Goal: Task Accomplishment & Management: Manage account settings

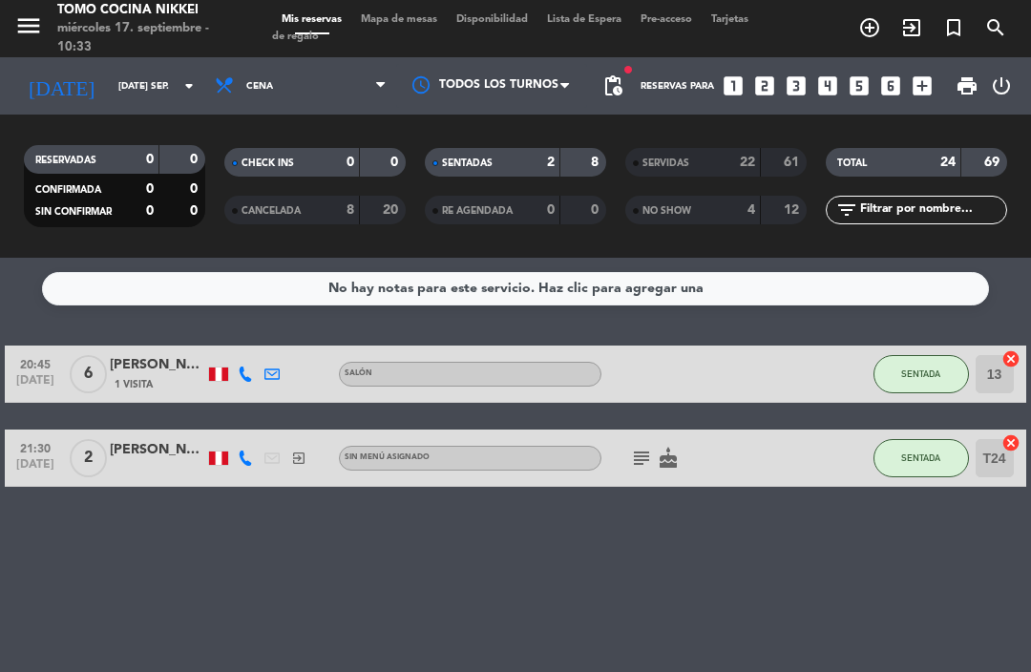
click at [317, 105] on span "Cena" at bounding box center [300, 86] width 191 height 42
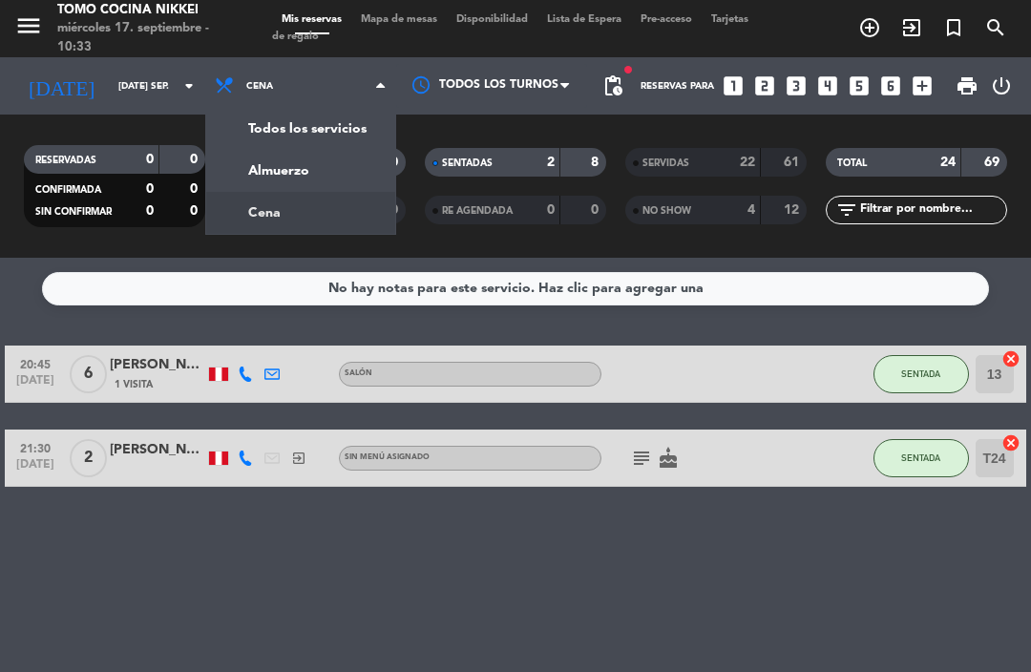
click at [109, 81] on input "[DATE] sep." at bounding box center [174, 87] width 131 height 30
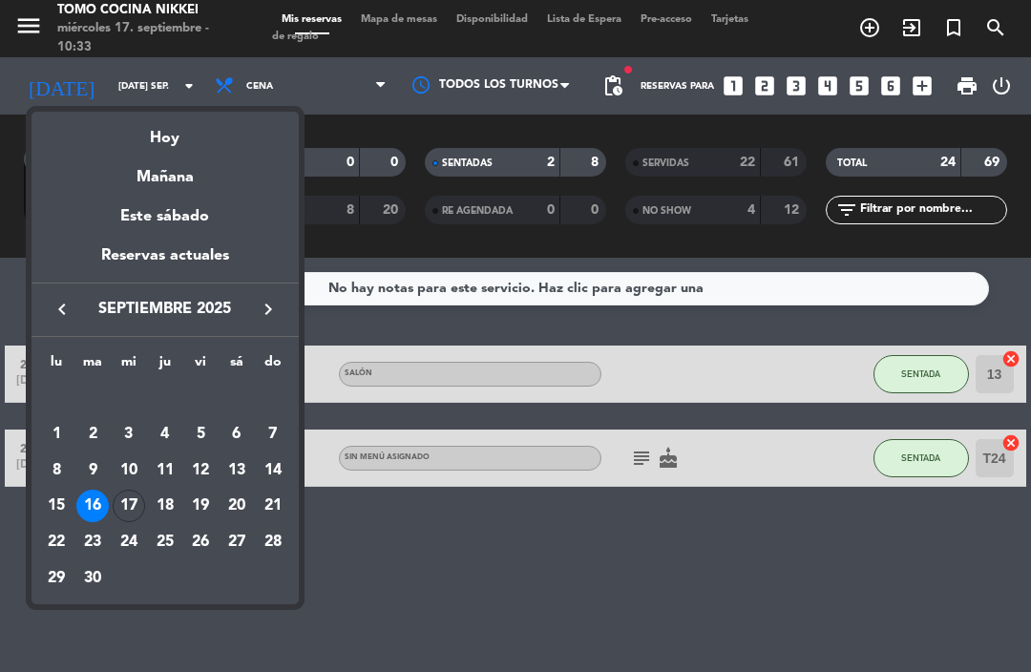
click at [796, 600] on div at bounding box center [515, 336] width 1031 height 672
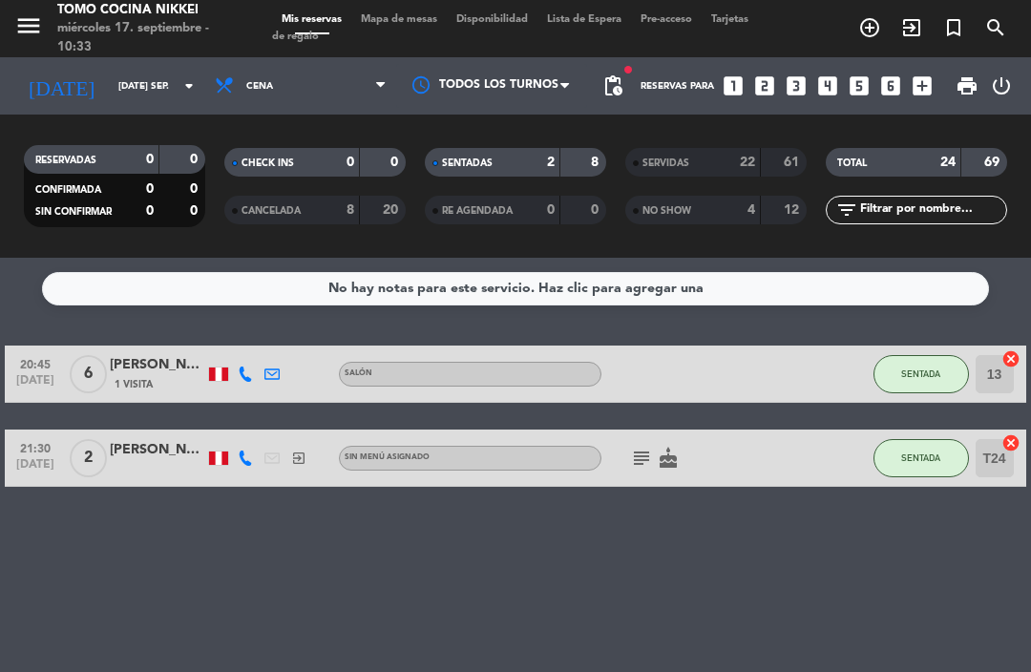
click at [53, 90] on icon "[DATE]" at bounding box center [61, 86] width 94 height 40
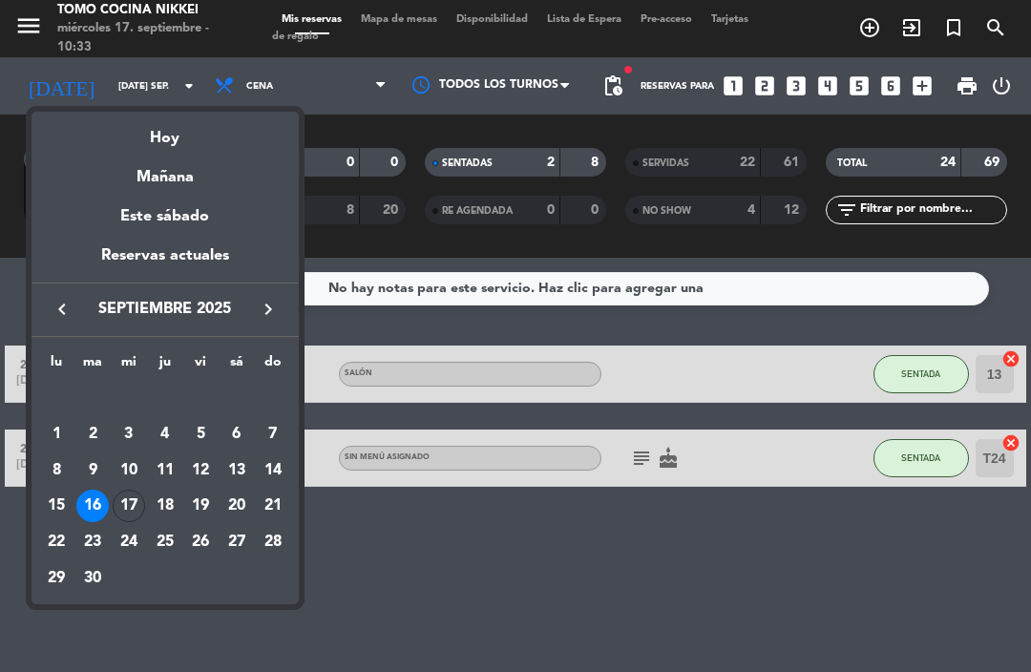
click at [829, 596] on div at bounding box center [515, 336] width 1031 height 672
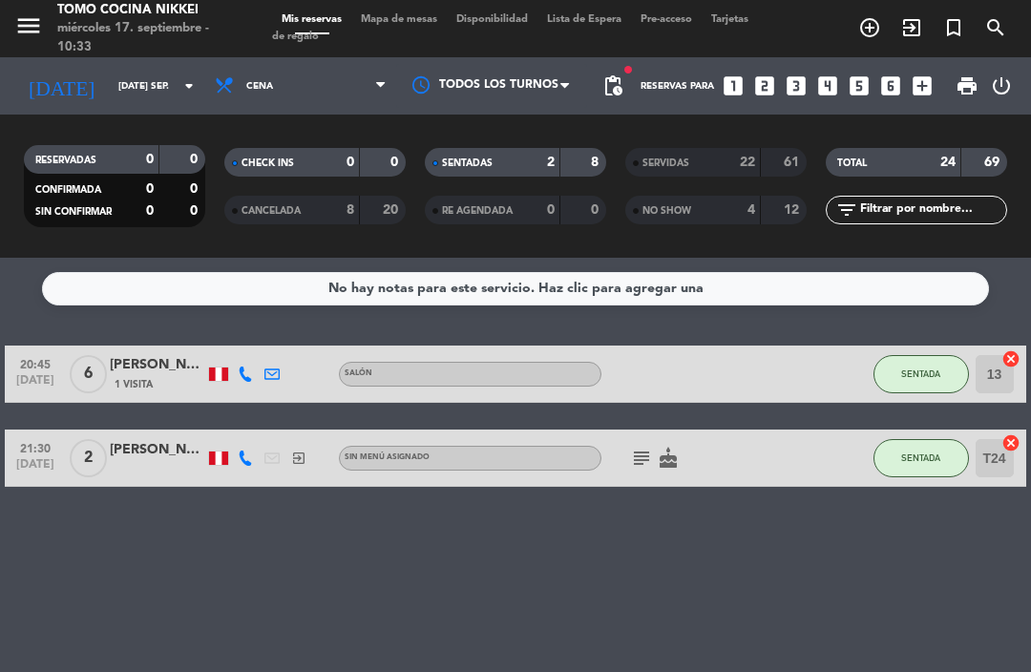
click at [109, 86] on input "[DATE] sep." at bounding box center [174, 87] width 131 height 30
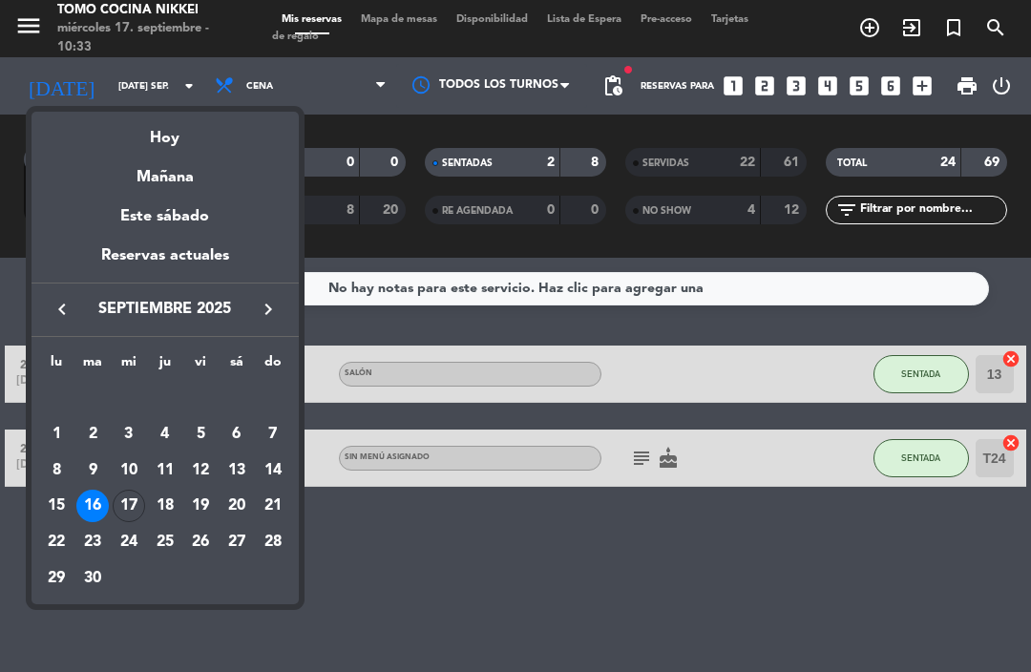
click at [510, 547] on div at bounding box center [515, 336] width 1031 height 672
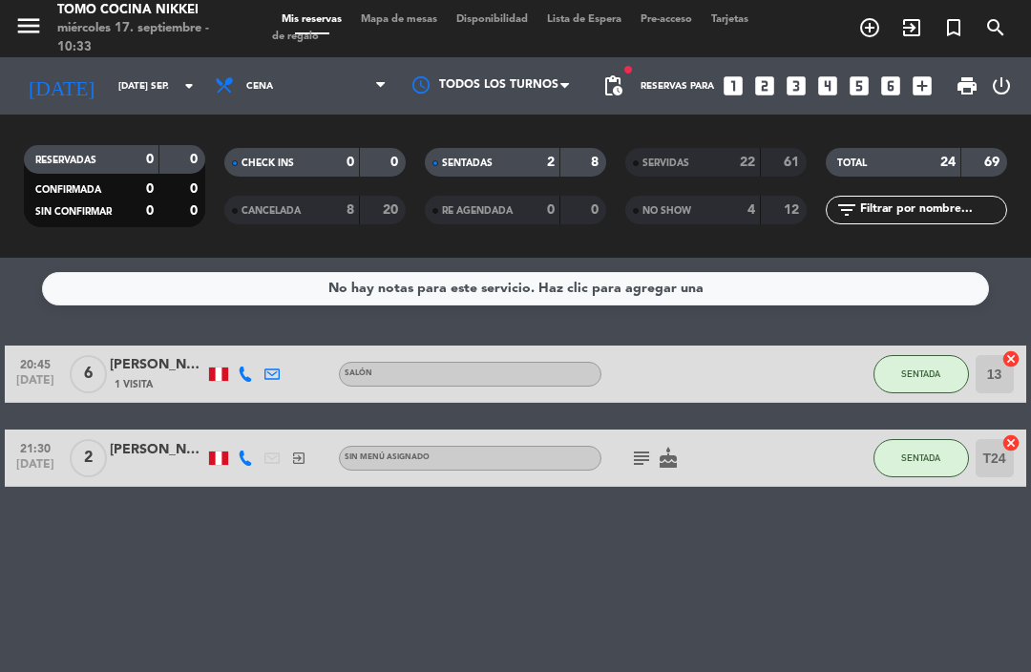
click at [350, 98] on span "Cena" at bounding box center [300, 86] width 191 height 42
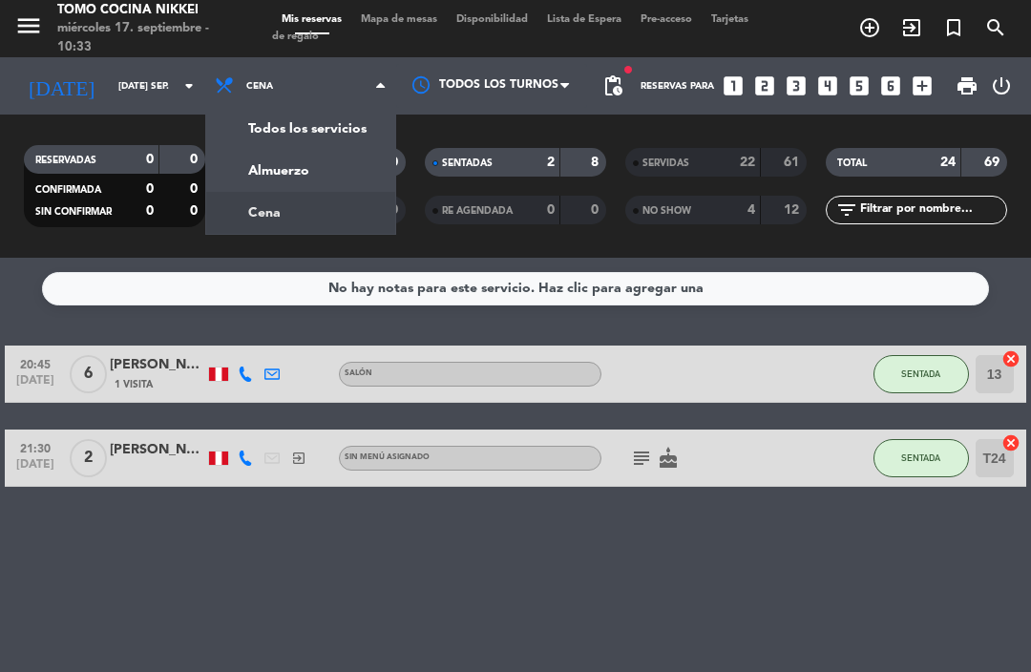
click at [384, 547] on div "No hay notas para este servicio. Haz clic para agregar una 20:45 [DATE] 6 [PERS…" at bounding box center [515, 465] width 1031 height 414
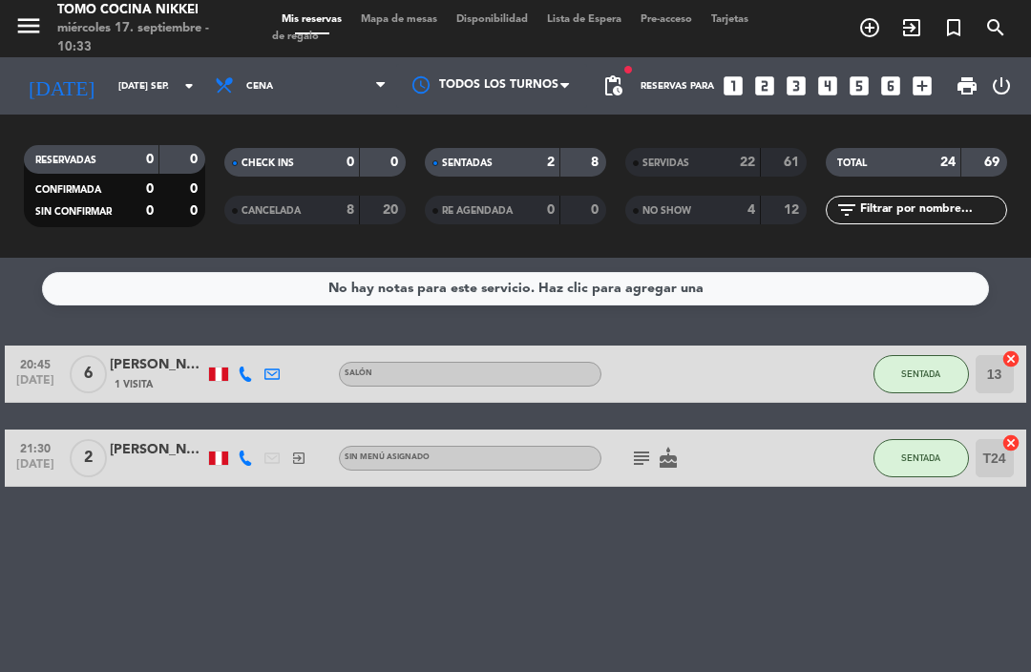
click at [165, 96] on input "[DATE] sep." at bounding box center [174, 87] width 131 height 30
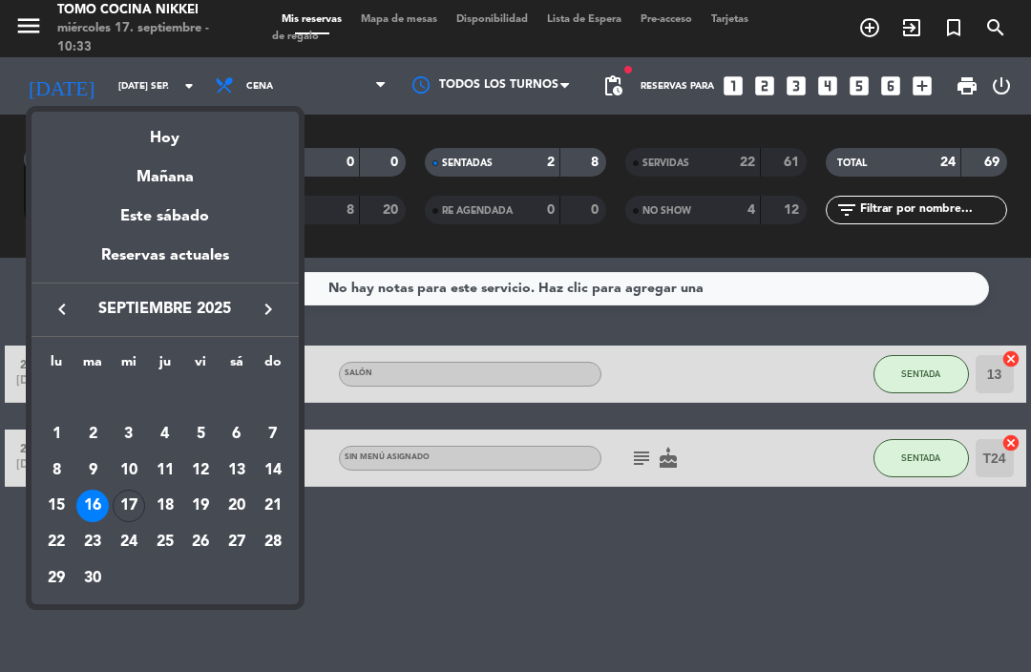
click at [229, 145] on div "Hoy" at bounding box center [164, 131] width 267 height 39
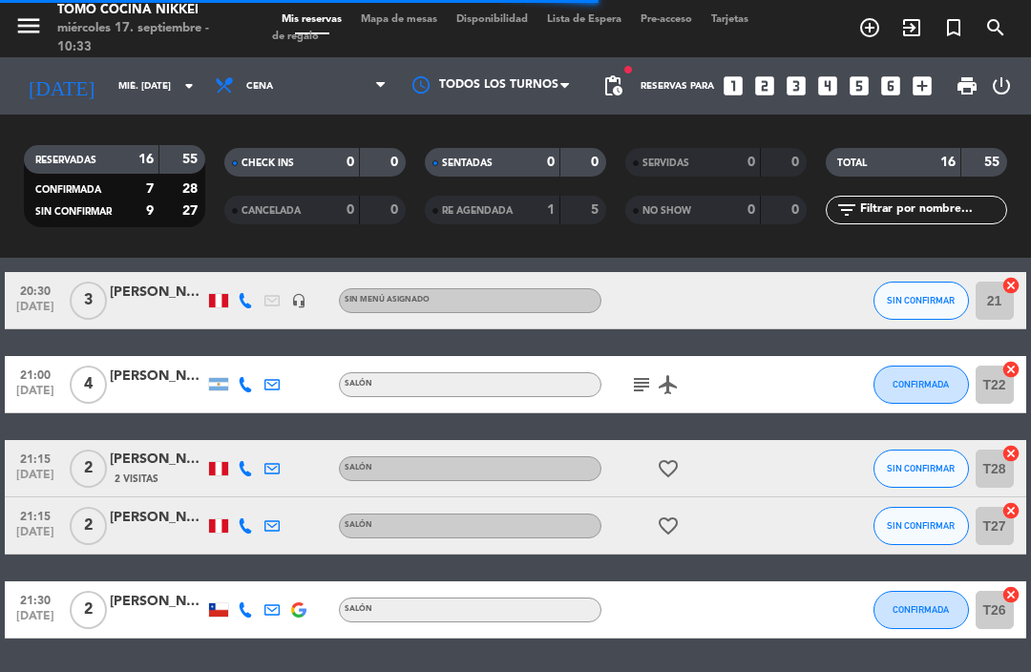
scroll to position [783, 0]
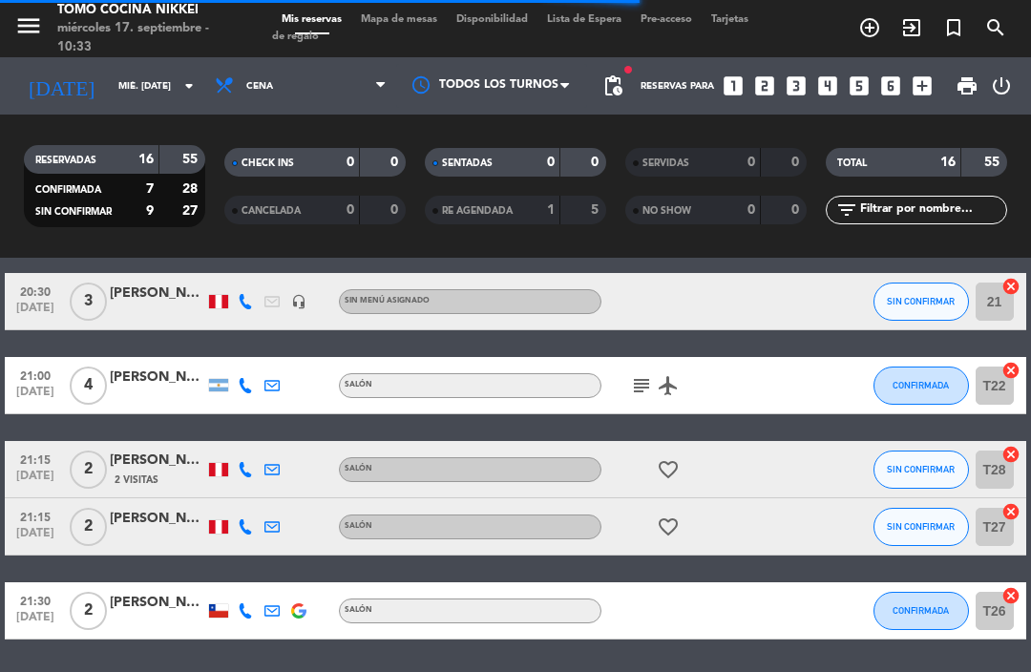
click at [109, 100] on input "mié. [DATE]" at bounding box center [174, 87] width 131 height 30
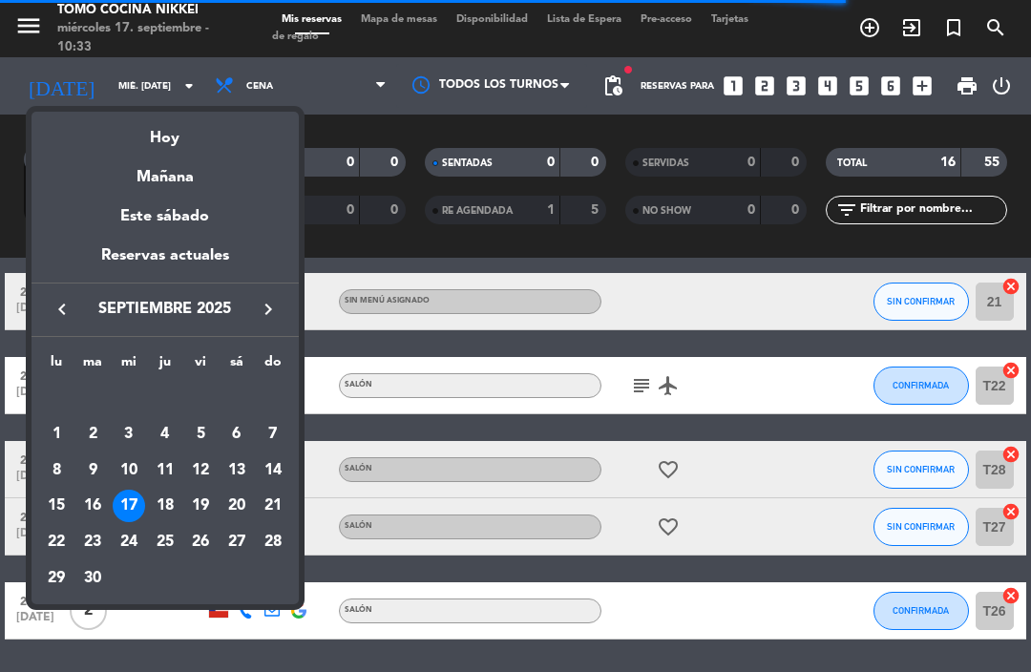
click at [56, 495] on div "15" at bounding box center [56, 506] width 32 height 32
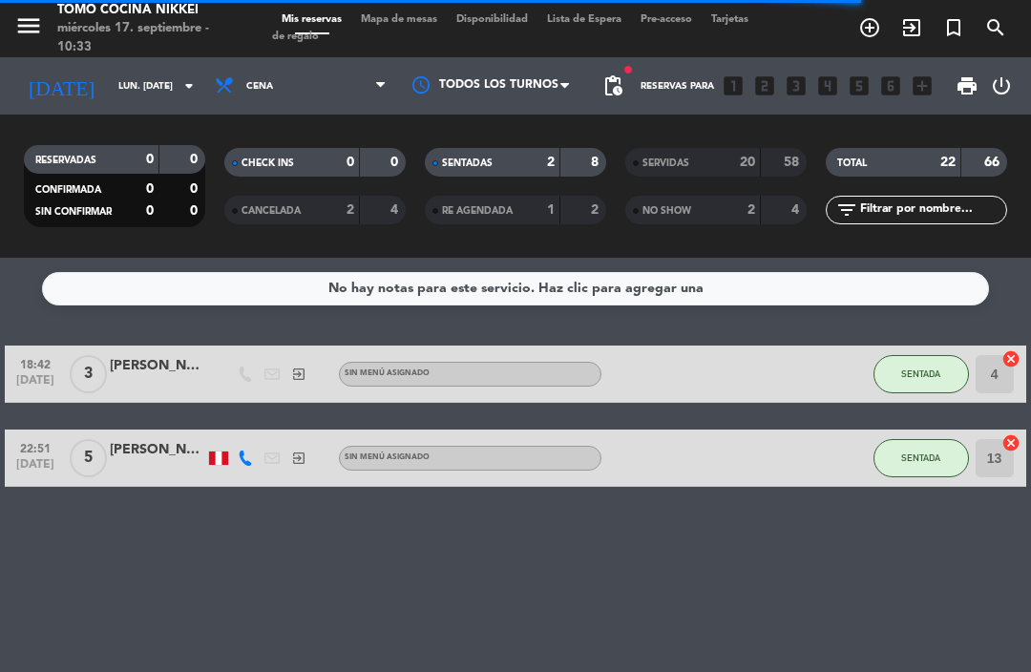
scroll to position [0, 0]
click at [676, 156] on div "SERVIDAS" at bounding box center [674, 163] width 88 height 22
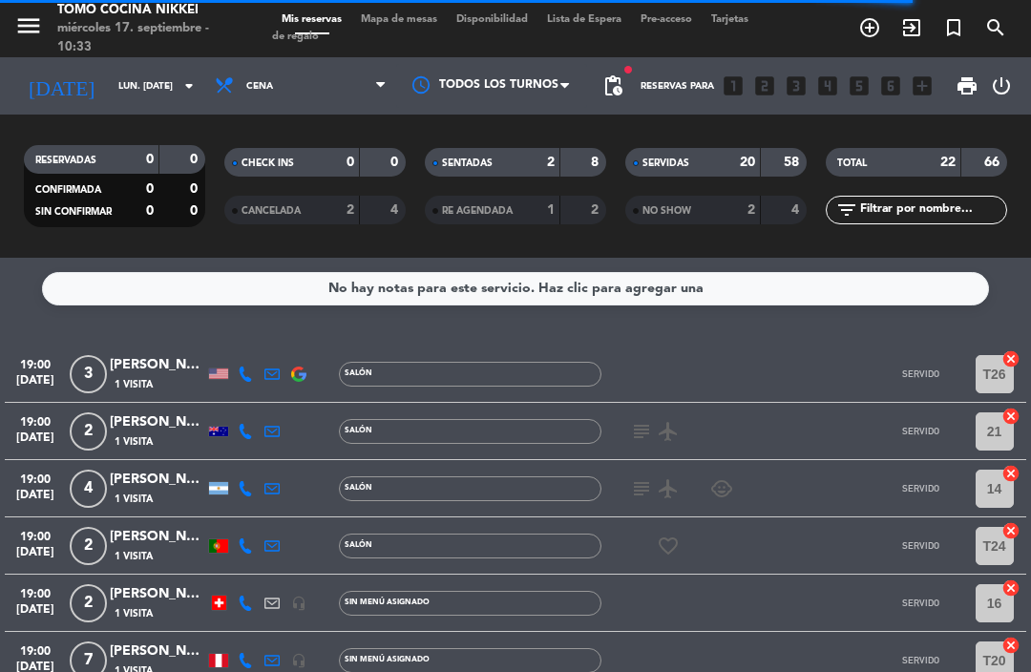
click at [109, 95] on input "lun. [DATE]" at bounding box center [174, 87] width 131 height 30
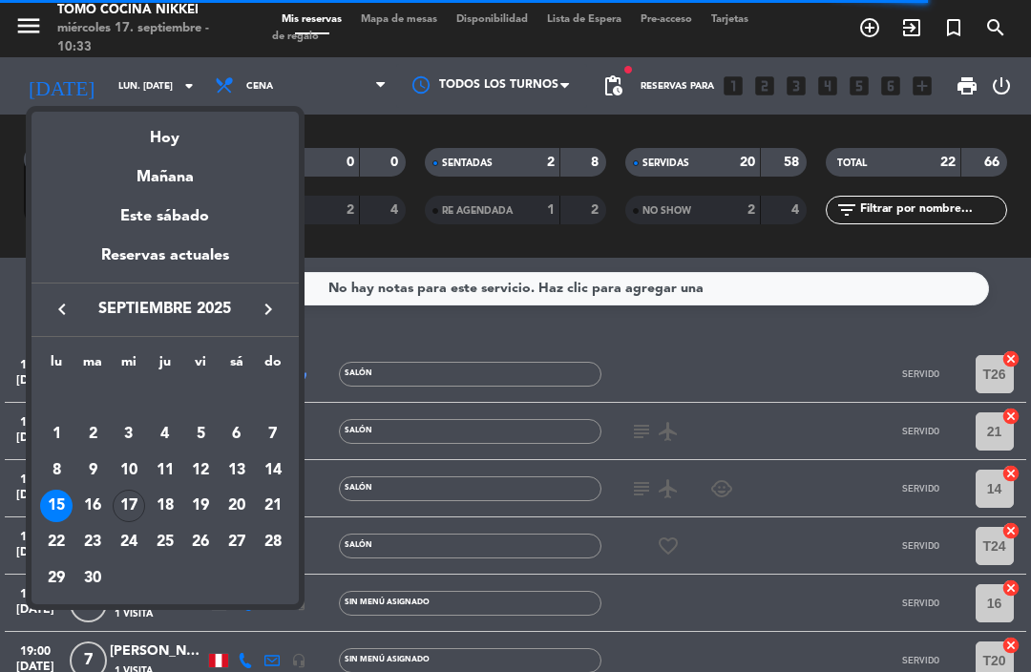
click at [91, 500] on div "16" at bounding box center [92, 506] width 32 height 32
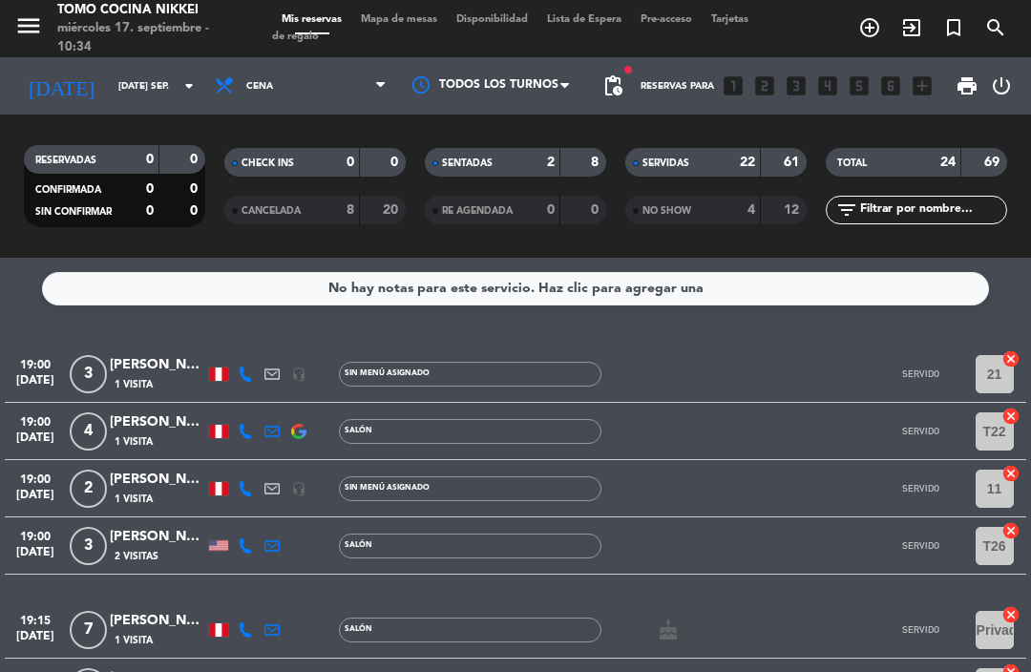
click at [506, 172] on div "SENTADAS" at bounding box center [473, 163] width 88 height 22
click at [687, 219] on div "NO SHOW" at bounding box center [674, 210] width 88 height 22
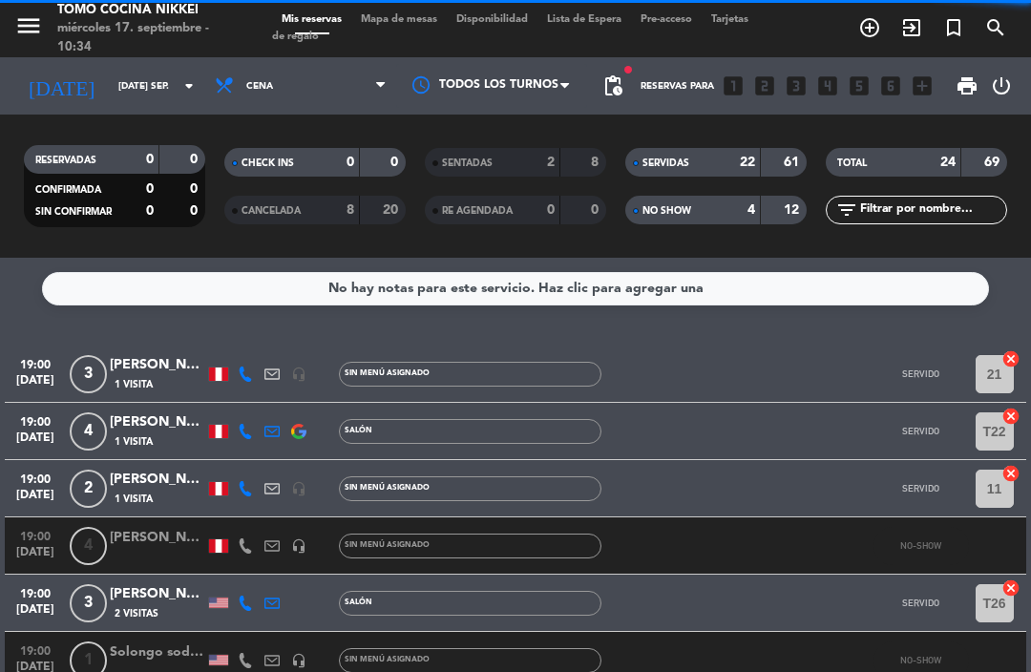
click at [537, 163] on div "2" at bounding box center [536, 163] width 38 height 22
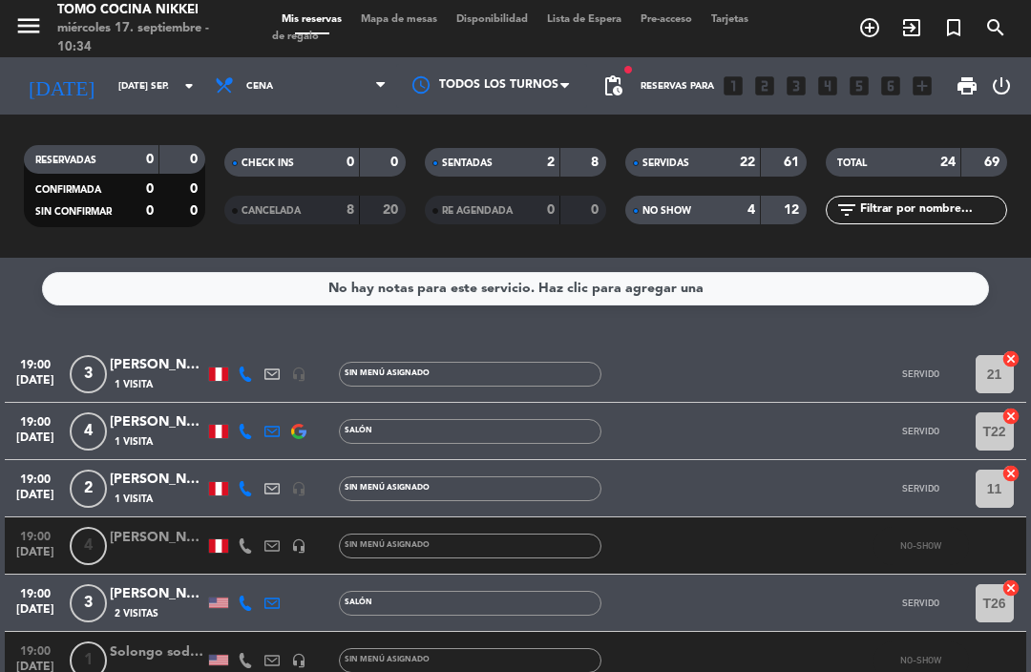
click at [45, 81] on icon "[DATE]" at bounding box center [61, 86] width 94 height 40
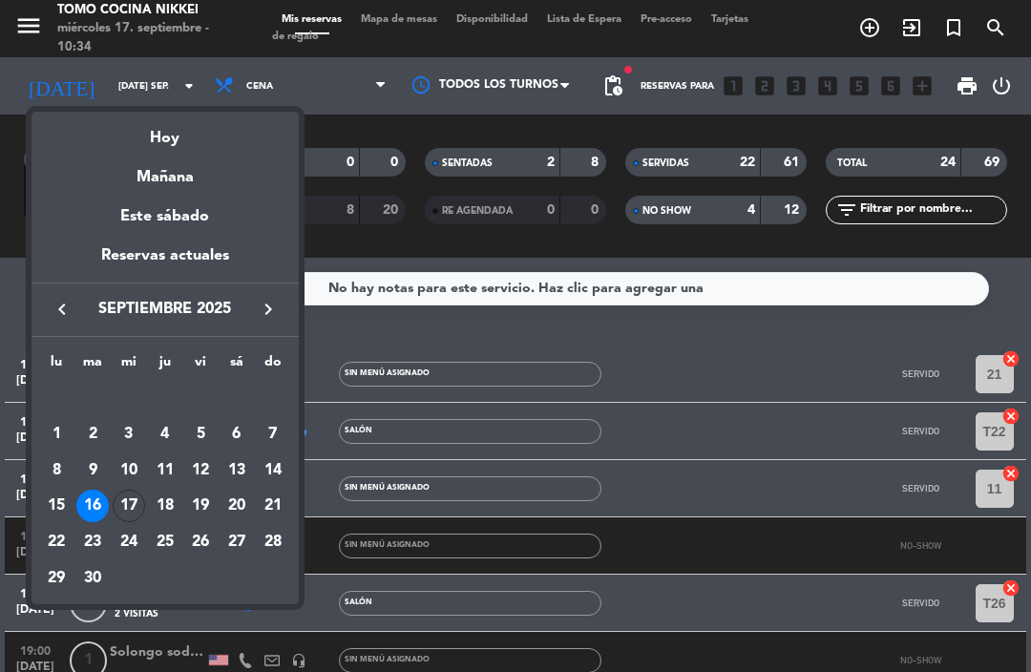
click at [107, 132] on div "Hoy" at bounding box center [164, 131] width 267 height 39
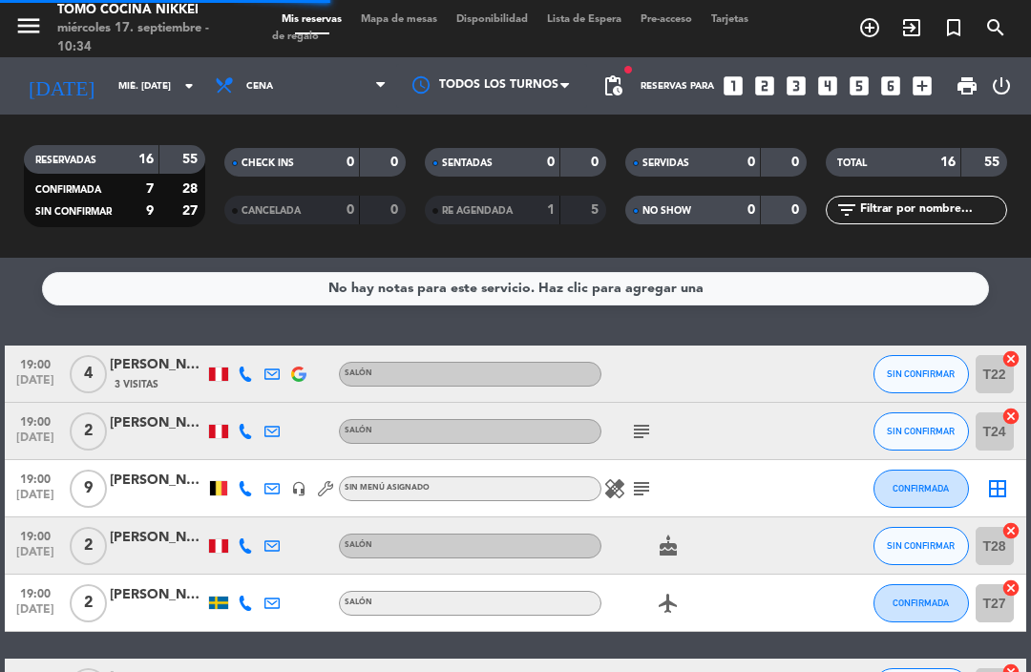
click at [58, 83] on icon "[DATE]" at bounding box center [61, 86] width 94 height 40
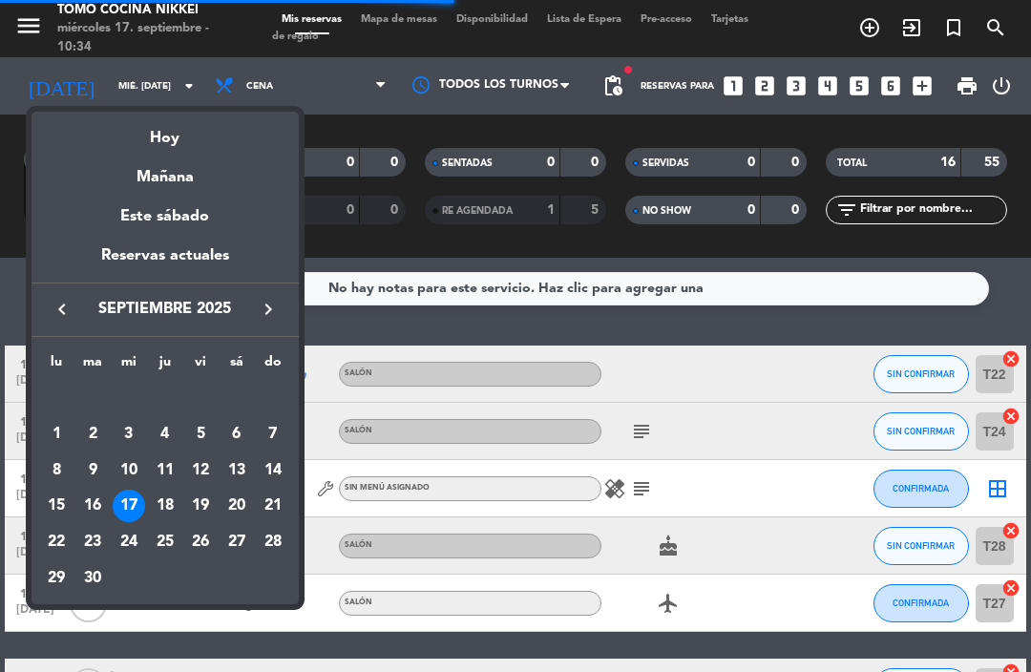
click at [607, 338] on div at bounding box center [515, 336] width 1031 height 672
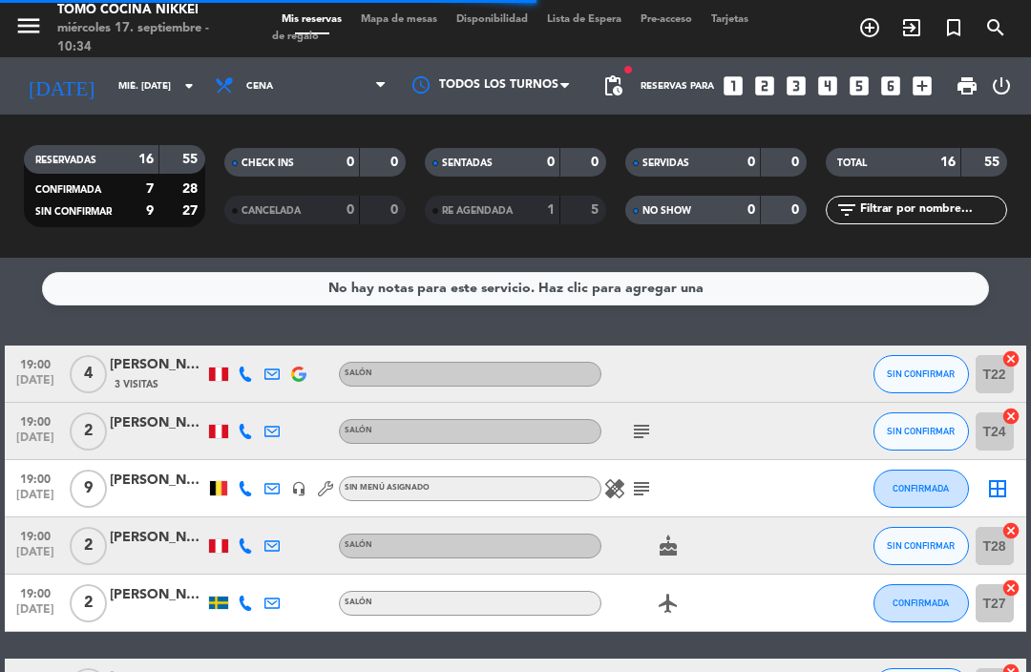
click at [109, 95] on input "mié. [DATE]" at bounding box center [174, 87] width 131 height 30
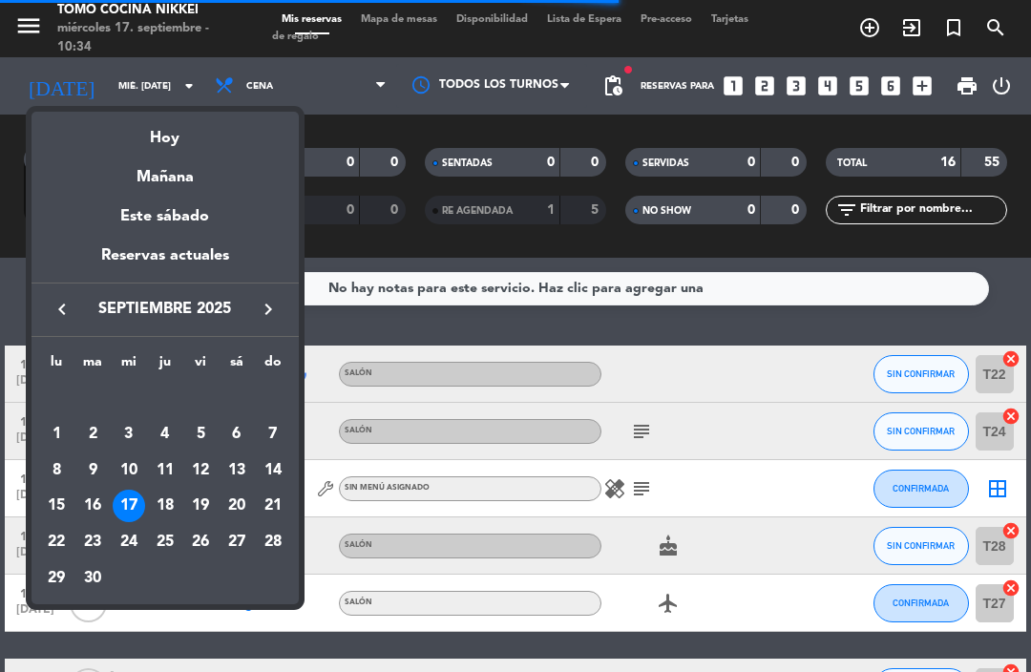
click at [88, 500] on div "16" at bounding box center [92, 506] width 32 height 32
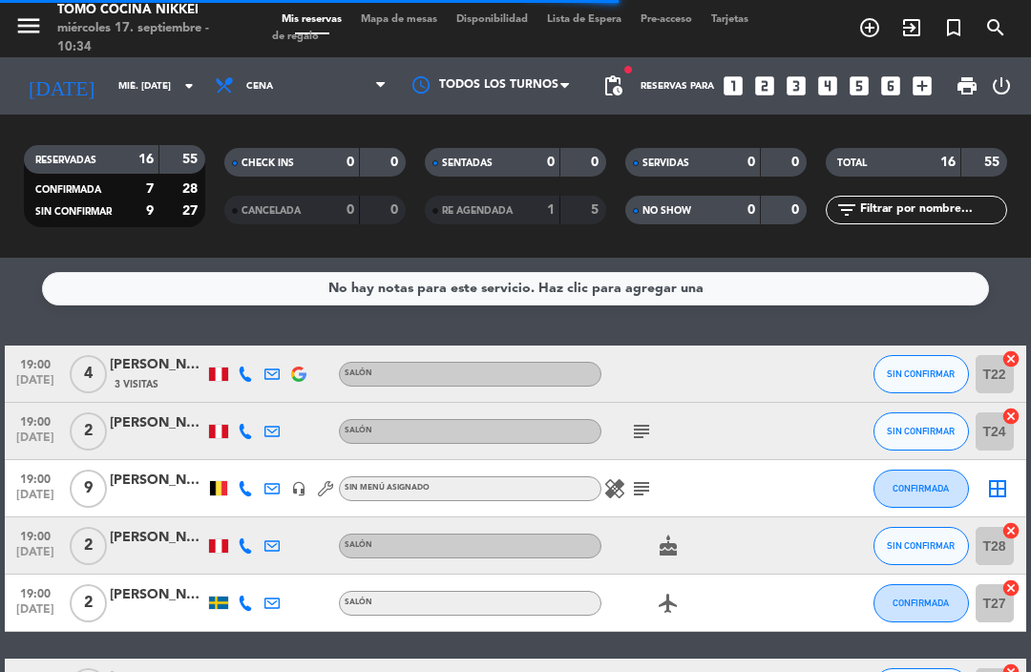
type input "[DATE] sep."
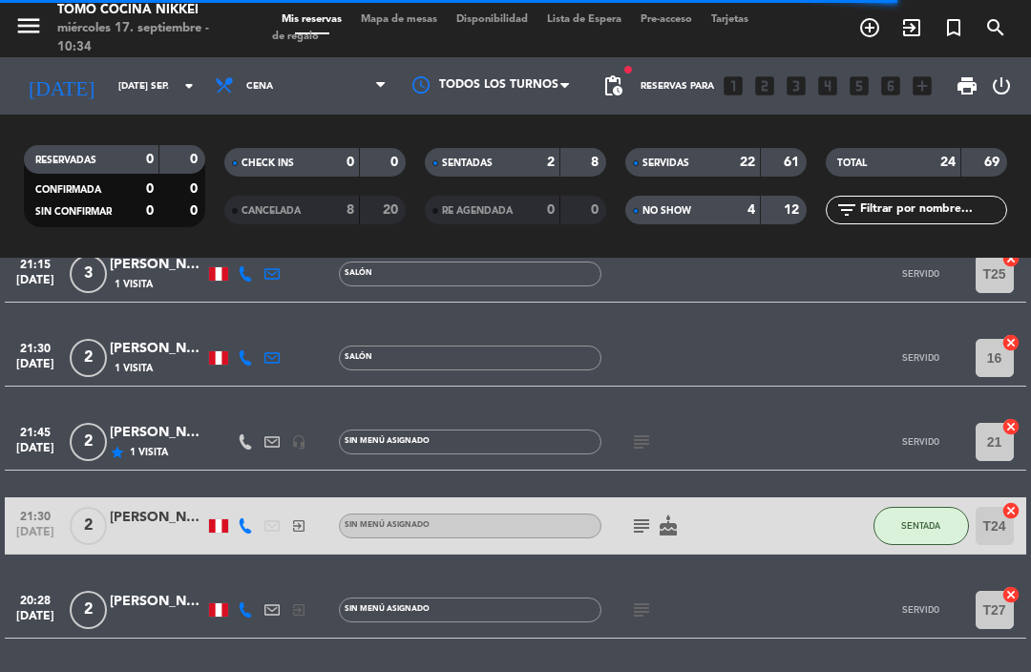
scroll to position [1737, 0]
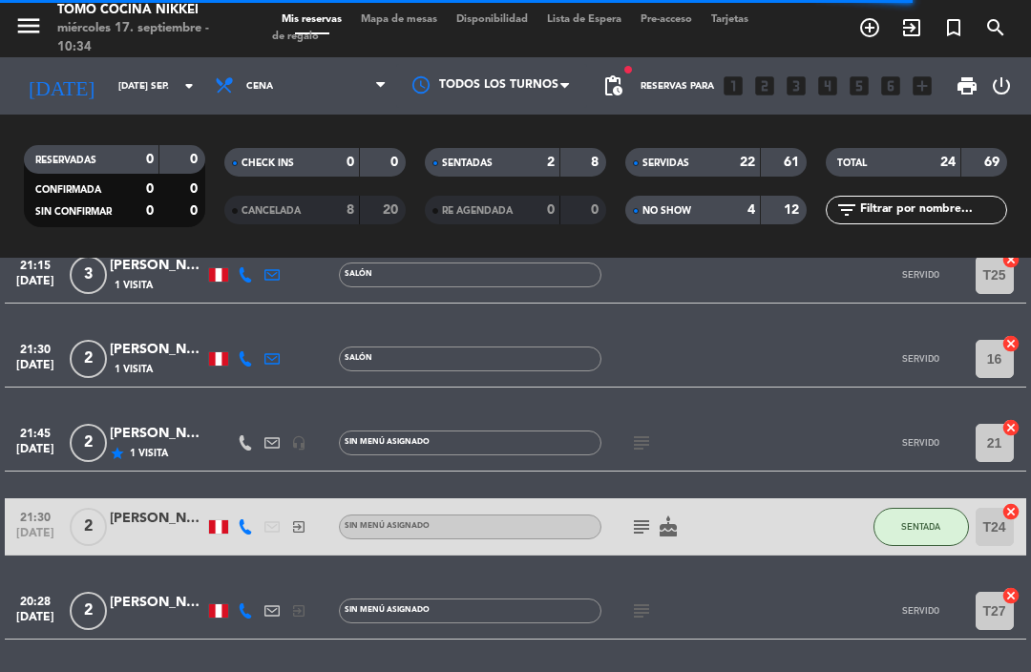
click at [989, 38] on icon "search" at bounding box center [995, 27] width 23 height 23
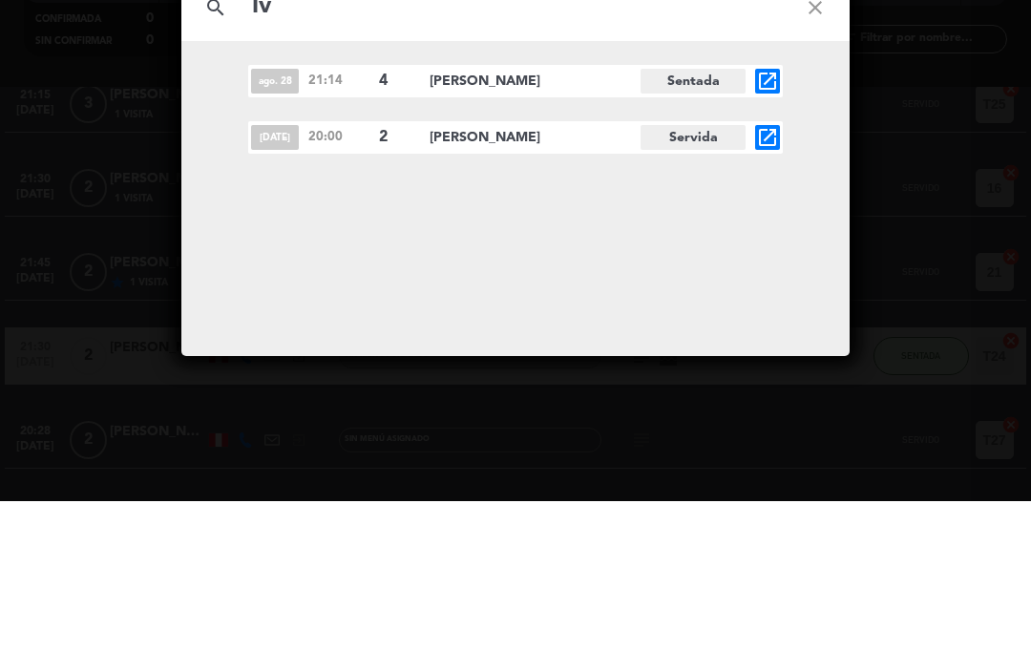
type input "I"
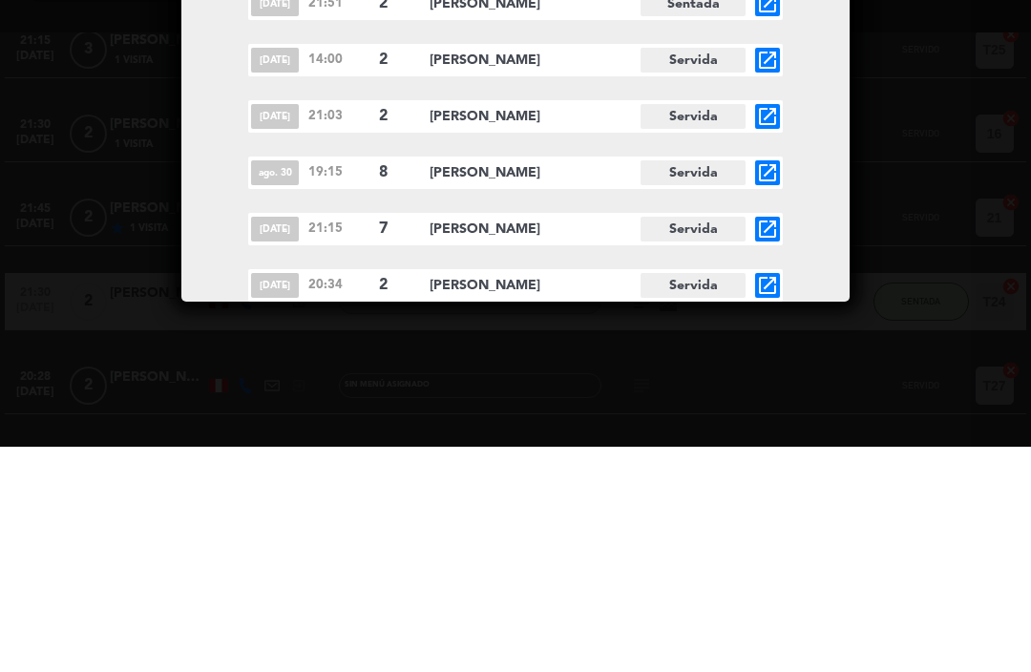
scroll to position [2388, 0]
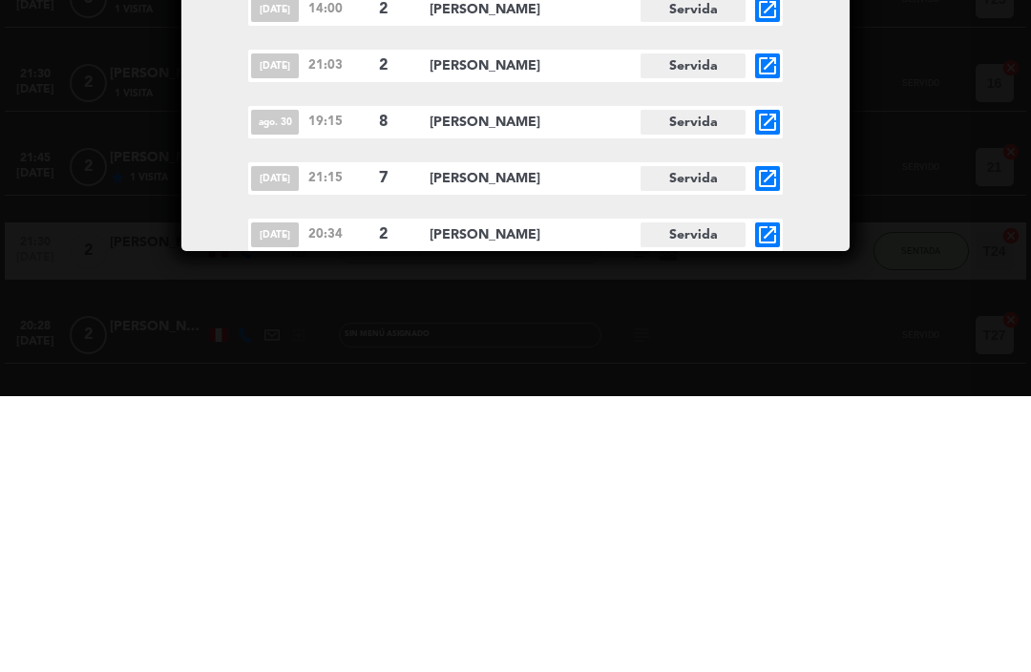
type input "[PERSON_NAME]"
click at [291, 442] on span "[DATE]" at bounding box center [275, 454] width 48 height 25
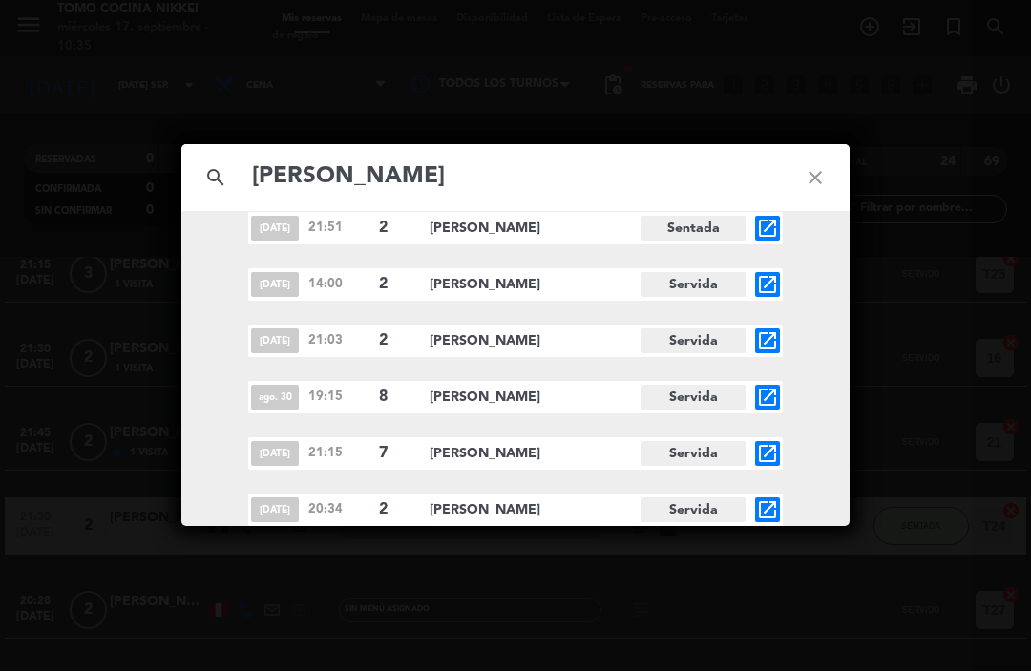
click at [429, 447] on span "[PERSON_NAME]" at bounding box center [534, 455] width 211 height 22
click at [758, 451] on icon "open_in_new" at bounding box center [767, 454] width 23 height 23
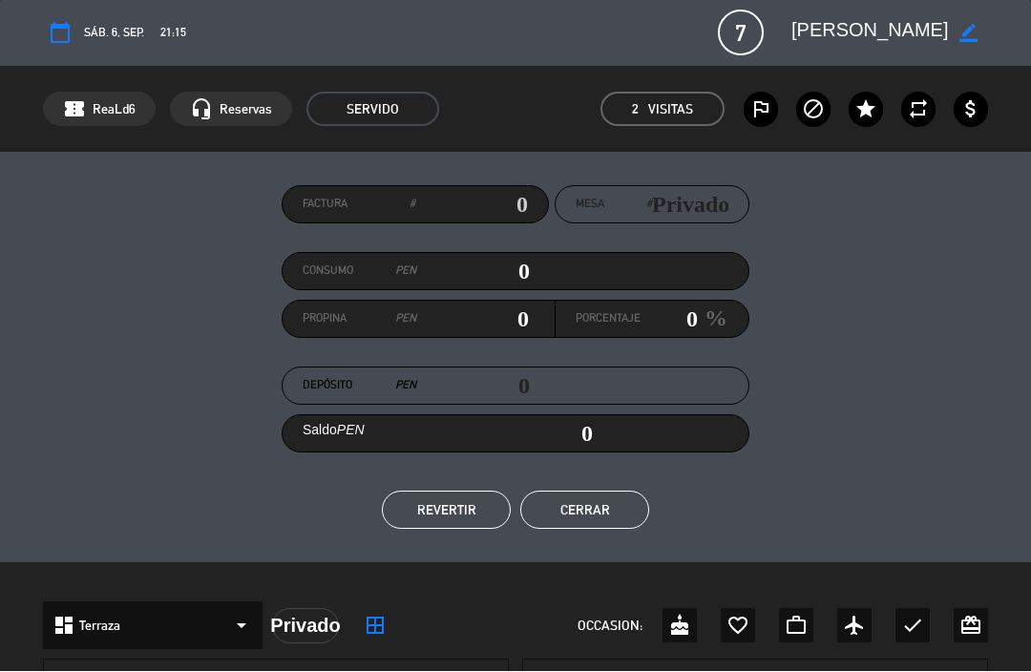
click at [893, 381] on div "Factura # Mesa # Privado Consumo PEN 0 Propina PEN 0 Porcentaje 0 % Depósito PE…" at bounding box center [515, 358] width 945 height 344
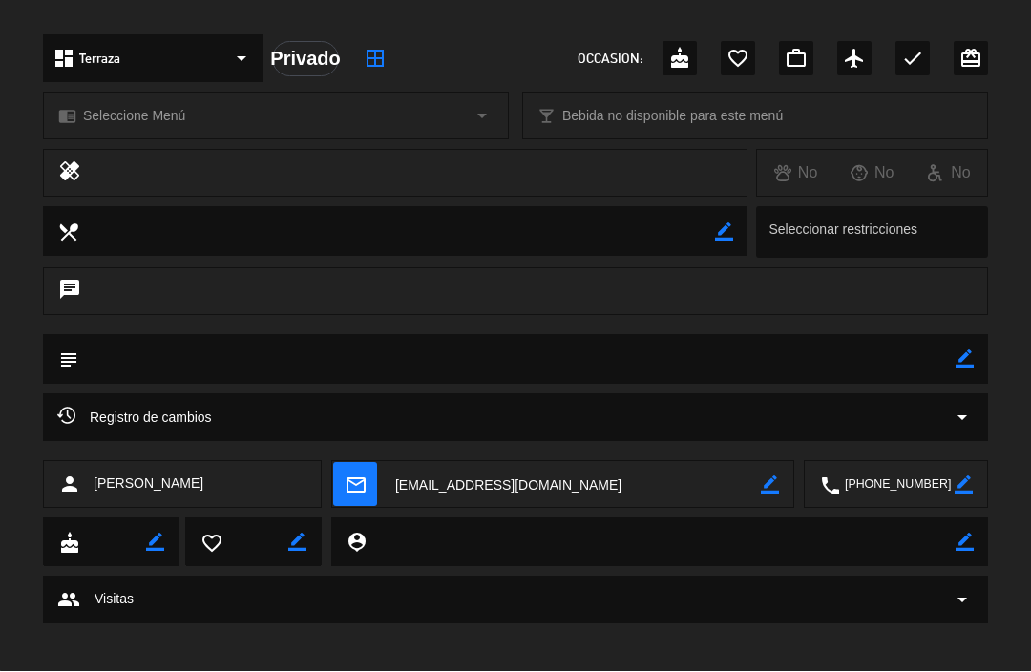
scroll to position [571, 0]
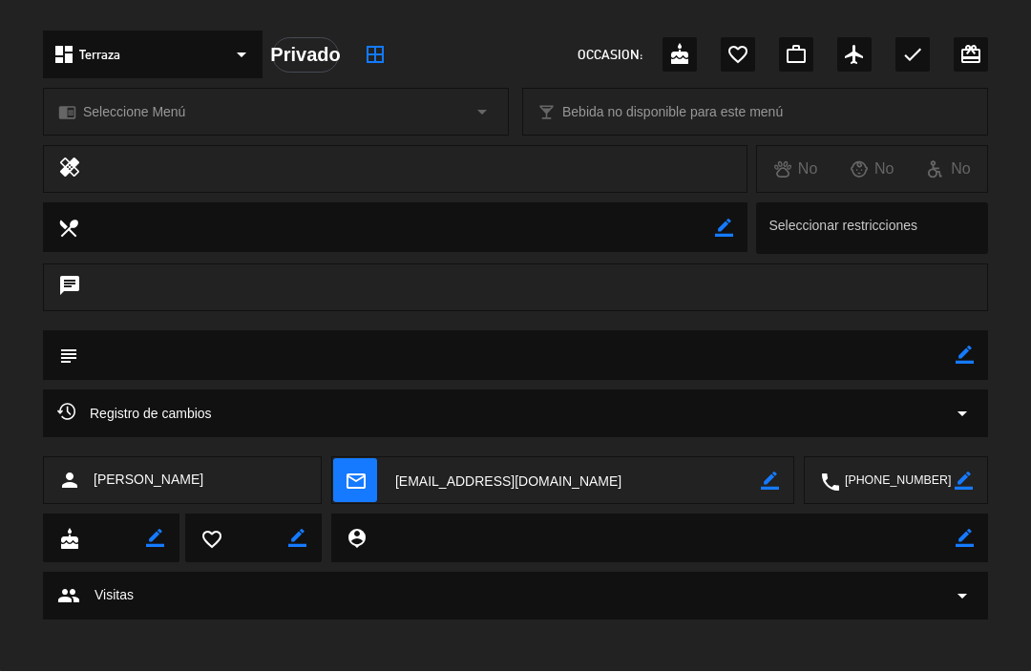
click at [874, 348] on textarea at bounding box center [516, 355] width 877 height 49
click at [98, 353] on textarea at bounding box center [516, 355] width 877 height 49
click at [94, 295] on div "chat" at bounding box center [515, 288] width 945 height 48
click at [94, 282] on div "chat" at bounding box center [515, 288] width 945 height 48
click at [115, 285] on div "chat" at bounding box center [515, 288] width 945 height 48
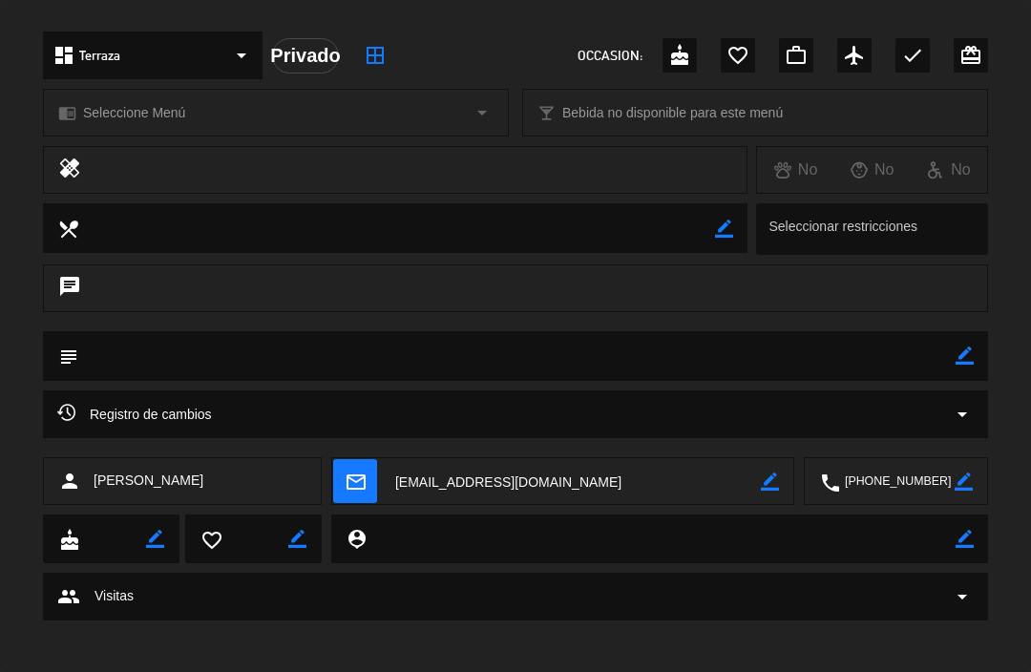
click at [960, 362] on icon "border_color" at bounding box center [964, 355] width 18 height 18
click at [101, 345] on textarea at bounding box center [516, 355] width 877 height 49
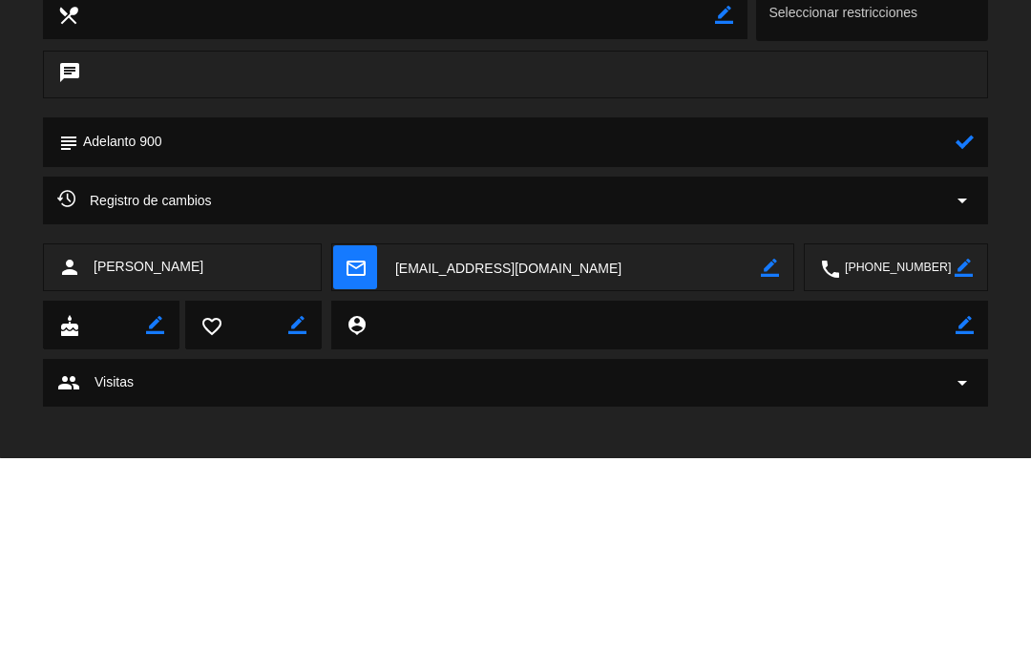
click at [948, 331] on textarea at bounding box center [516, 355] width 877 height 49
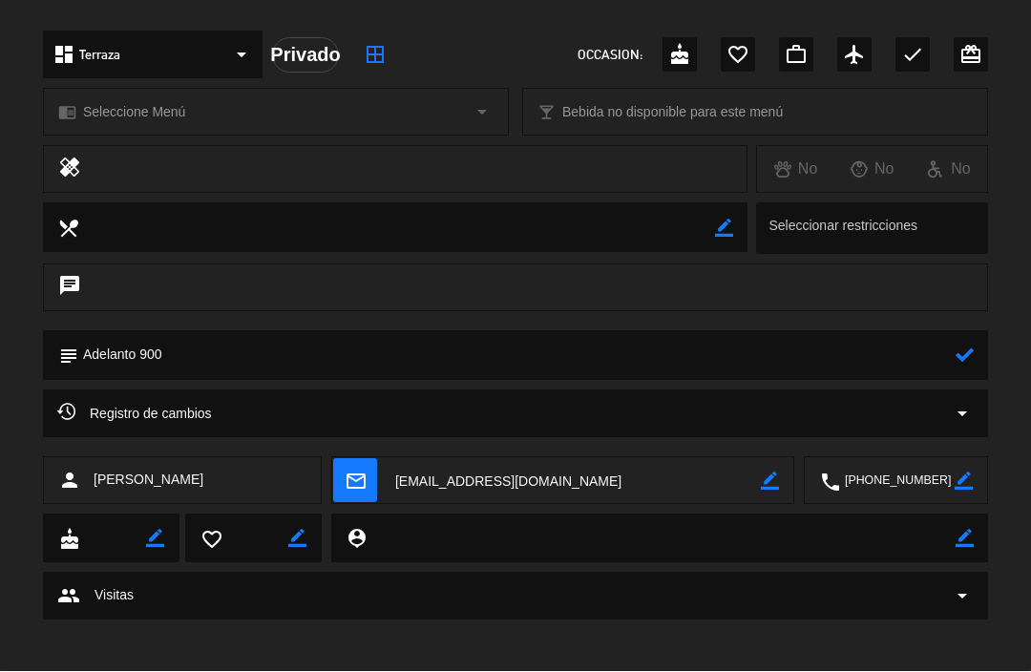
type textarea "Adelanto 900"
click at [1023, 183] on div "healing No No No" at bounding box center [515, 174] width 1031 height 57
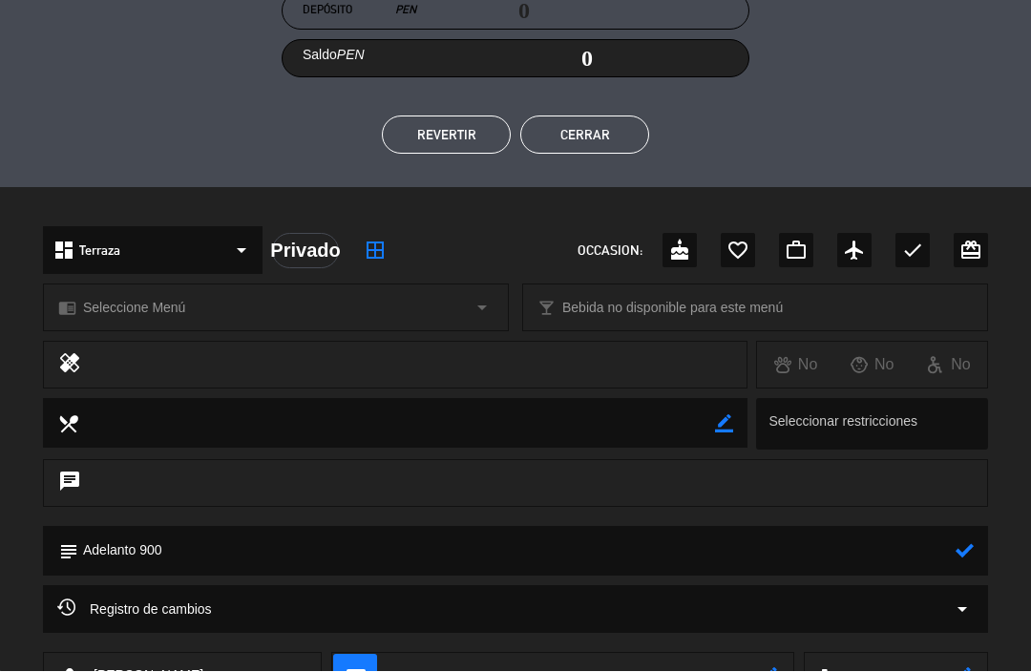
scroll to position [391, 0]
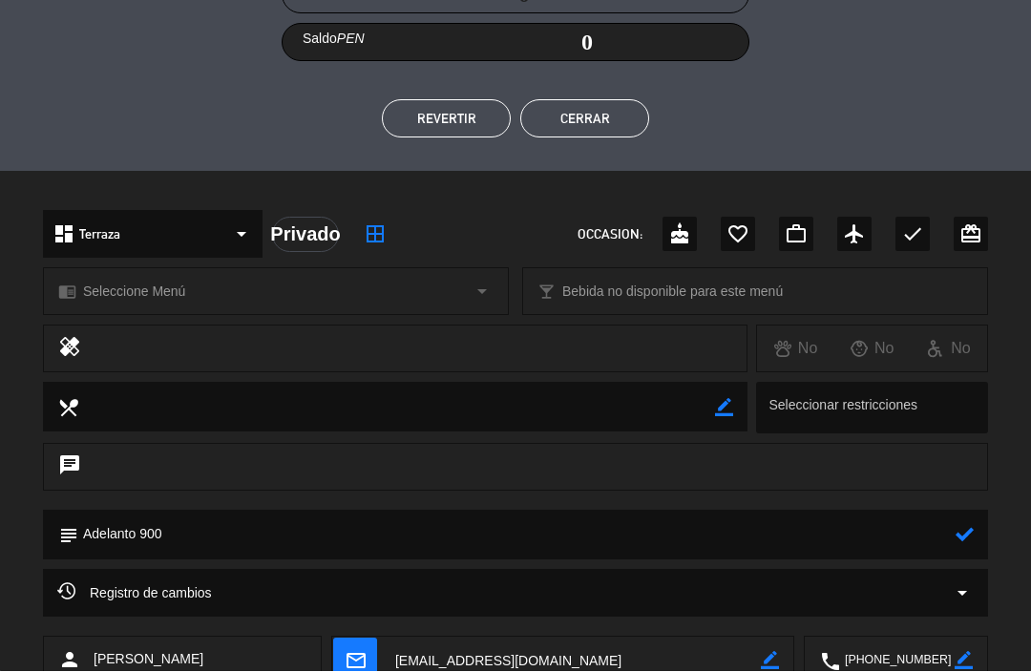
click at [961, 532] on icon at bounding box center [964, 535] width 18 height 18
click at [617, 117] on button "Cerrar" at bounding box center [584, 119] width 129 height 38
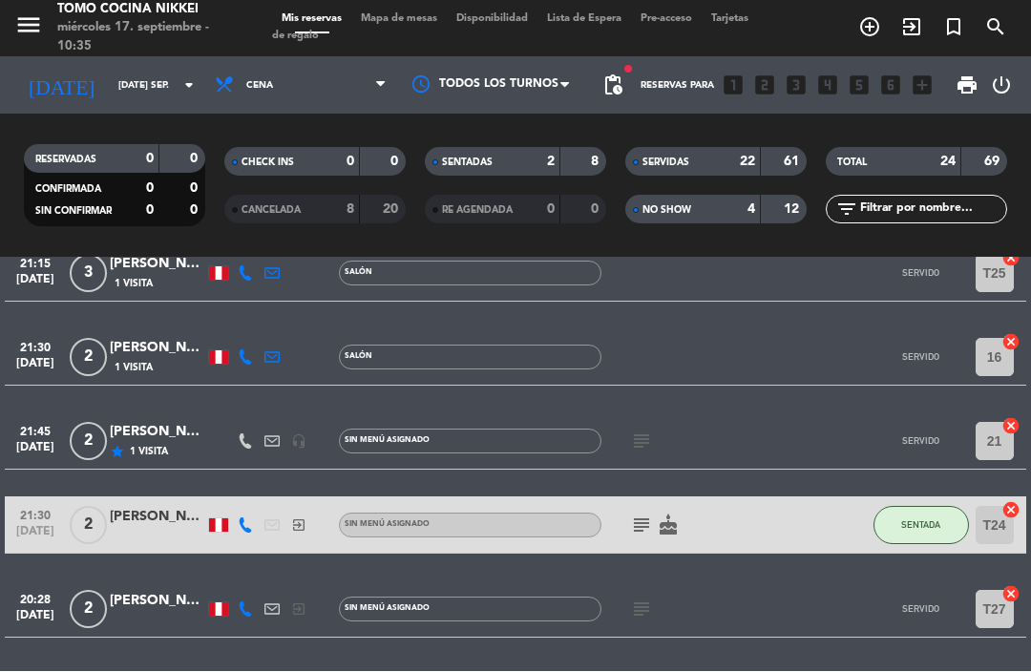
scroll to position [1737, 0]
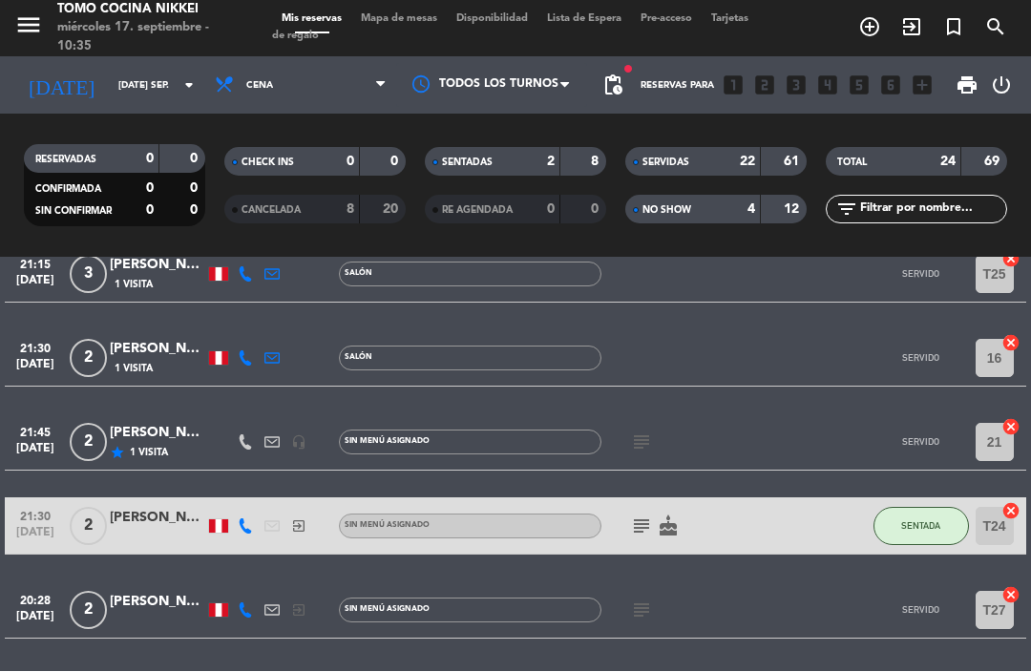
click at [950, 148] on div "TOTAL 24 69" at bounding box center [916, 162] width 181 height 29
click at [949, 156] on strong "24" at bounding box center [947, 162] width 15 height 13
click at [980, 152] on div "69" at bounding box center [984, 163] width 36 height 22
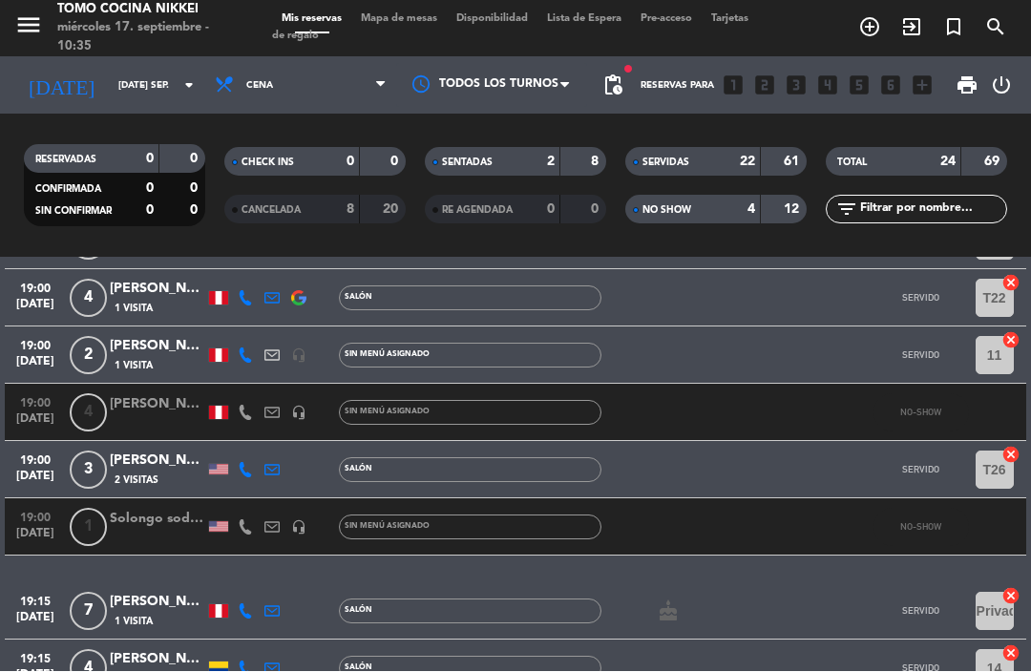
click at [319, 199] on div "8" at bounding box center [336, 210] width 38 height 22
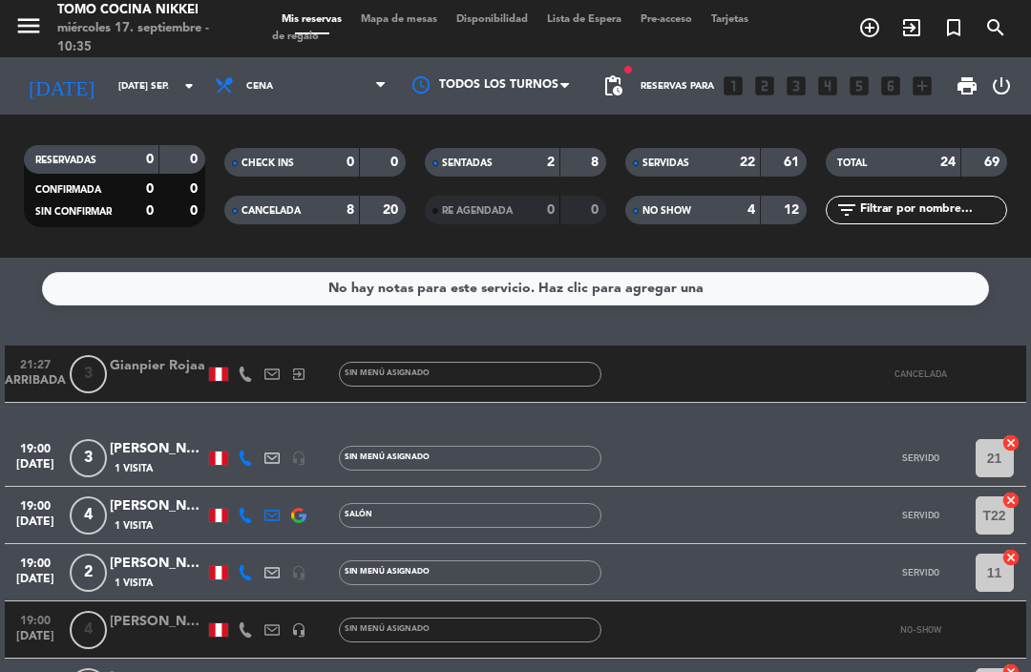
scroll to position [0, 0]
click at [354, 168] on strong "0" at bounding box center [350, 162] width 8 height 13
click at [354, 214] on strong "8" at bounding box center [350, 209] width 8 height 13
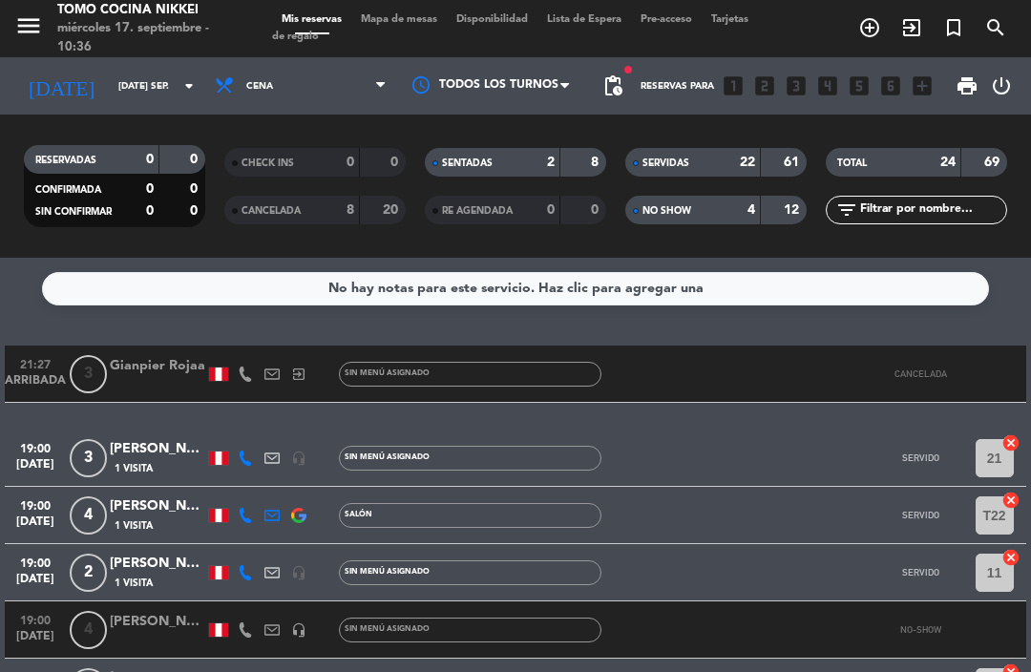
click at [703, 165] on div "SERVIDAS" at bounding box center [674, 163] width 88 height 22
click at [724, 217] on div "4" at bounding box center [737, 210] width 38 height 22
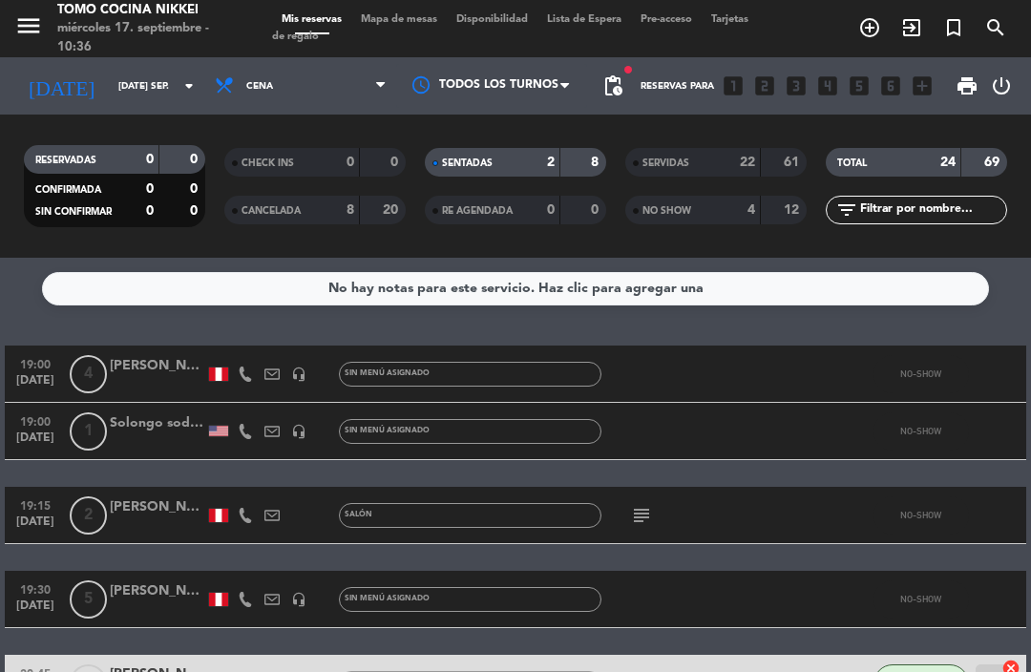
scroll to position [47, 0]
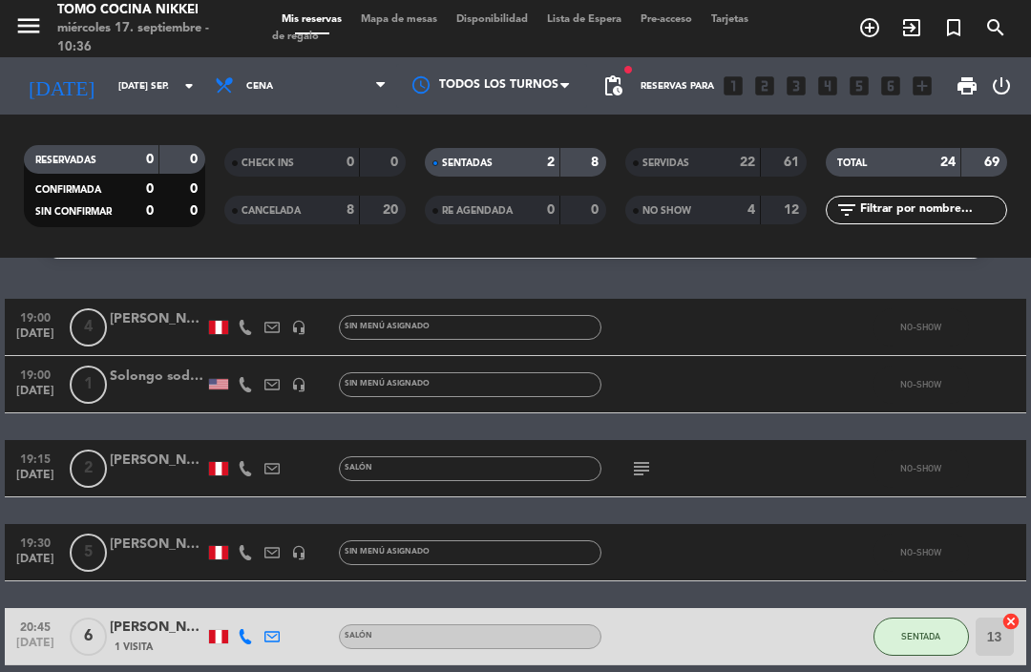
click at [156, 88] on input "[DATE] sep." at bounding box center [174, 87] width 131 height 30
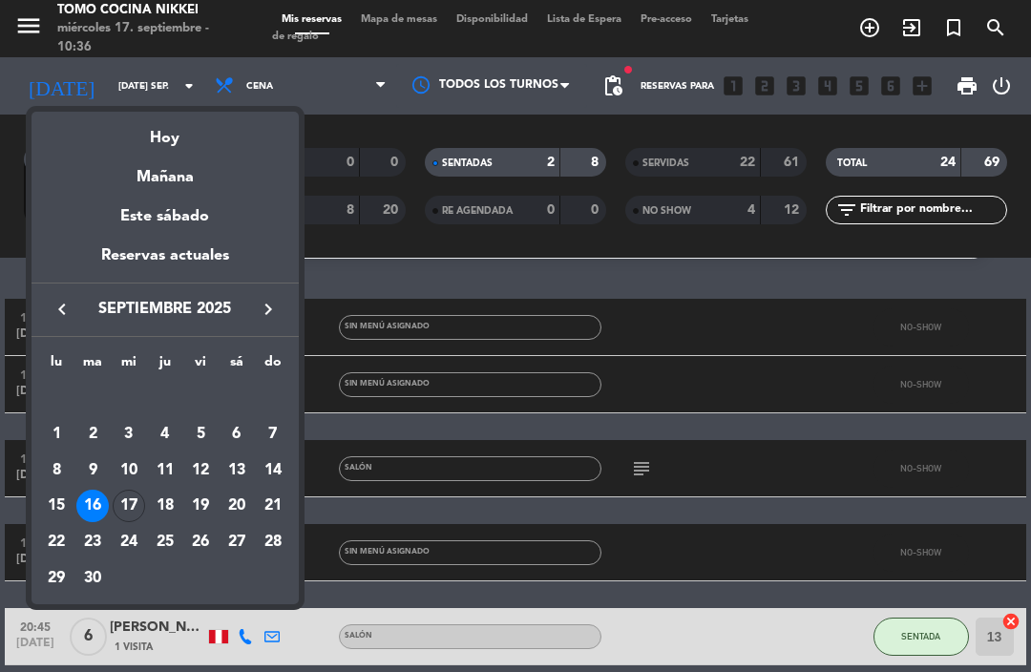
click at [251, 139] on div "Hoy" at bounding box center [164, 131] width 267 height 39
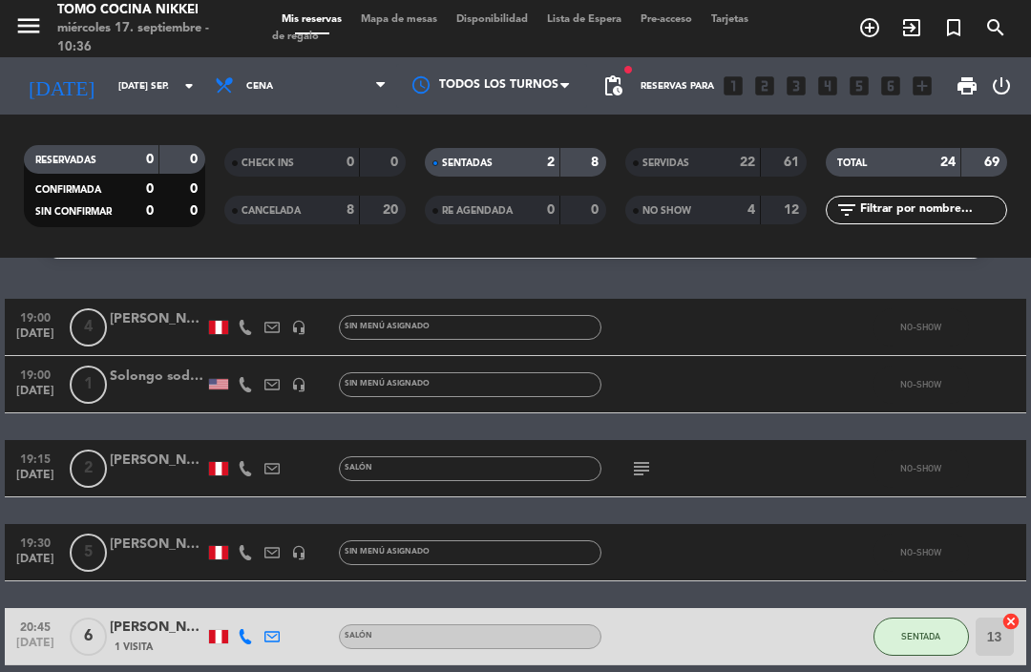
type input "mié. [DATE]"
click at [341, 83] on span "Cena" at bounding box center [300, 86] width 191 height 42
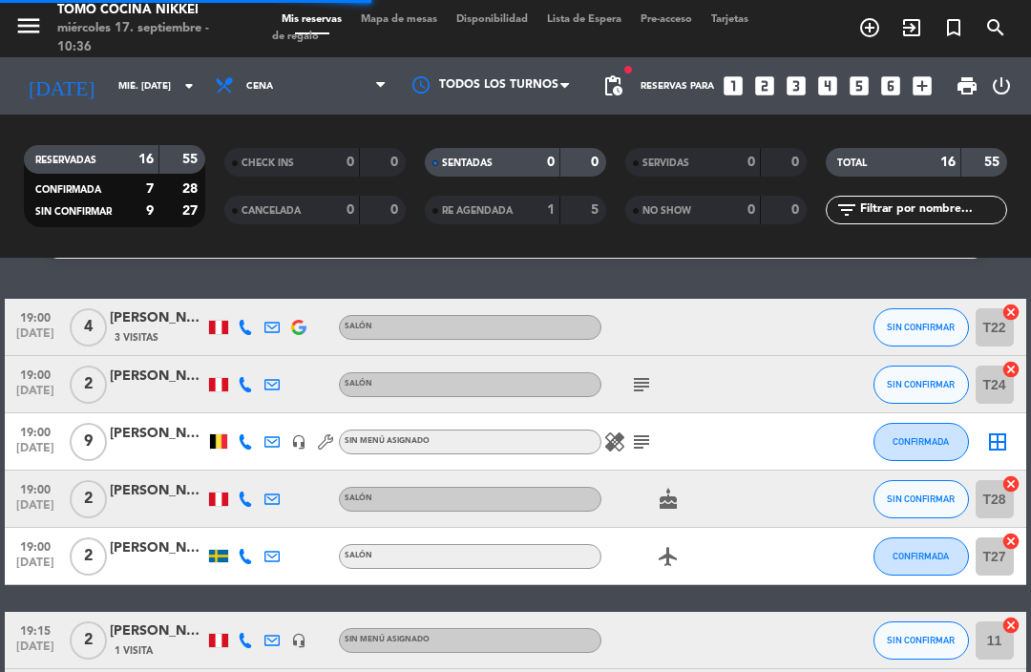
click at [471, 136] on div "SENTADAS 0 0 RE AGENDADA 1 5" at bounding box center [515, 186] width 200 height 105
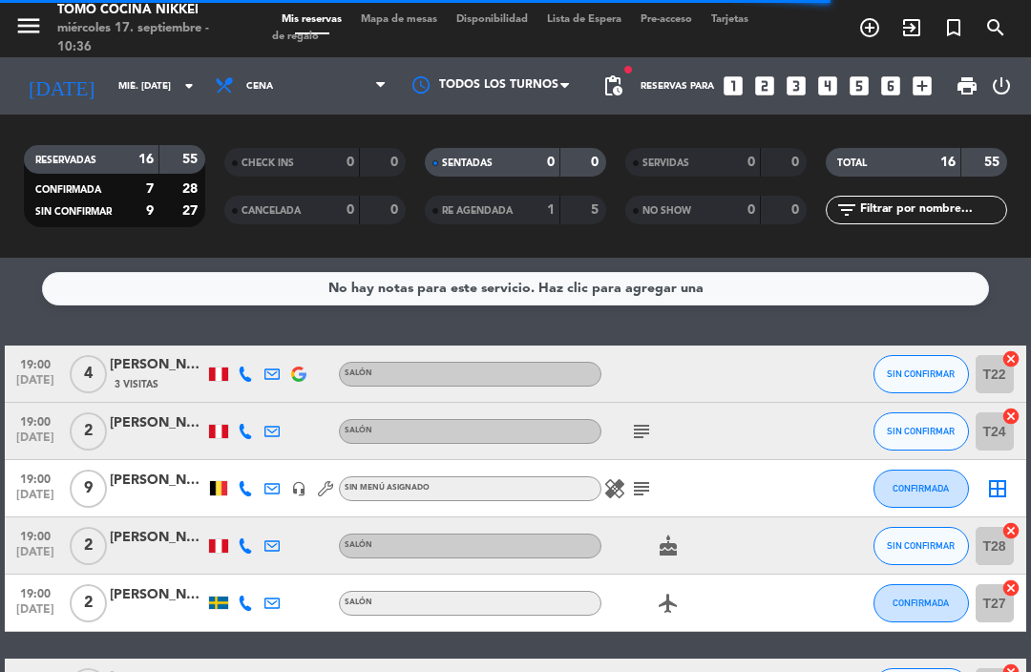
scroll to position [0, 0]
click at [416, 17] on span "Mapa de mesas" at bounding box center [398, 19] width 95 height 10
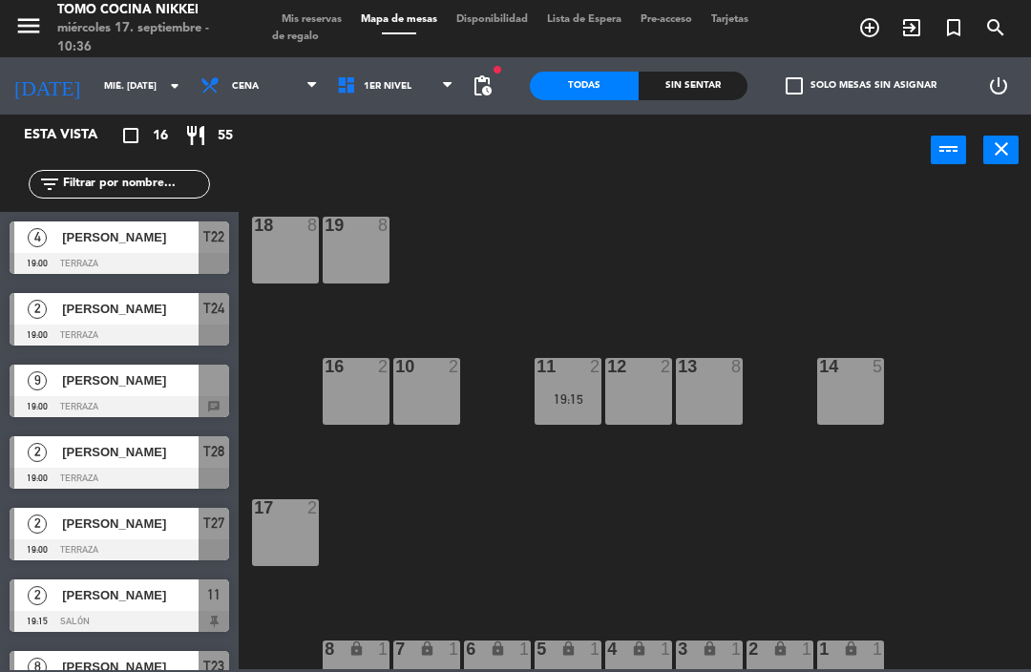
click at [266, 57] on div "Almuerzo Cena Cena Almuerzo Cena" at bounding box center [259, 85] width 136 height 57
click at [272, 89] on span "Cena" at bounding box center [259, 86] width 136 height 42
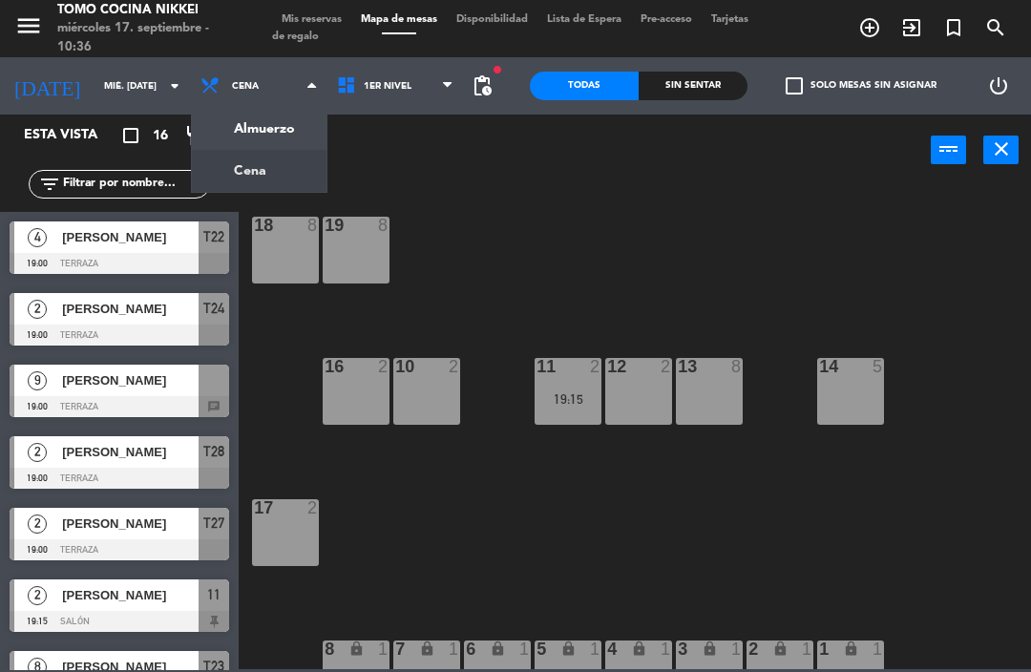
click at [284, 128] on ng-component "menu Tomo Cocina Nikkei miércoles 17. septiembre - 10:36 Mis reservas Mapa de m…" at bounding box center [515, 334] width 1031 height 669
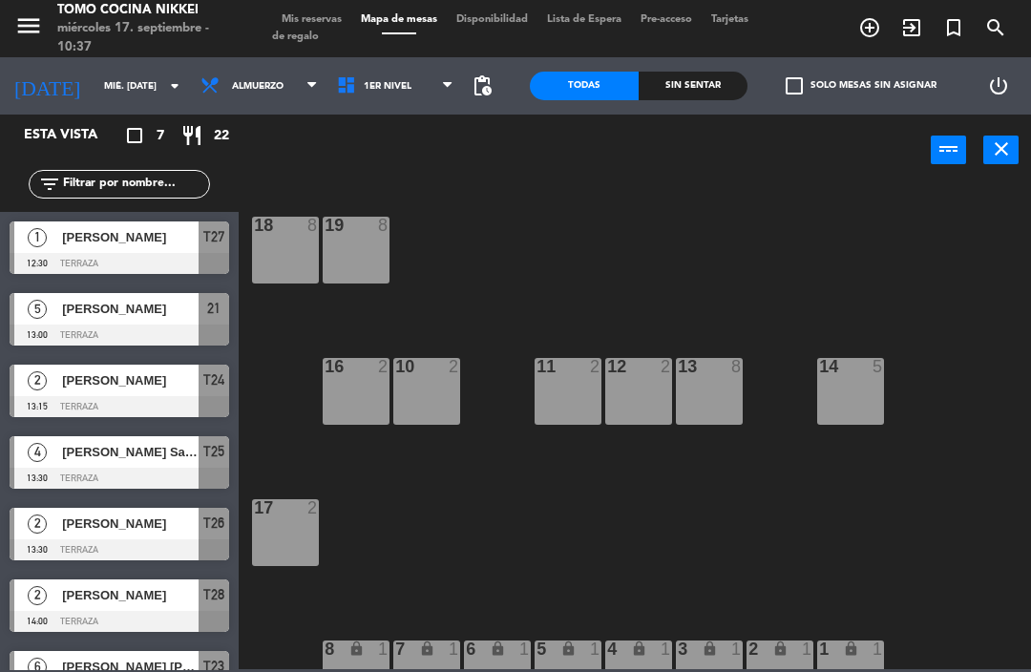
click at [1015, 28] on span "search" at bounding box center [995, 27] width 42 height 32
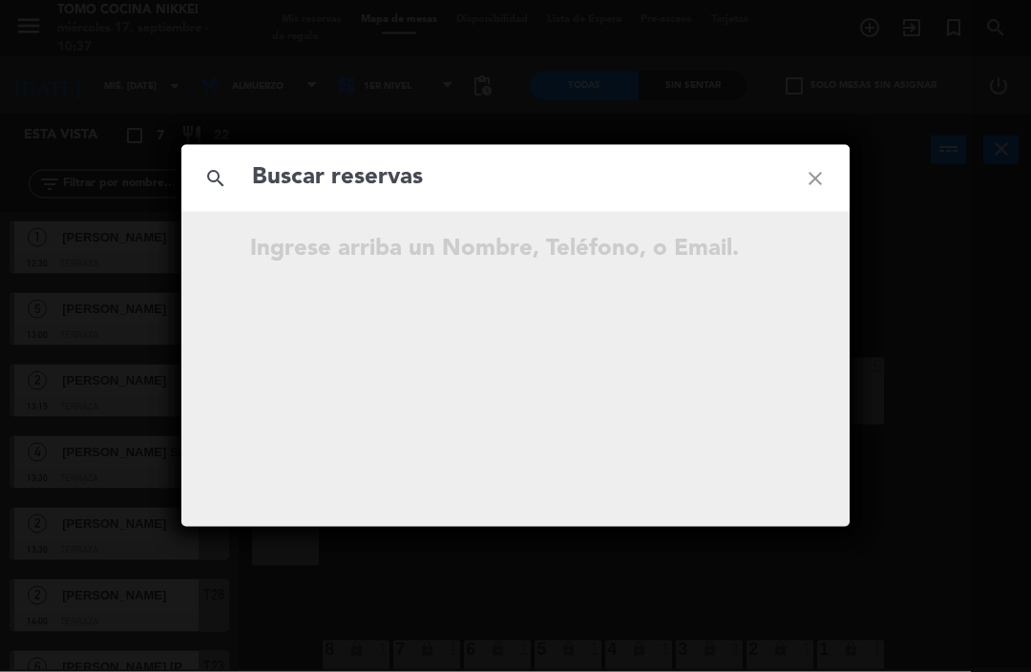
click at [842, 93] on div "search close Ingrese arriba un Nombre, Teléfono, o Email." at bounding box center [515, 336] width 1031 height 672
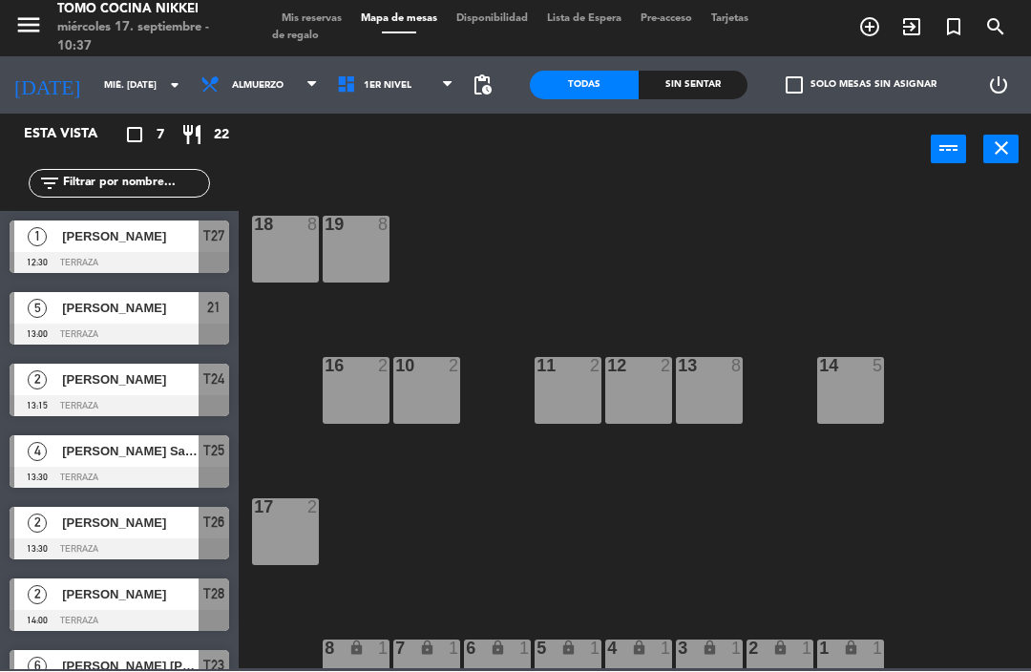
click at [126, 82] on input "mié. [DATE]" at bounding box center [159, 87] width 131 height 30
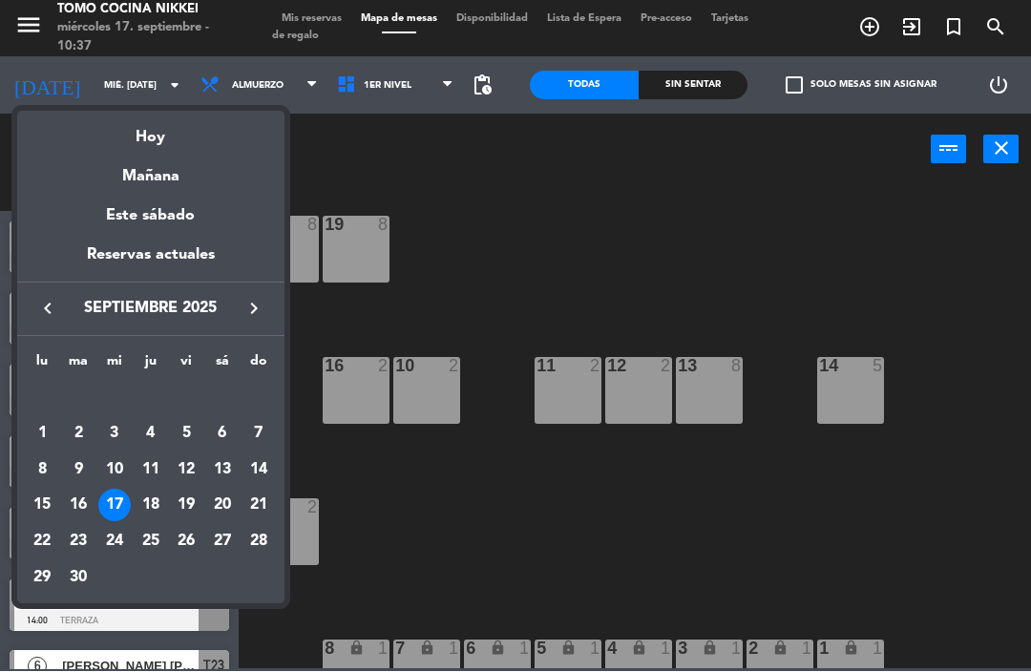
click at [75, 501] on div "16" at bounding box center [78, 506] width 32 height 32
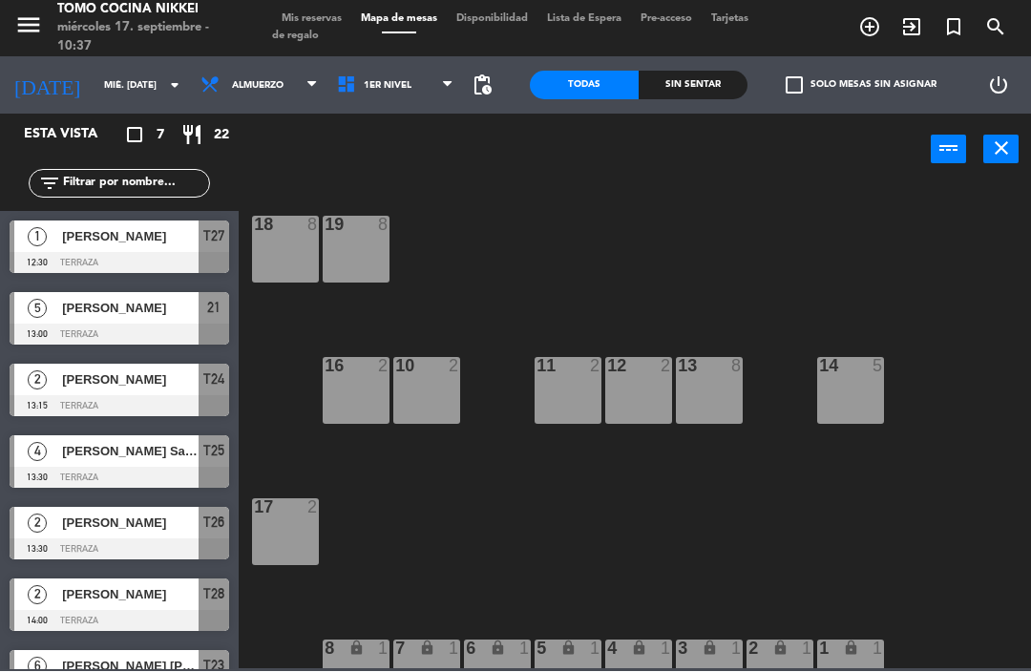
type input "[DATE] sep."
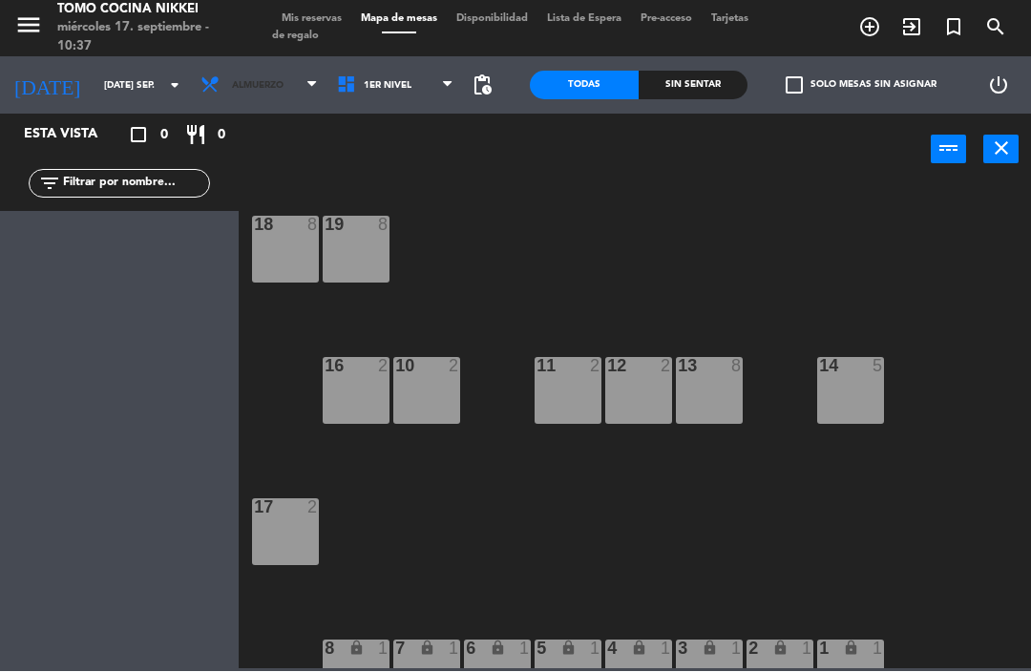
click at [264, 76] on span "Almuerzo" at bounding box center [259, 86] width 136 height 42
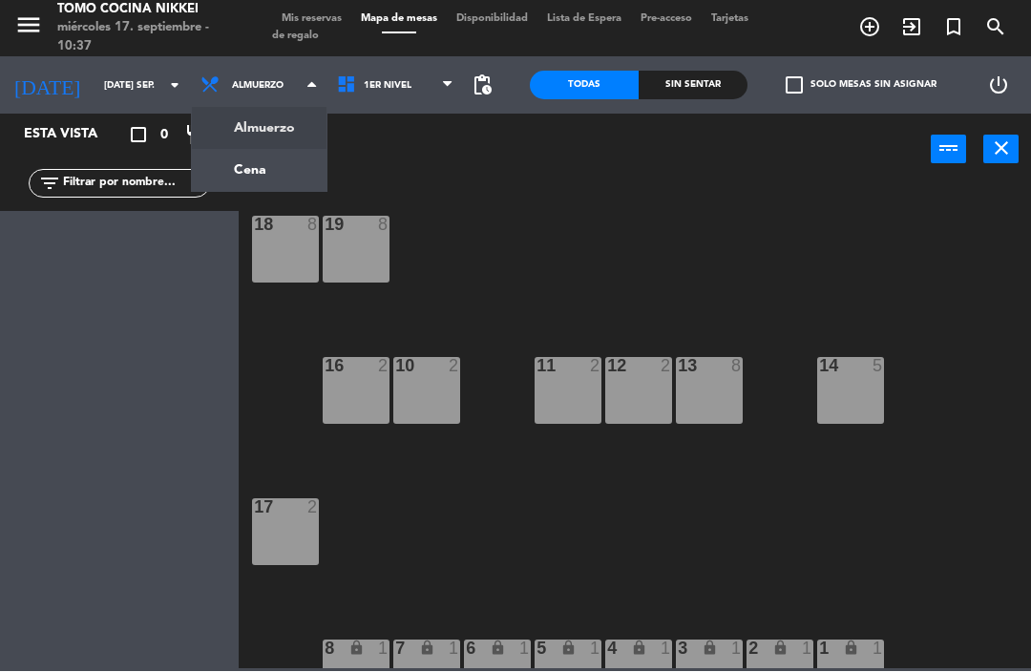
click at [286, 172] on ng-component "menu Tomo Cocina Nikkei miércoles 17. septiembre - 10:37 Mis reservas Mapa de m…" at bounding box center [515, 334] width 1031 height 669
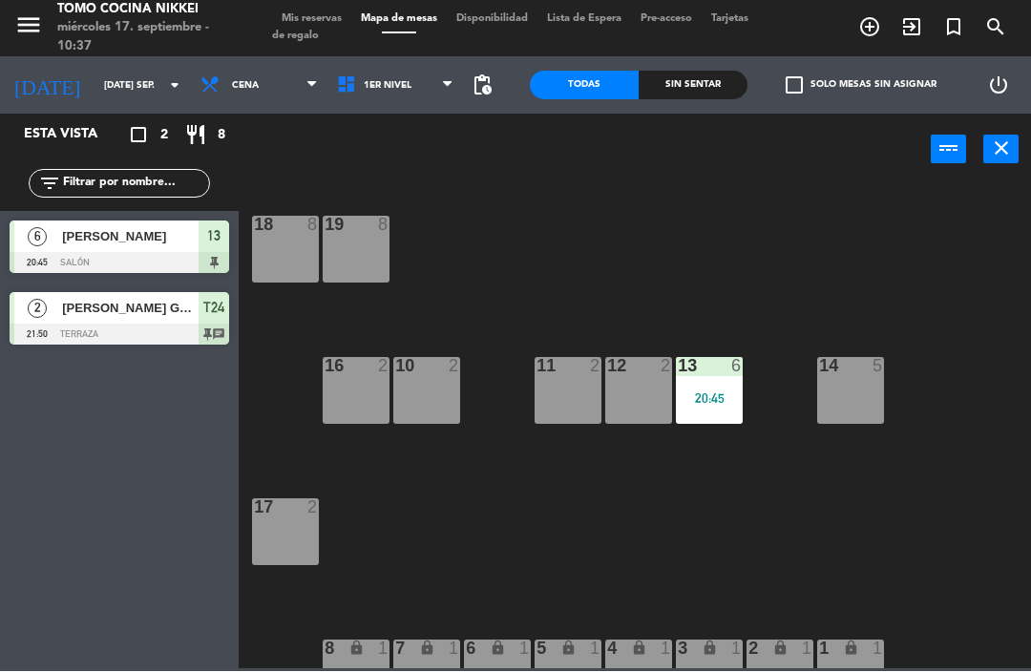
click at [683, 77] on div "Sin sentar" at bounding box center [692, 86] width 109 height 29
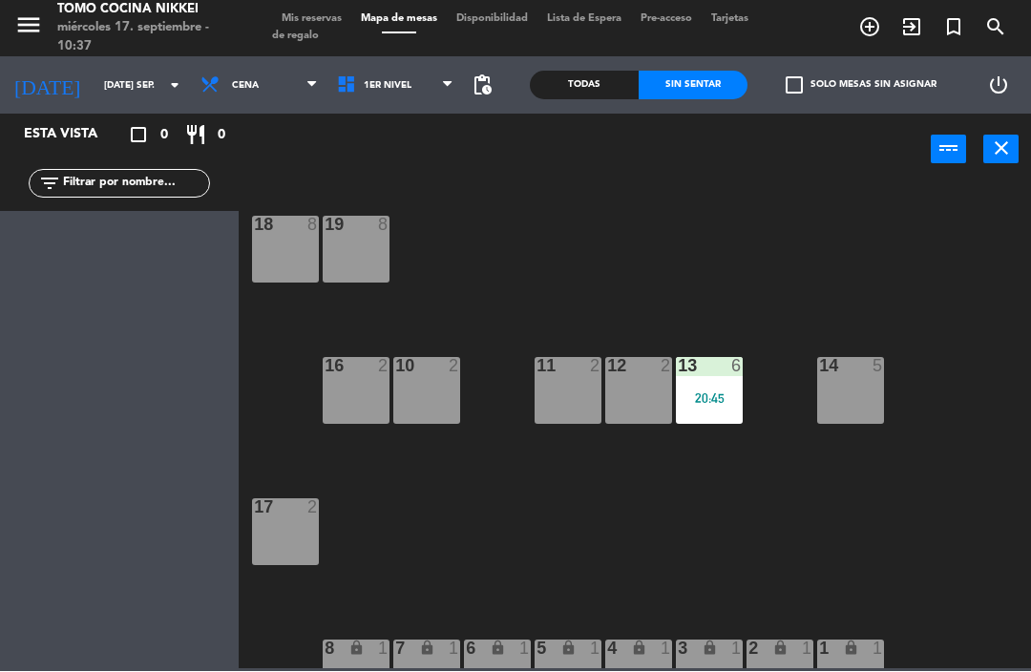
click at [575, 96] on div "Todas" at bounding box center [584, 86] width 109 height 29
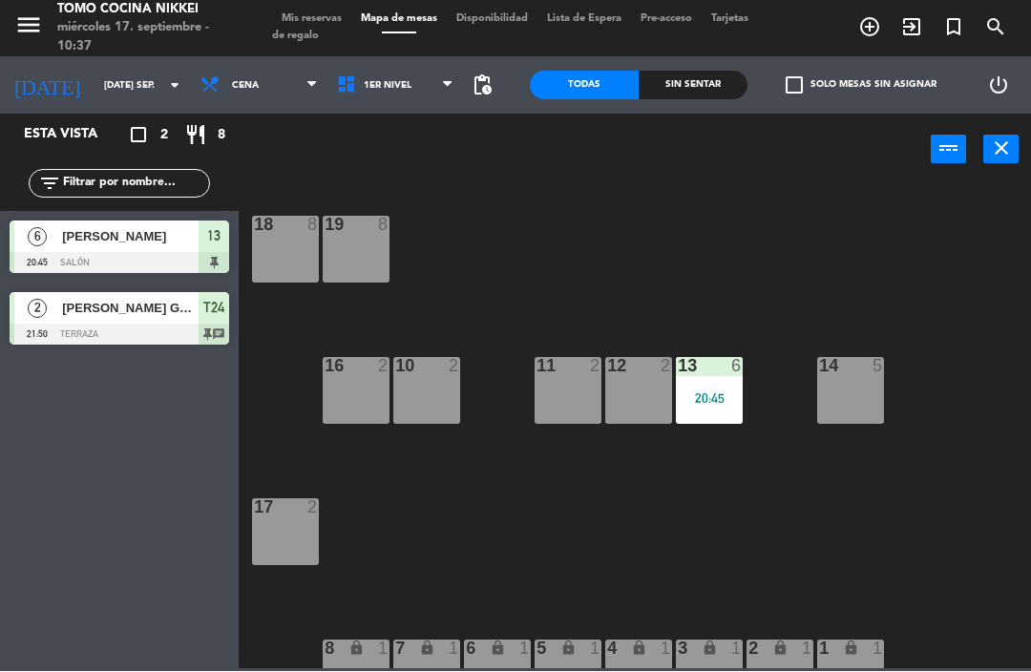
click at [613, 77] on div "Todas" at bounding box center [584, 86] width 109 height 29
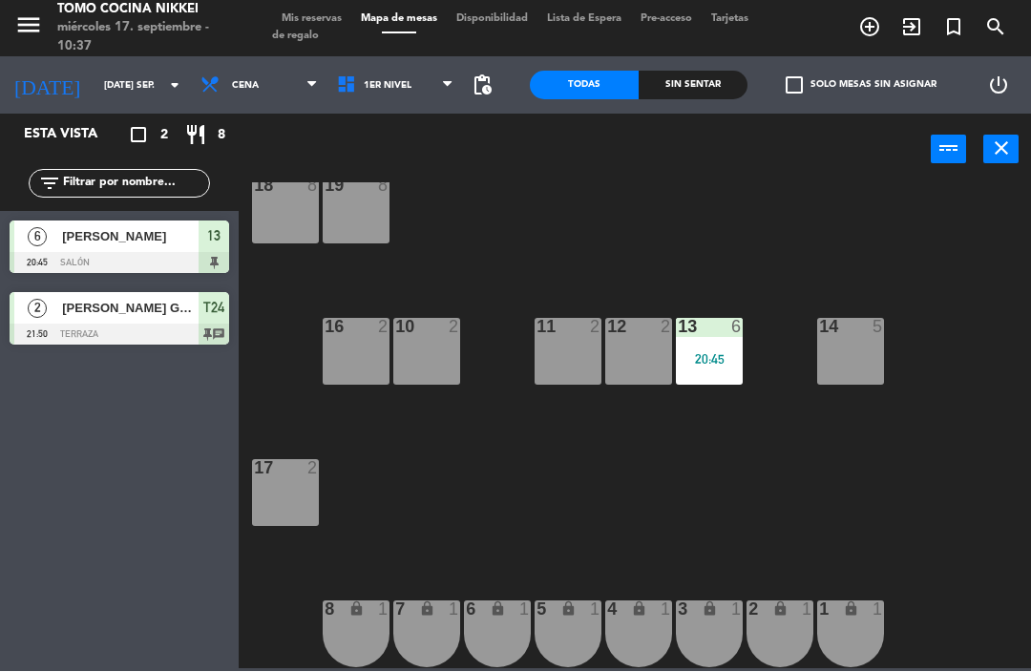
scroll to position [39, 0]
click at [428, 94] on span "1er Nivel" at bounding box center [395, 86] width 136 height 42
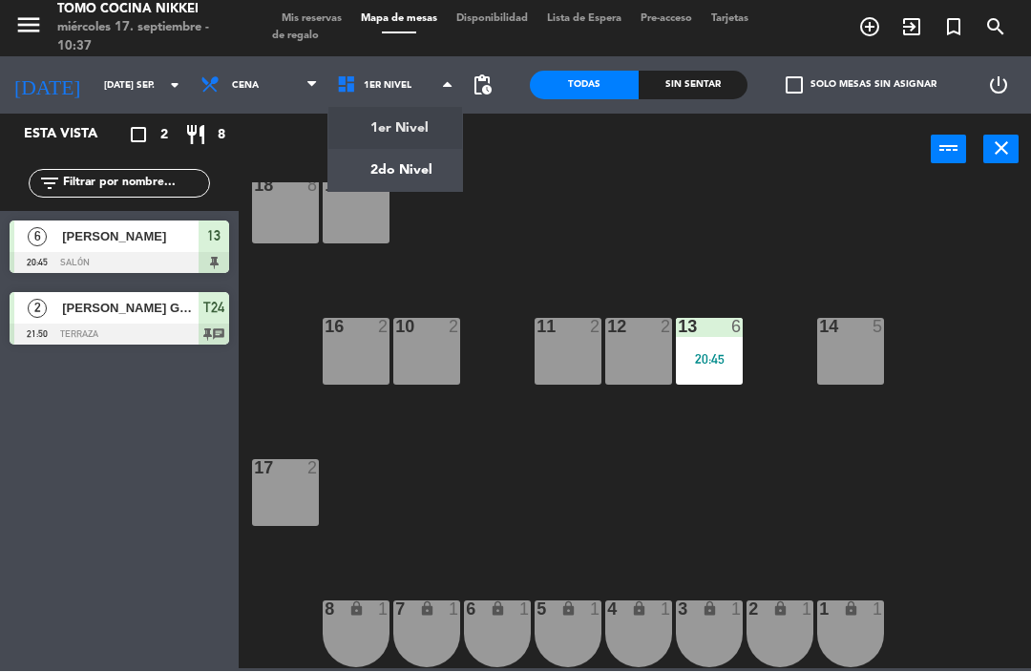
click at [399, 152] on ng-component "menu Tomo Cocina Nikkei miércoles 17. septiembre - 10:37 Mis reservas Mapa de m…" at bounding box center [515, 334] width 1031 height 669
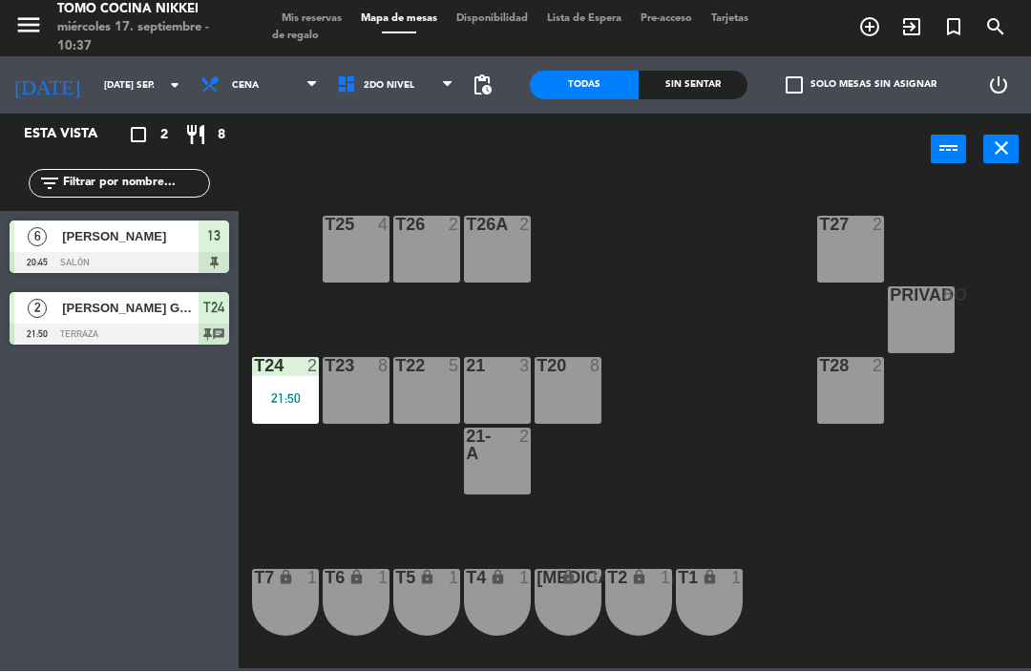
click at [268, 387] on div "T24 2 21:50" at bounding box center [285, 391] width 67 height 67
click at [685, 291] on div "T27 2 T25 4 T26A 2 T26 2 Privado 8 T24 2 21:50 T23 8 T22 5 21 3 T20 8 T28 2 21-…" at bounding box center [640, 426] width 782 height 486
click at [327, 14] on span "Mis reservas" at bounding box center [311, 19] width 79 height 10
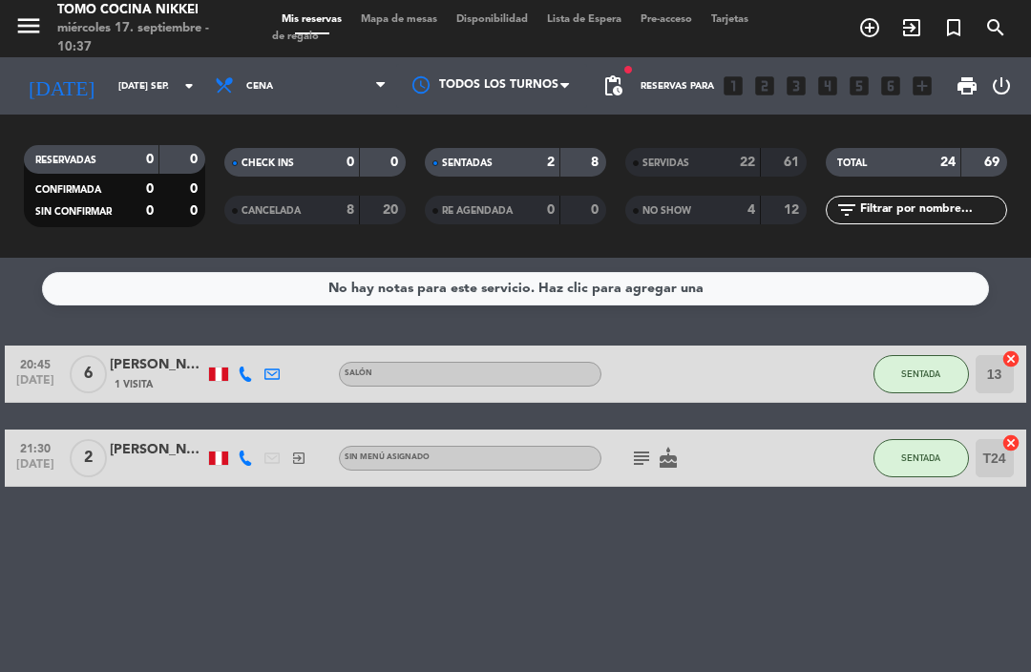
click at [713, 140] on div "SERVIDAS 22 61 NO SHOW 4 12" at bounding box center [716, 186] width 200 height 105
click at [706, 159] on div "SERVIDAS" at bounding box center [674, 163] width 88 height 22
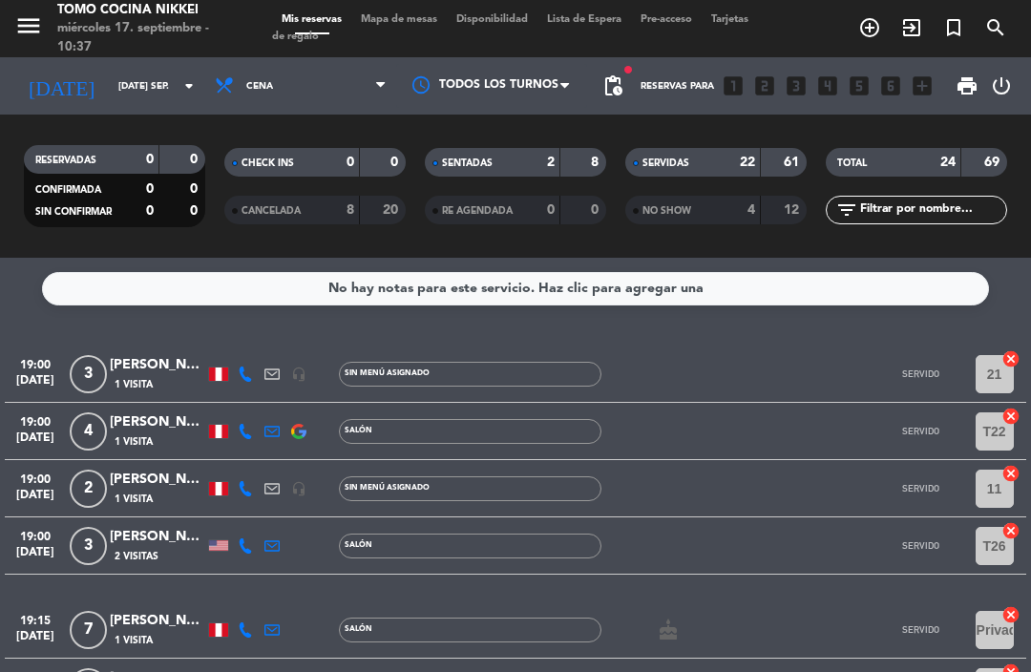
click at [694, 223] on div "NO SHOW 4 12" at bounding box center [715, 210] width 181 height 29
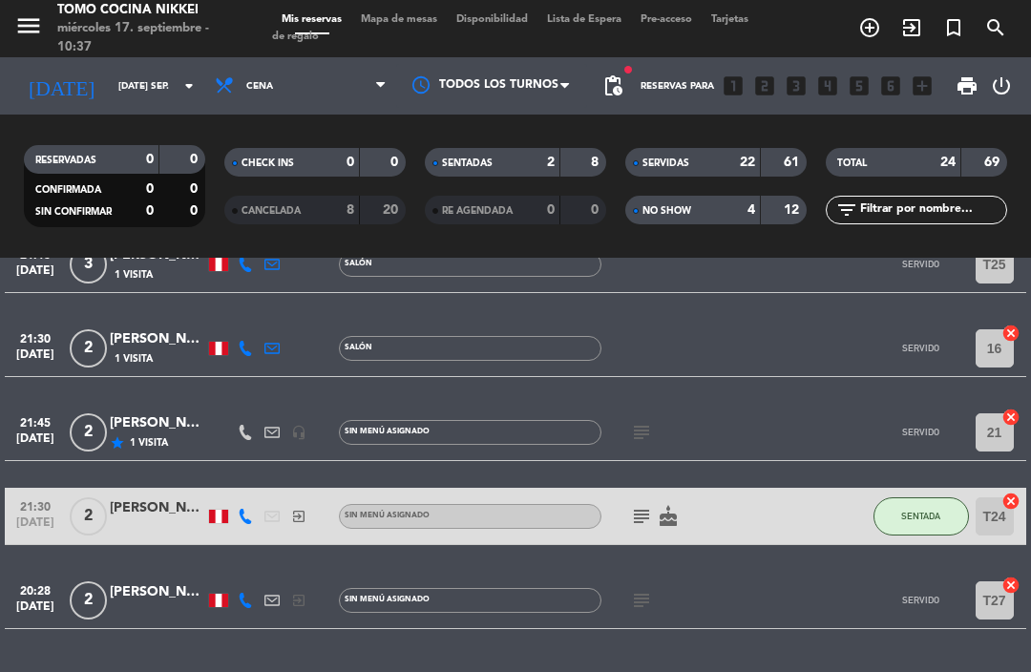
click at [530, 218] on div "0" at bounding box center [536, 210] width 38 height 22
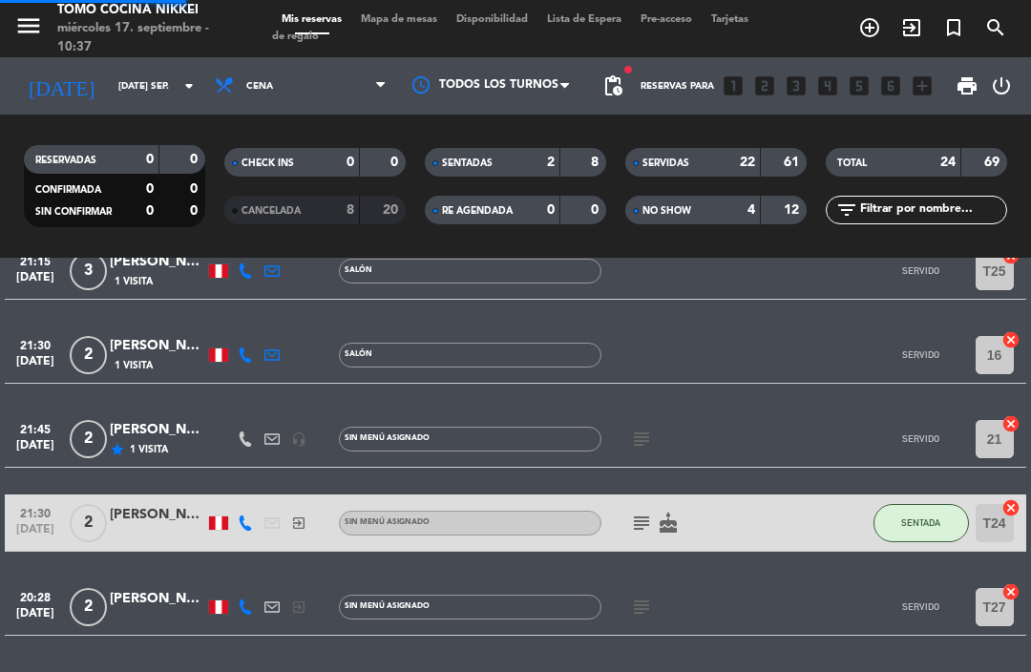
scroll to position [1737, 0]
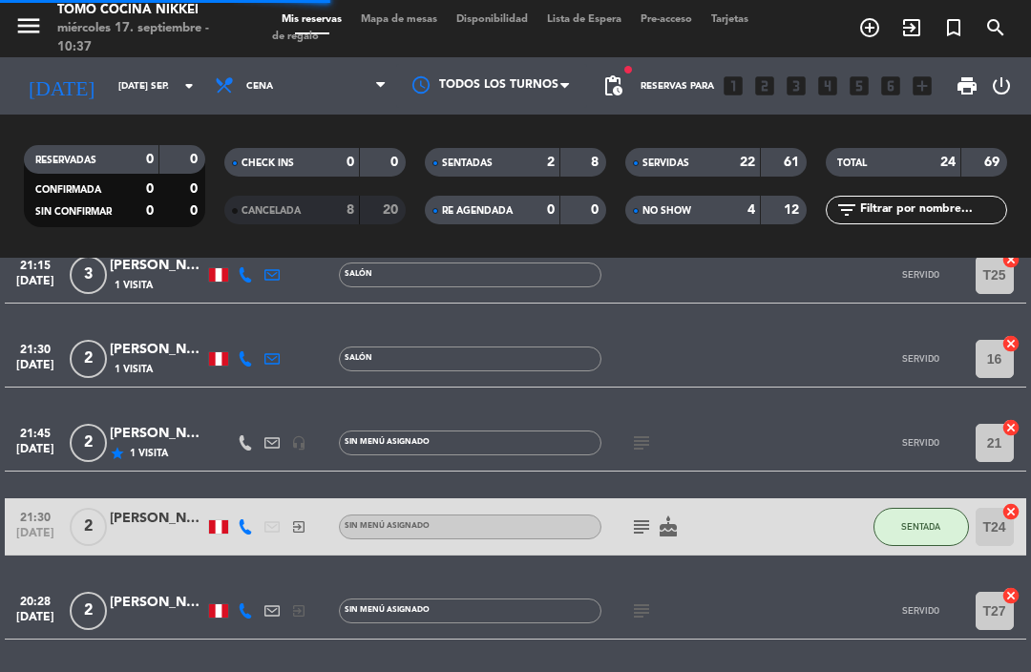
click at [469, 218] on div "RE AGENDADA" at bounding box center [473, 210] width 88 height 22
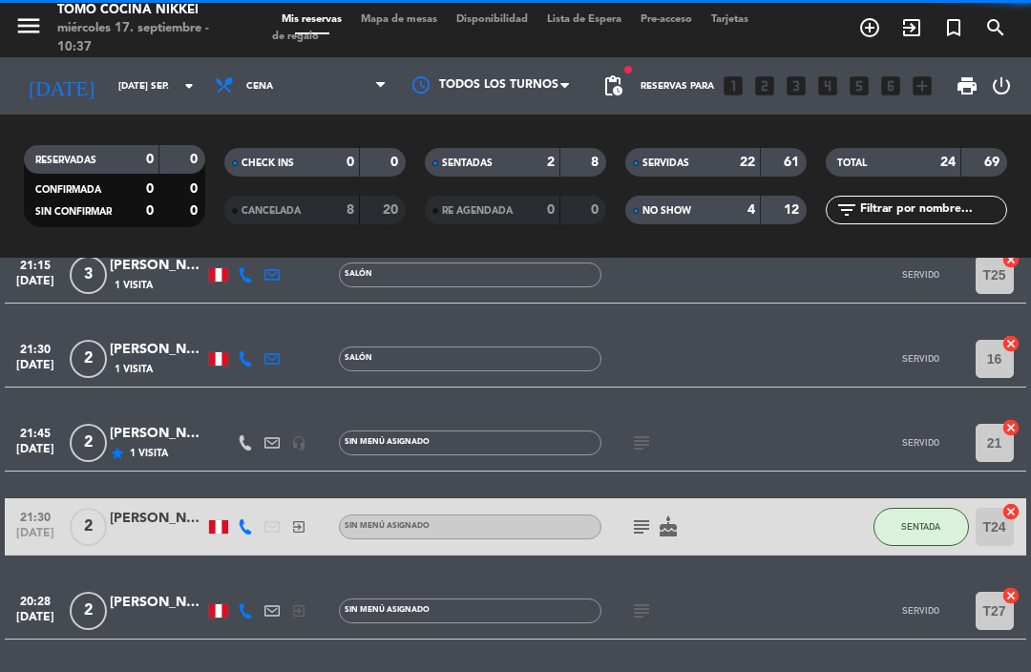
click at [314, 206] on div "CANCELADA" at bounding box center [273, 210] width 88 height 22
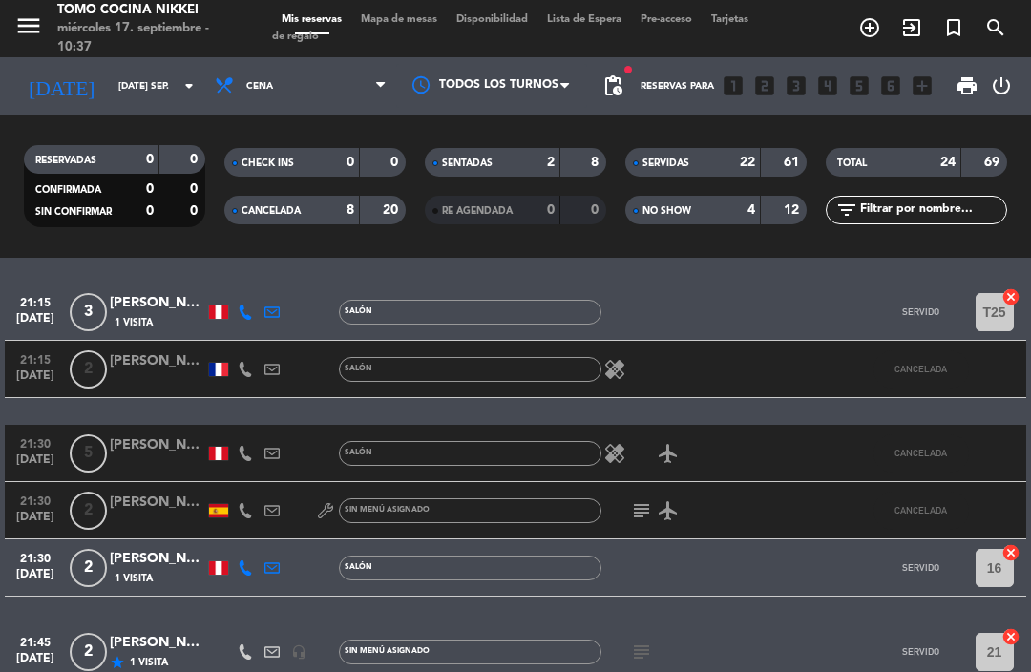
scroll to position [2063, 0]
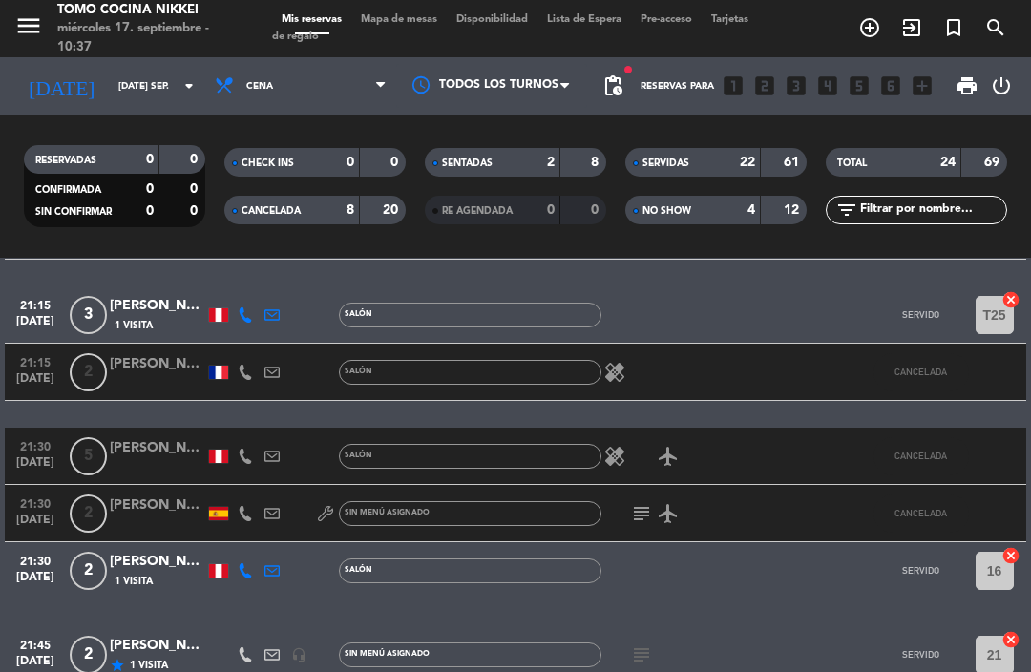
click at [991, 29] on icon "search" at bounding box center [995, 27] width 23 height 23
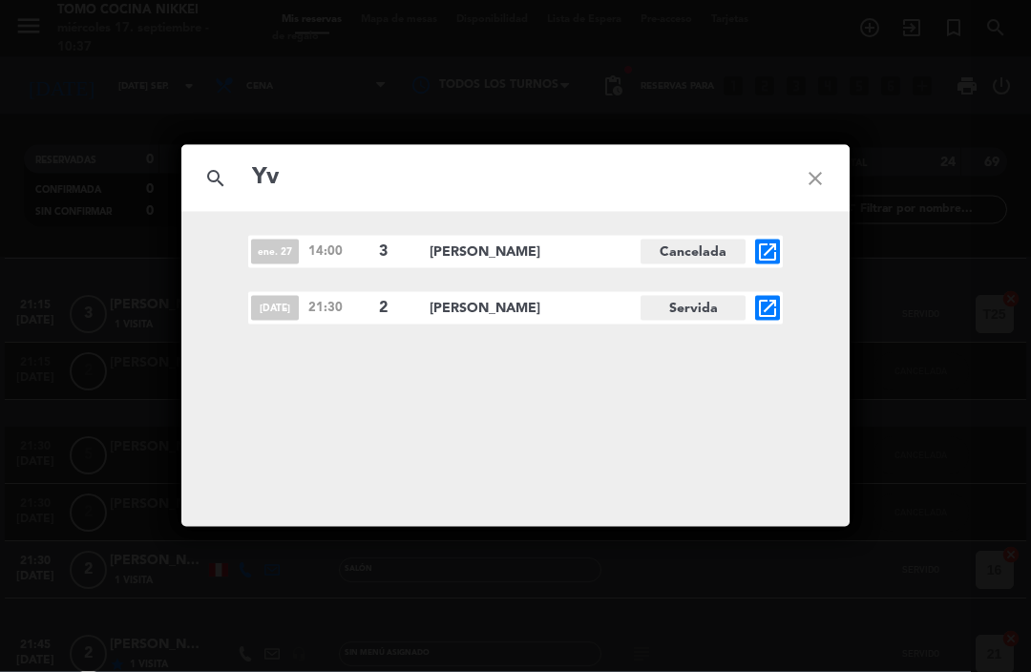
type input "Y"
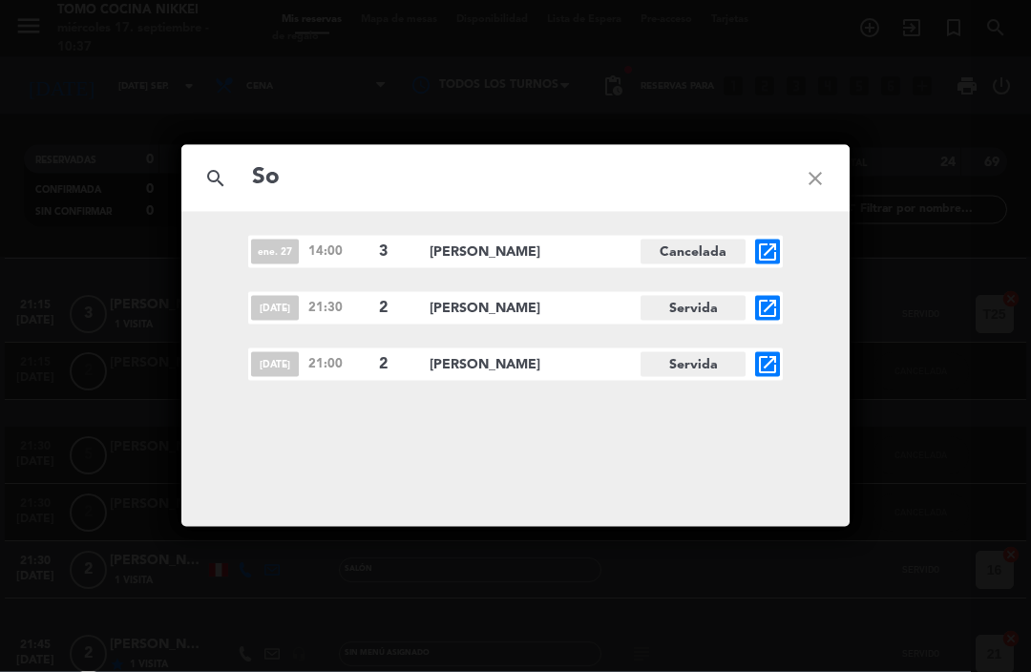
type input "S"
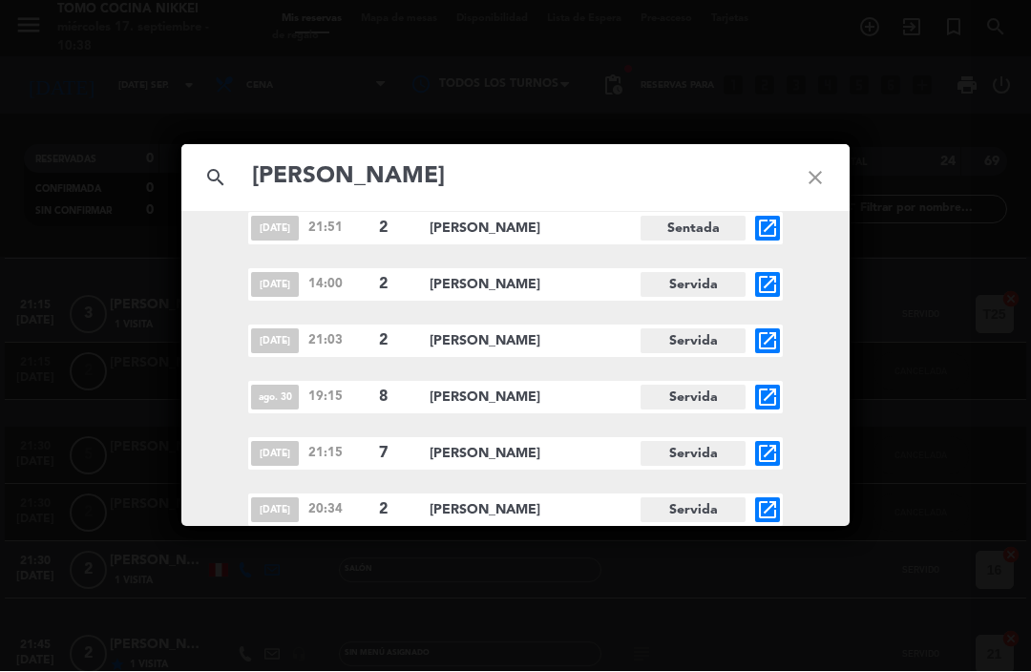
scroll to position [2388, 0]
type input "[PERSON_NAME]"
click at [766, 454] on icon "open_in_new" at bounding box center [767, 454] width 23 height 23
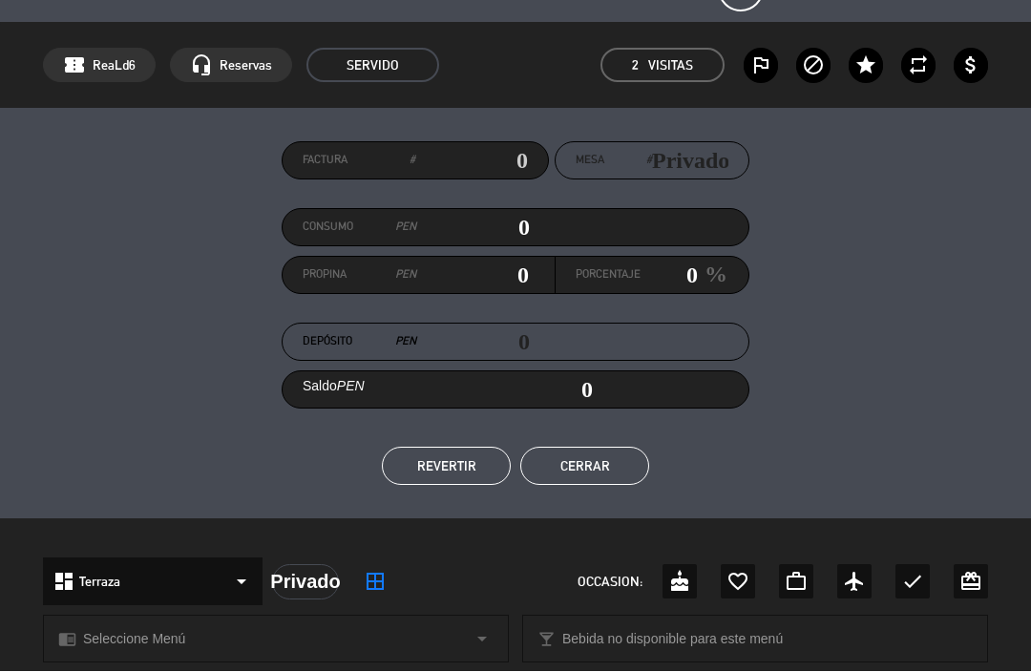
scroll to position [25, 0]
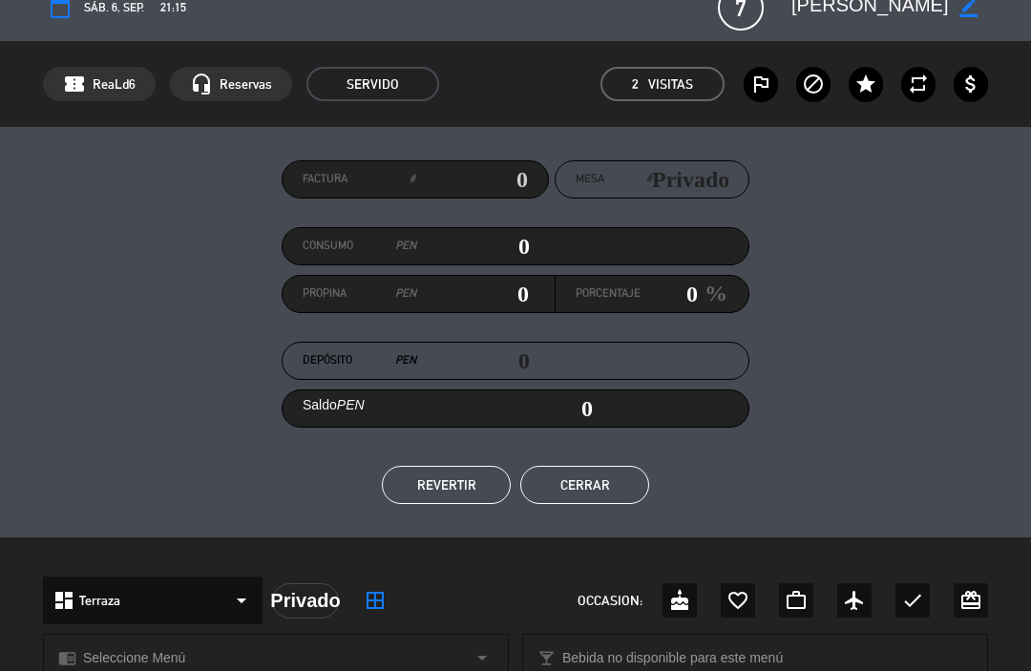
click at [609, 480] on button "Cerrar" at bounding box center [584, 486] width 129 height 38
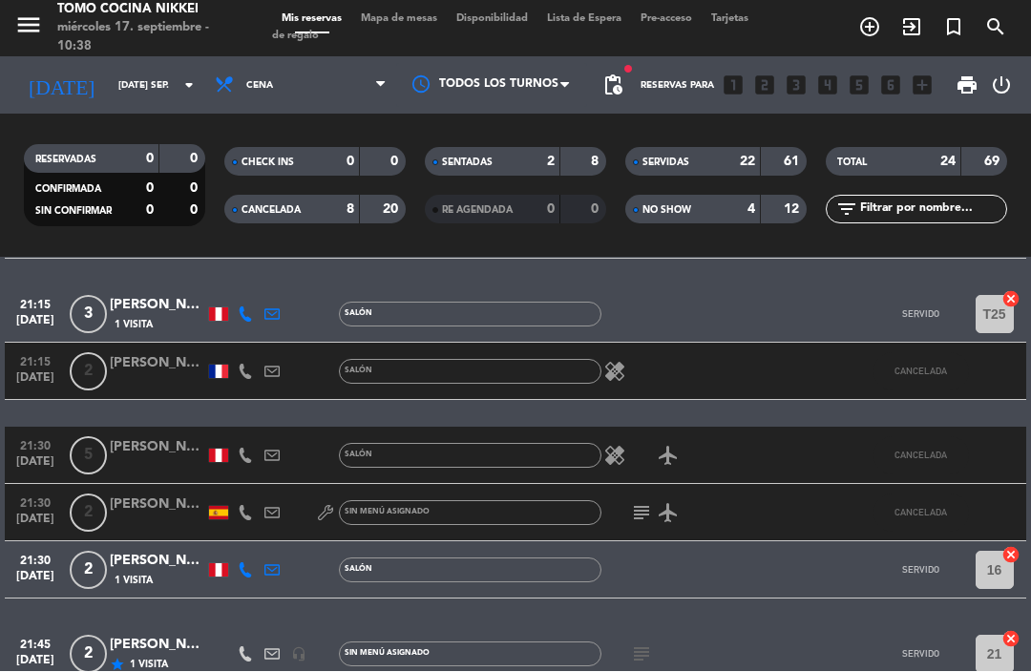
click at [392, 25] on span "Mapa de mesas" at bounding box center [398, 19] width 95 height 10
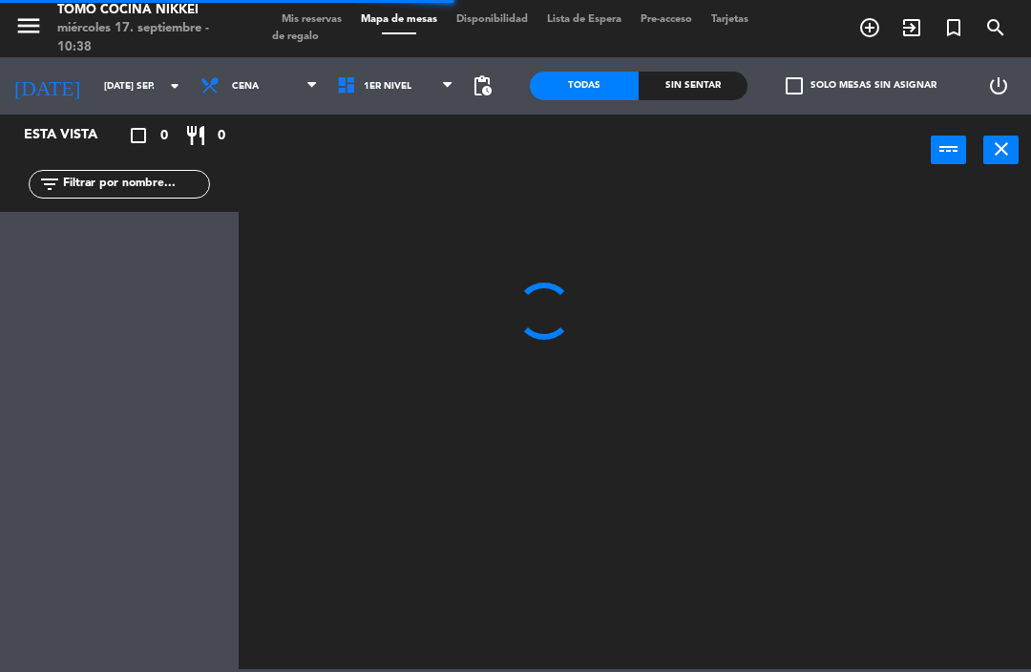
click at [264, 104] on span "Cena" at bounding box center [259, 86] width 136 height 42
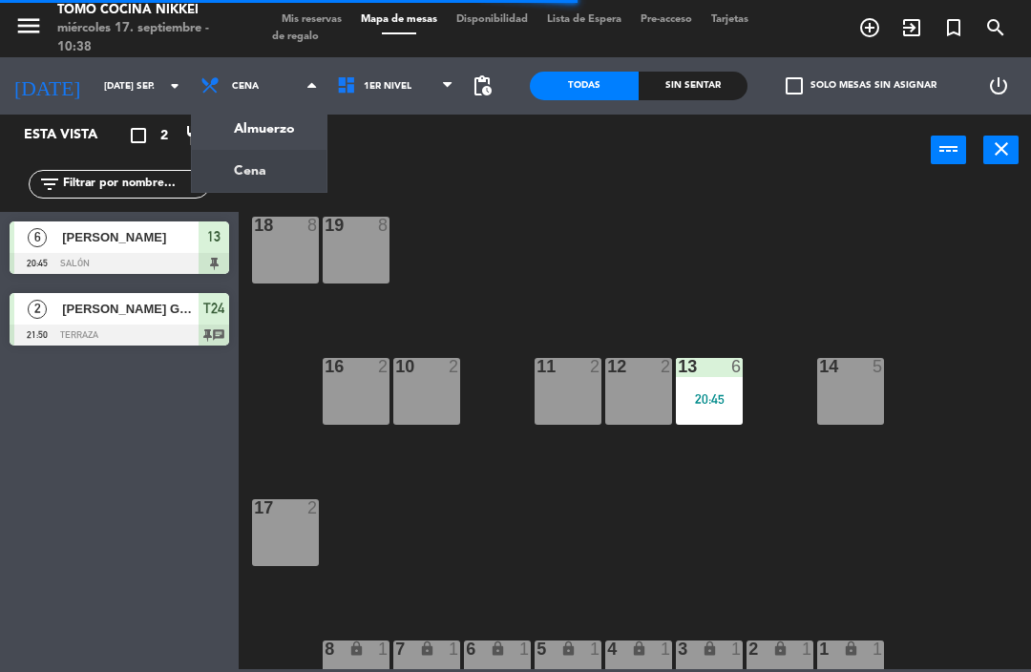
click at [269, 169] on ng-component "menu Tomo Cocina Nikkei miércoles 17. septiembre - 10:38 Mis reservas Mapa de m…" at bounding box center [515, 334] width 1031 height 669
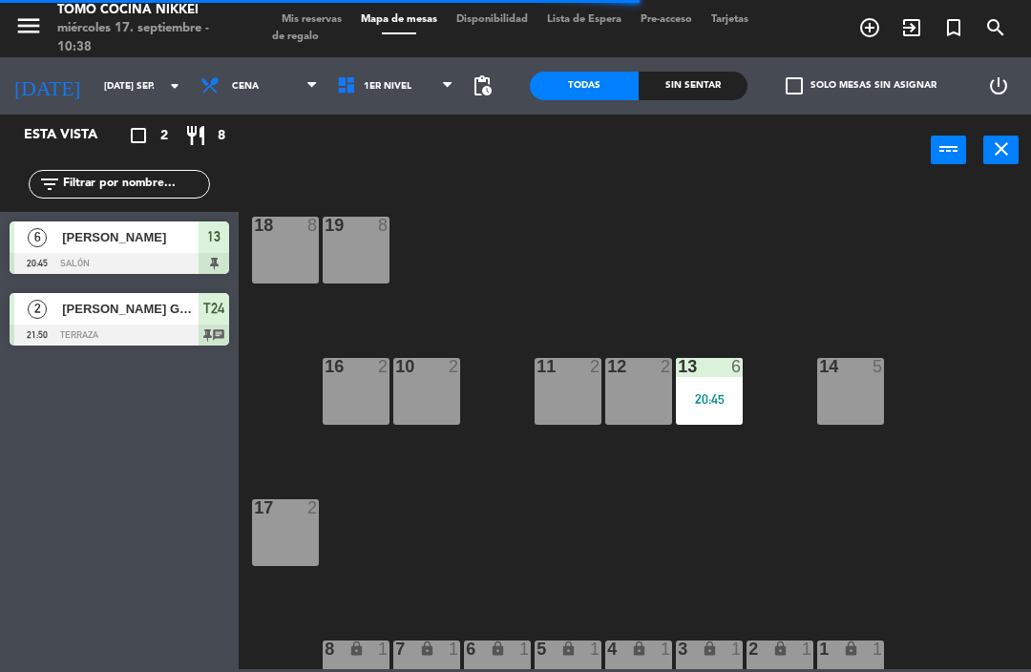
click at [129, 98] on input "[DATE] sep." at bounding box center [159, 87] width 131 height 30
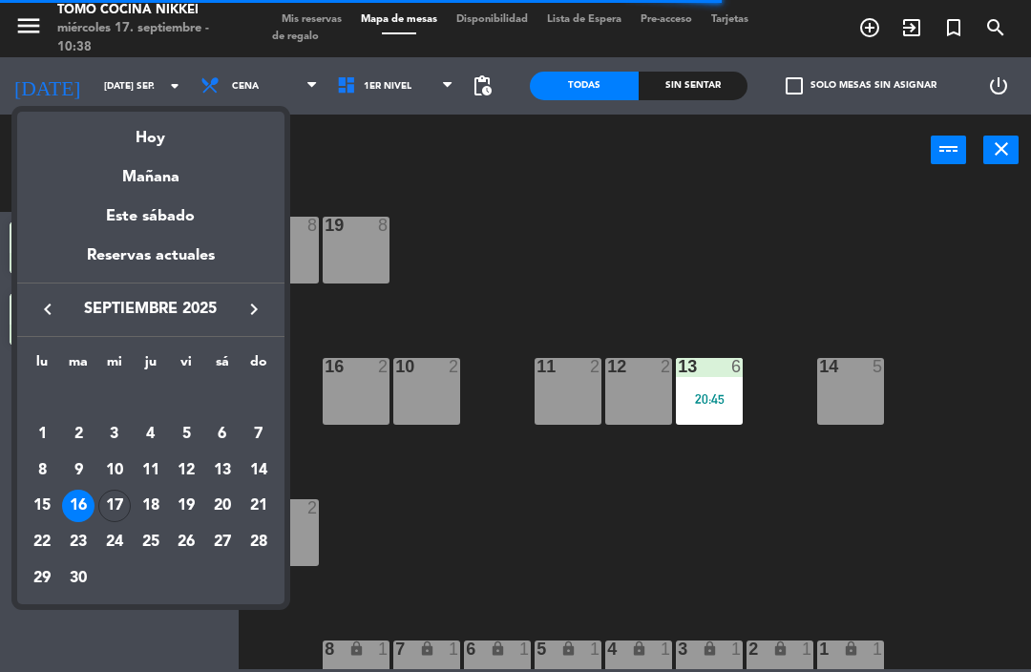
click at [256, 136] on div "Hoy" at bounding box center [150, 131] width 267 height 39
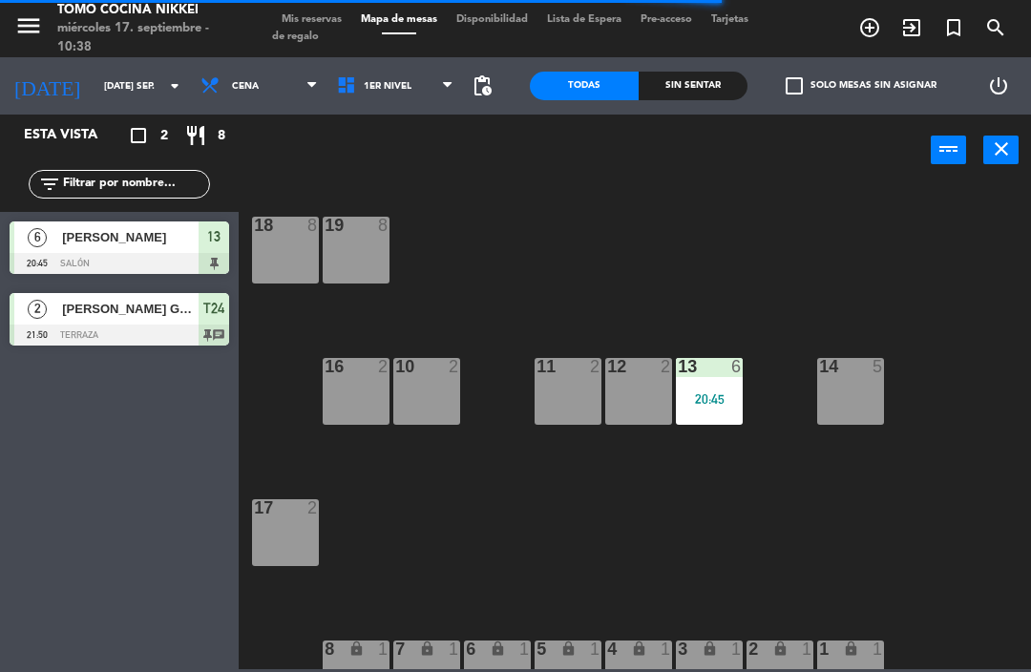
type input "mié. [DATE]"
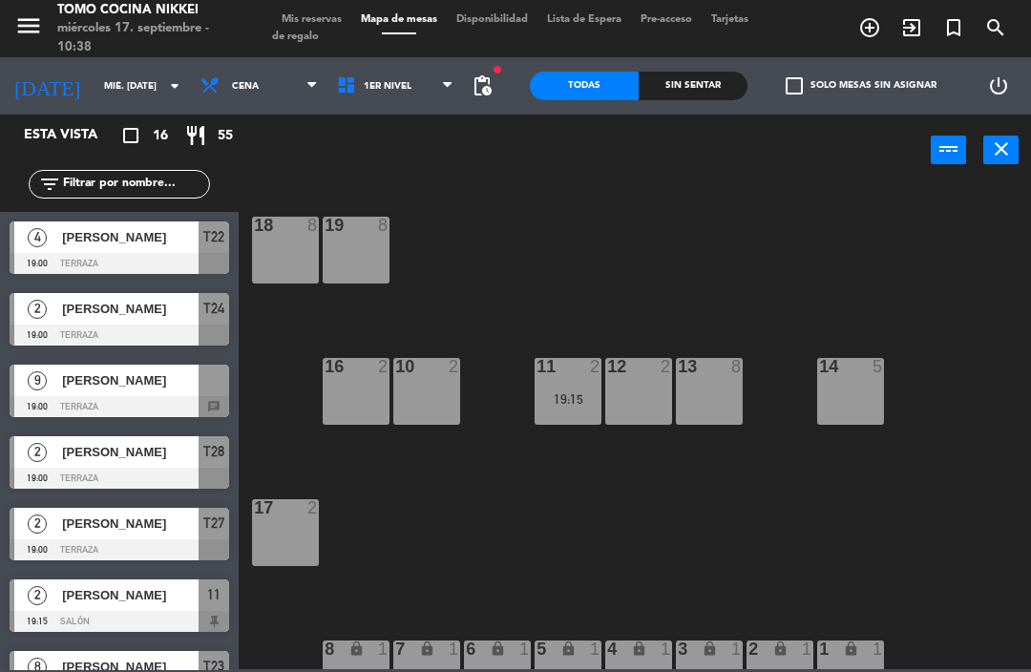
click at [307, 78] on icon at bounding box center [311, 85] width 9 height 15
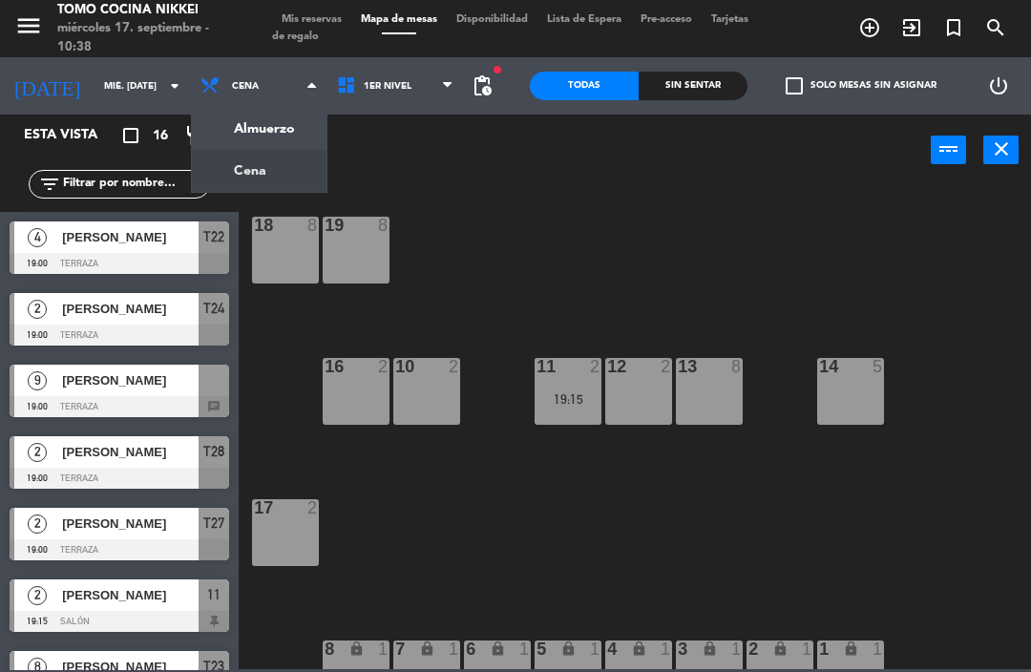
click at [297, 173] on ng-component "menu Tomo Cocina Nikkei miércoles 17. septiembre - 10:38 Mis reservas Mapa de m…" at bounding box center [515, 334] width 1031 height 669
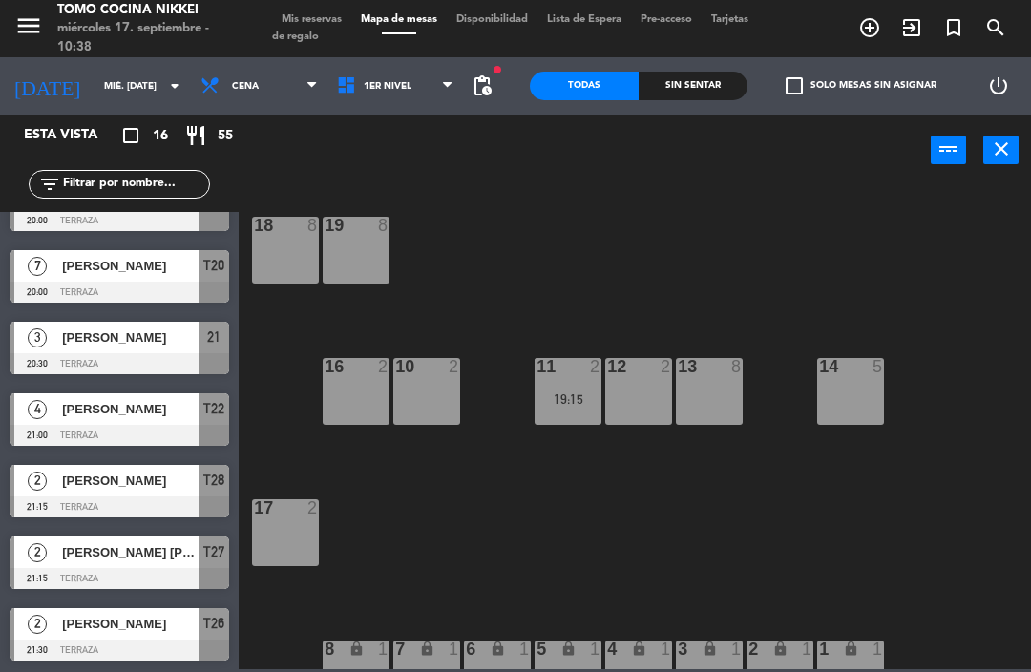
scroll to position [687, 0]
click at [128, 96] on input "mié. [DATE]" at bounding box center [159, 87] width 131 height 30
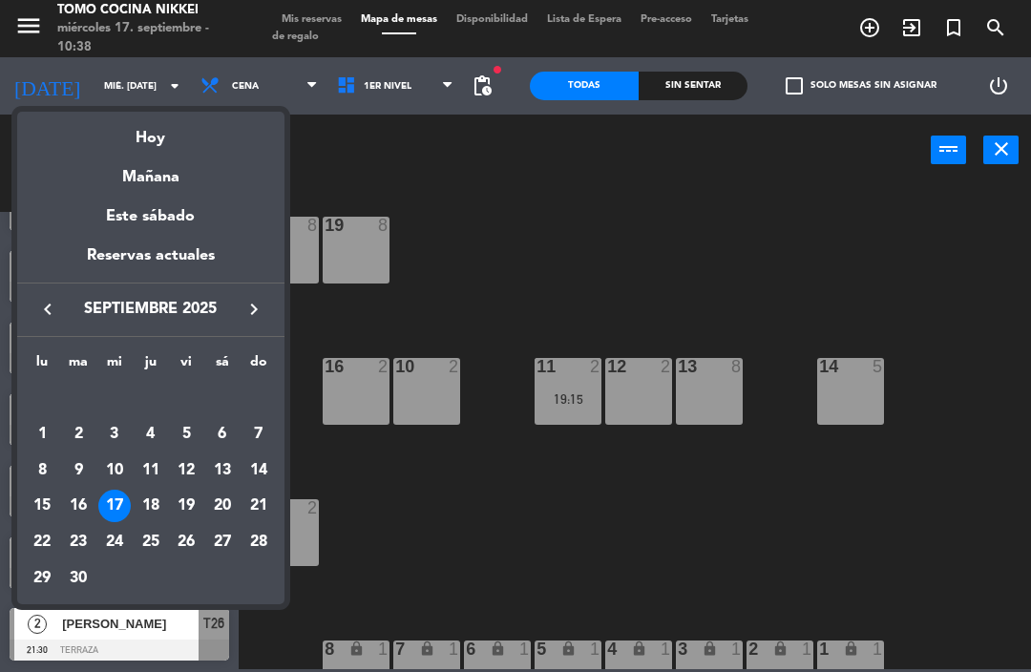
click at [502, 254] on div at bounding box center [515, 336] width 1031 height 672
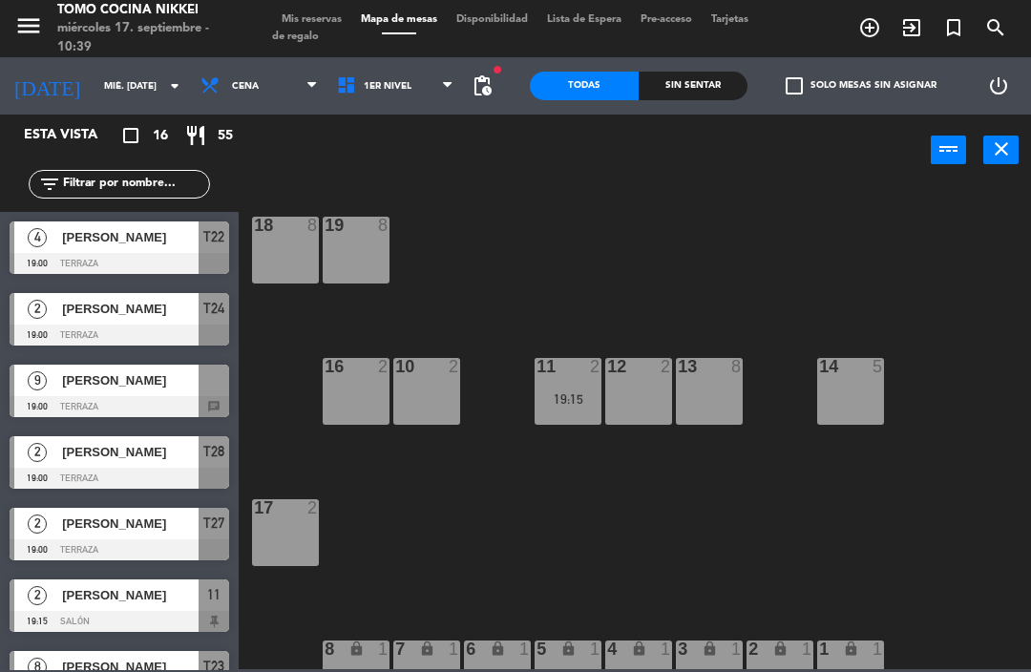
scroll to position [0, 0]
click at [372, 116] on div "power_input close" at bounding box center [585, 151] width 692 height 73
click at [395, 92] on span "1er Nivel" at bounding box center [388, 86] width 48 height 10
click at [382, 189] on ng-component "menu Tomo Cocina Nikkei miércoles 17. septiembre - 10:39 Mis reservas Mapa de m…" at bounding box center [515, 334] width 1031 height 669
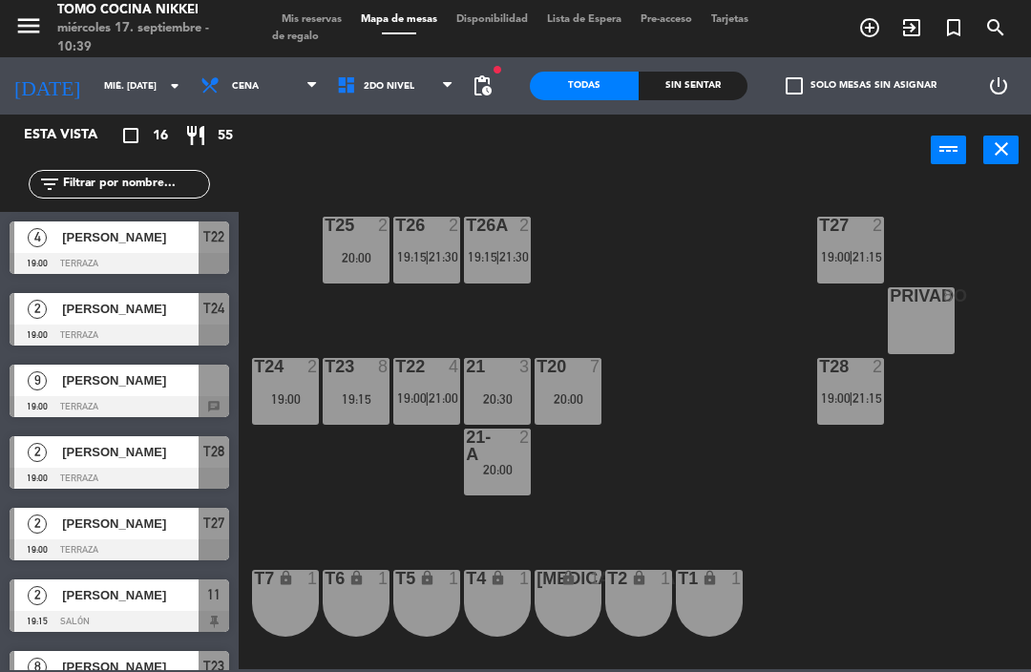
click at [569, 409] on div "T20 7 20:00" at bounding box center [567, 391] width 67 height 67
click at [659, 283] on div "T27 2 19:00 | 21:15 T25 2 20:00 T26A 2 19:15 | 21:30 T26 2 19:15 | 21:30 Privad…" at bounding box center [640, 426] width 782 height 486
click at [356, 392] on div "19:15" at bounding box center [356, 398] width 67 height 13
click at [731, 273] on div "T27 2 19:00 | 21:15 T25 2 20:00 T26A 2 19:15 | 21:30 T26 2 19:15 | 21:30 Privad…" at bounding box center [640, 426] width 782 height 486
click at [345, 403] on div "T23 8" at bounding box center [356, 391] width 67 height 67
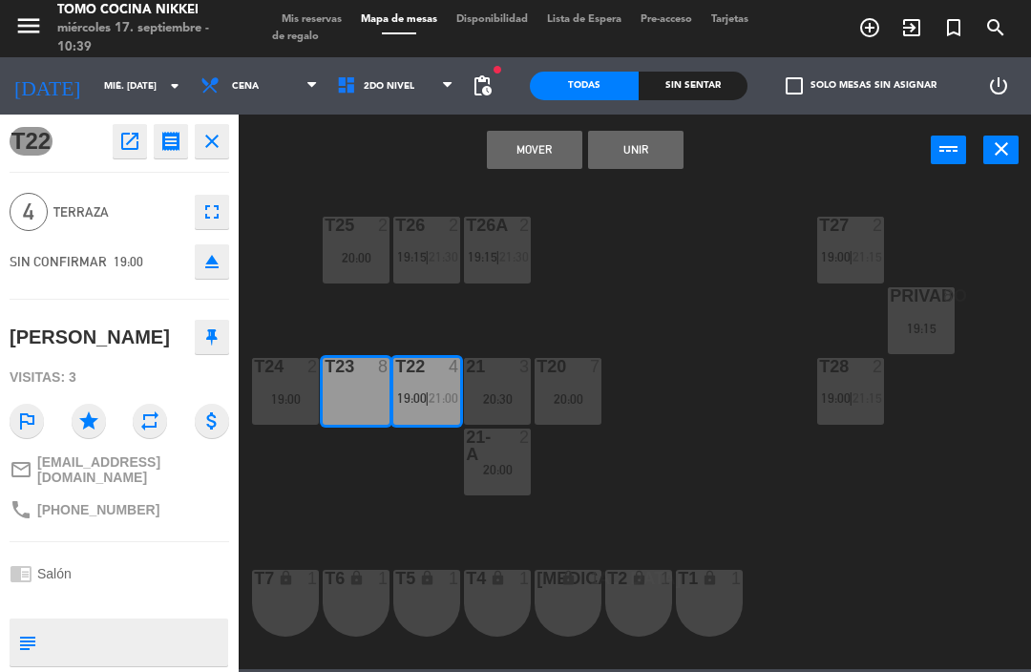
click at [570, 145] on button "Mover" at bounding box center [534, 150] width 95 height 38
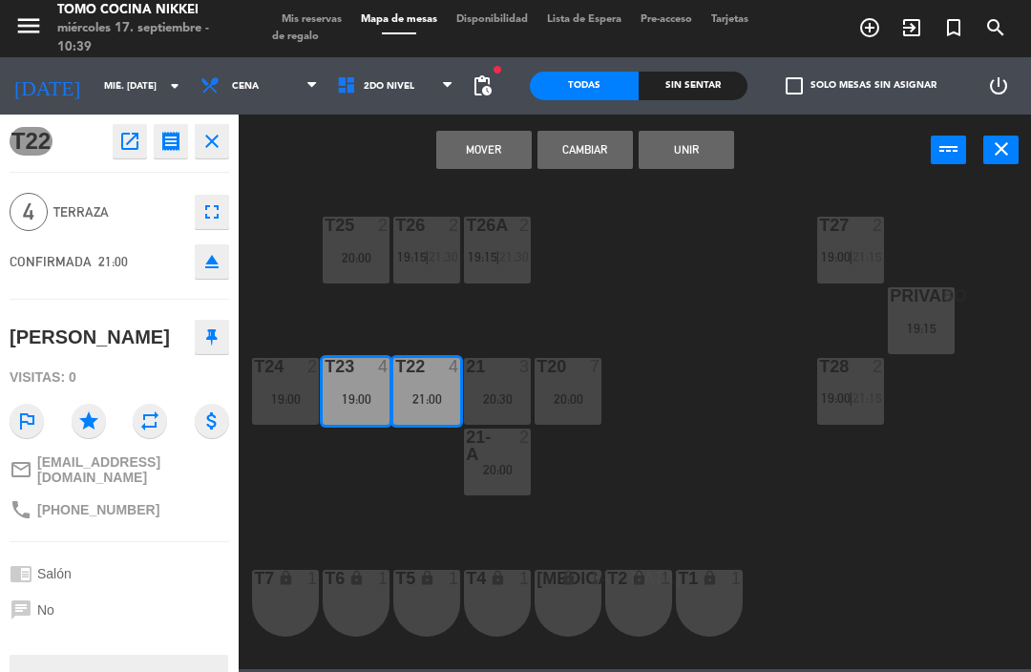
click at [723, 148] on button "Unir" at bounding box center [685, 150] width 95 height 38
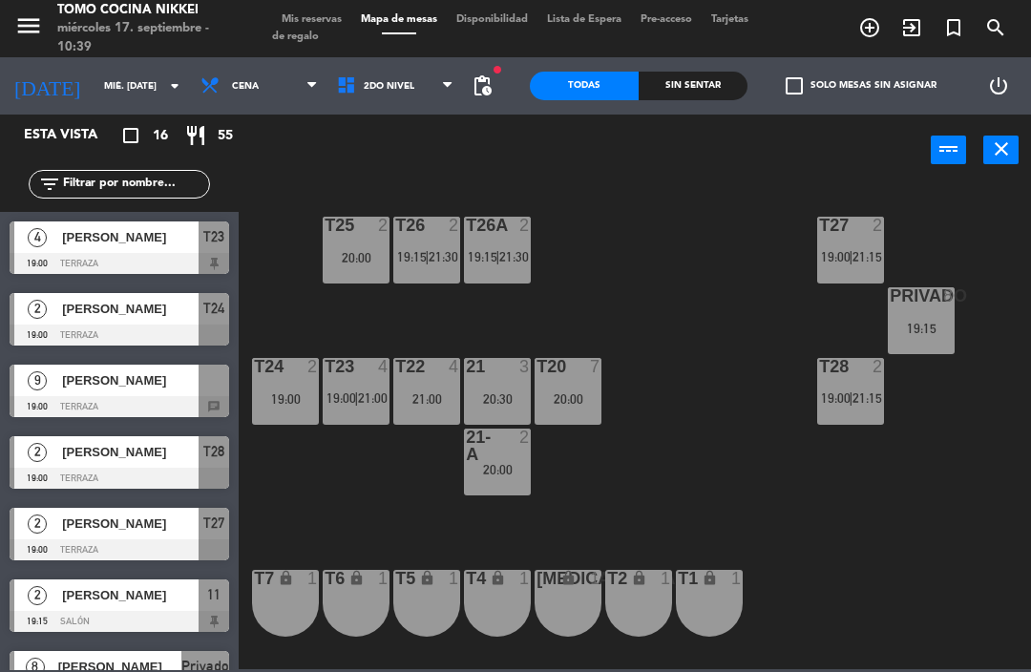
scroll to position [123, 0]
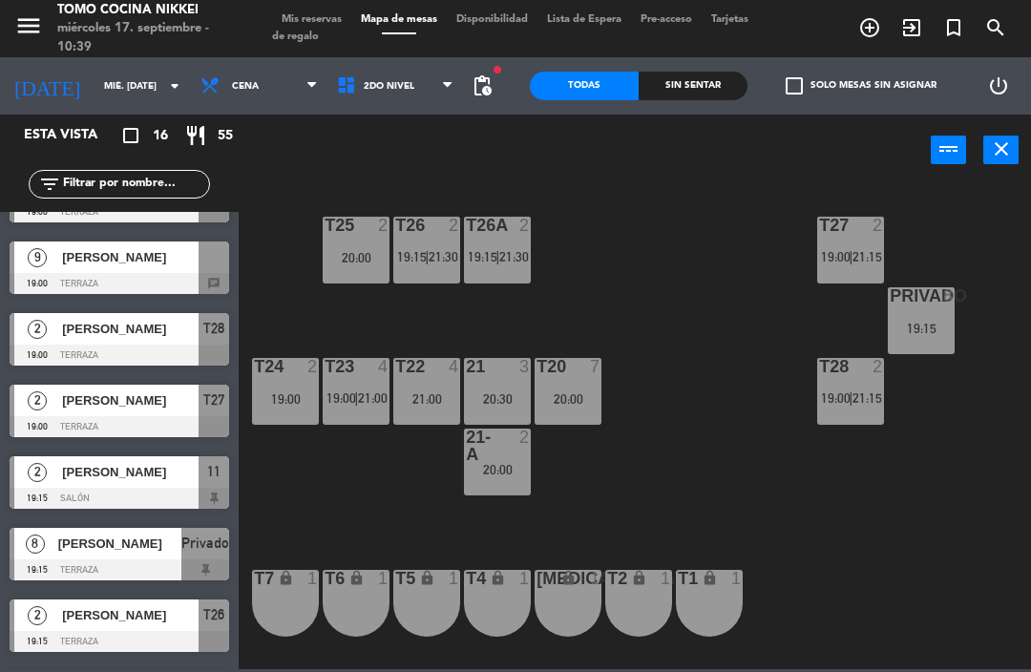
click at [432, 366] on div at bounding box center [426, 366] width 31 height 17
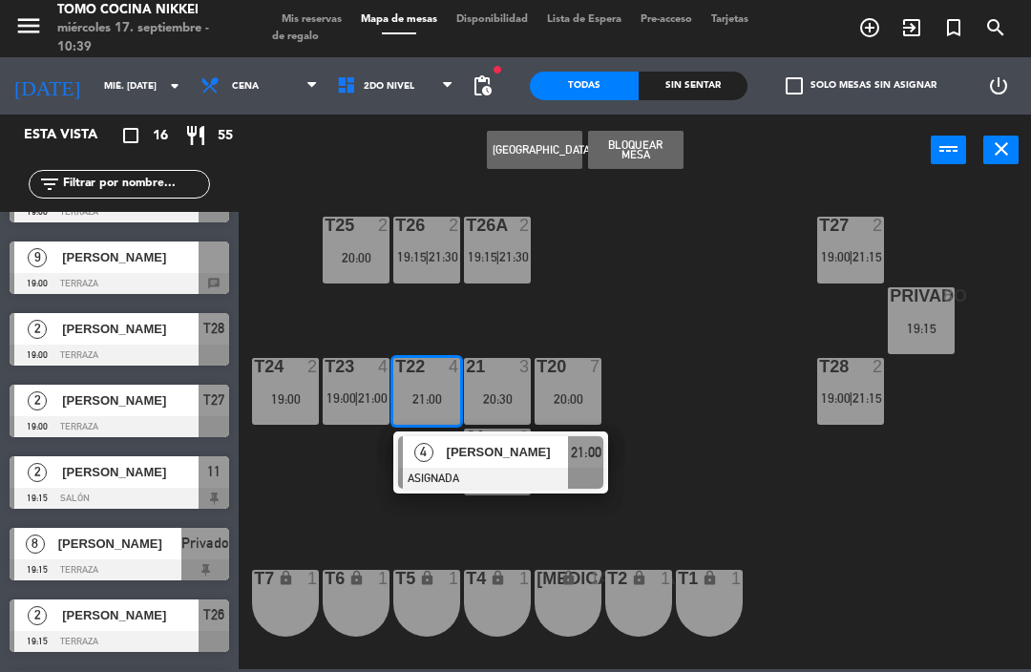
click at [595, 284] on div "T27 2 19:00 | 21:15 T25 2 20:00 T26A 2 19:15 | 21:30 T26 2 19:15 | 21:30 Privad…" at bounding box center [640, 426] width 782 height 486
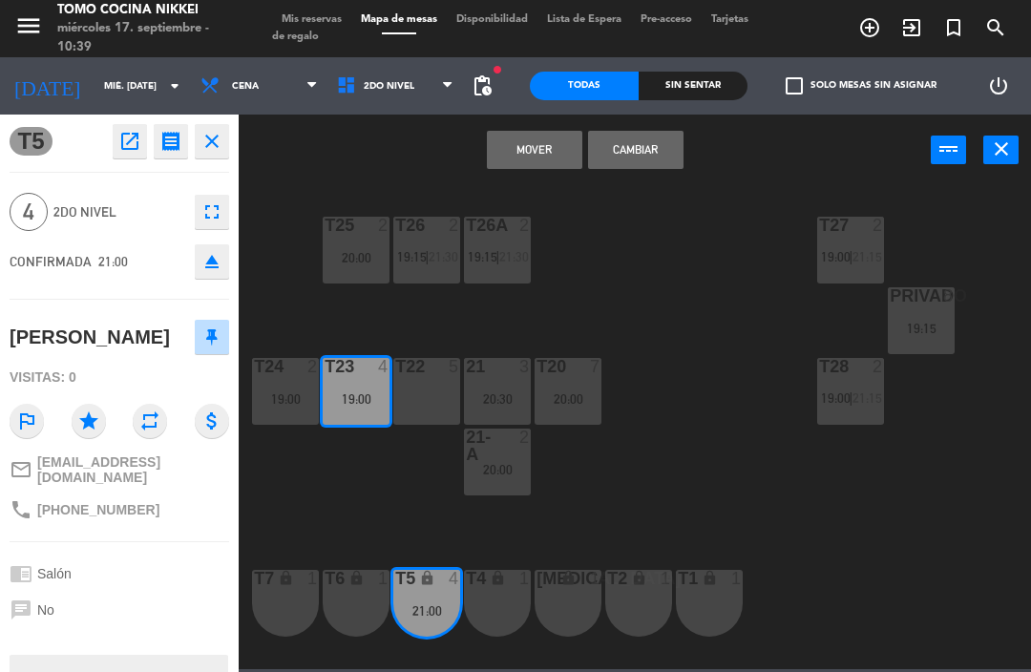
click at [428, 360] on div at bounding box center [426, 366] width 31 height 17
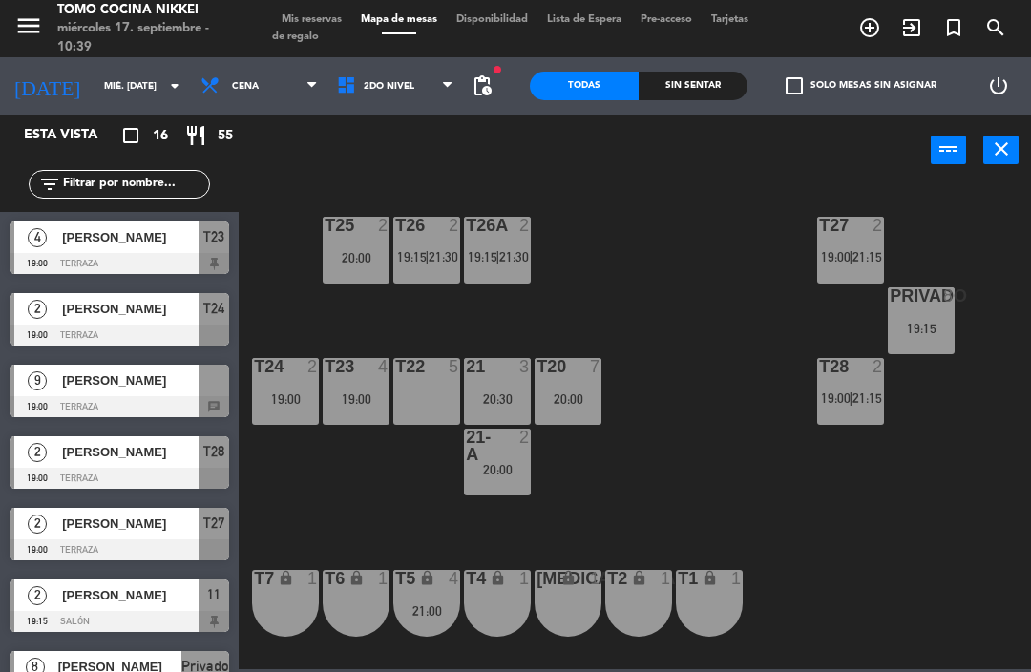
scroll to position [0, 0]
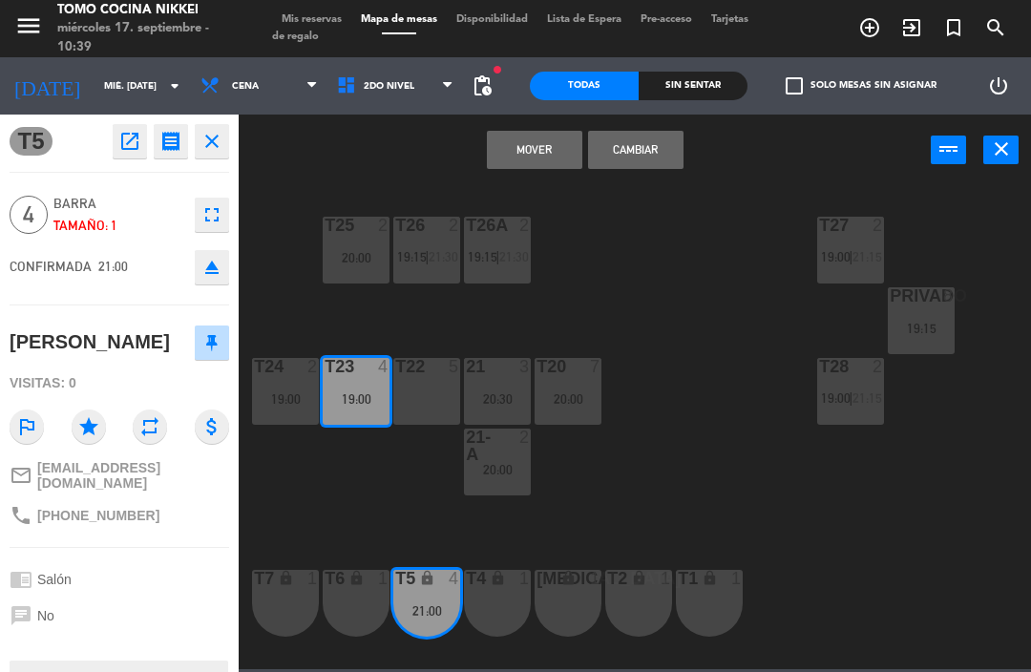
click at [563, 146] on button "Mover" at bounding box center [534, 150] width 95 height 38
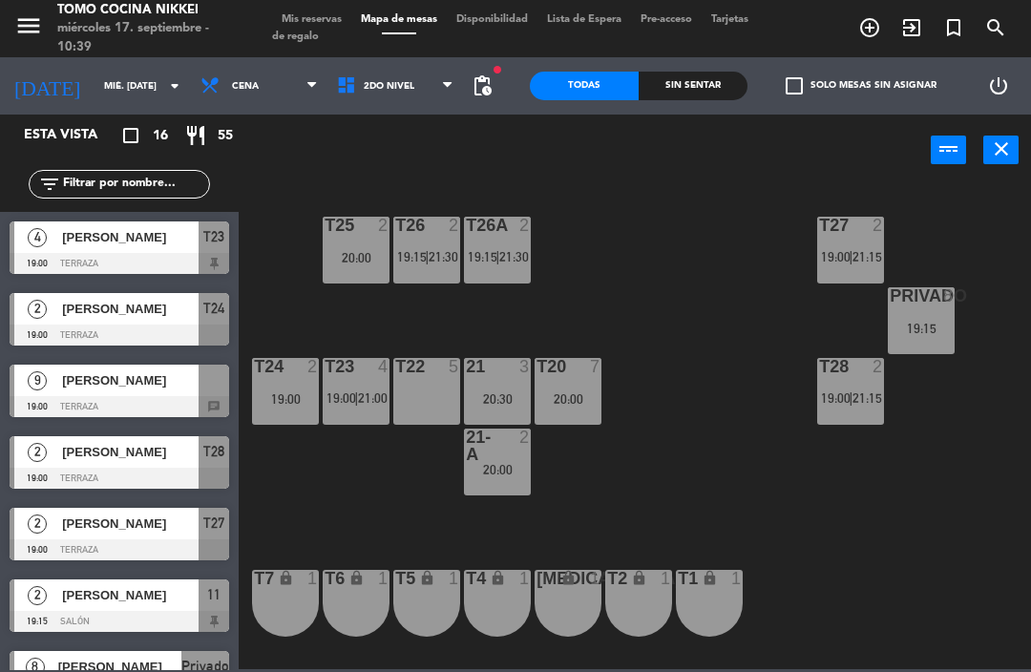
scroll to position [123, 0]
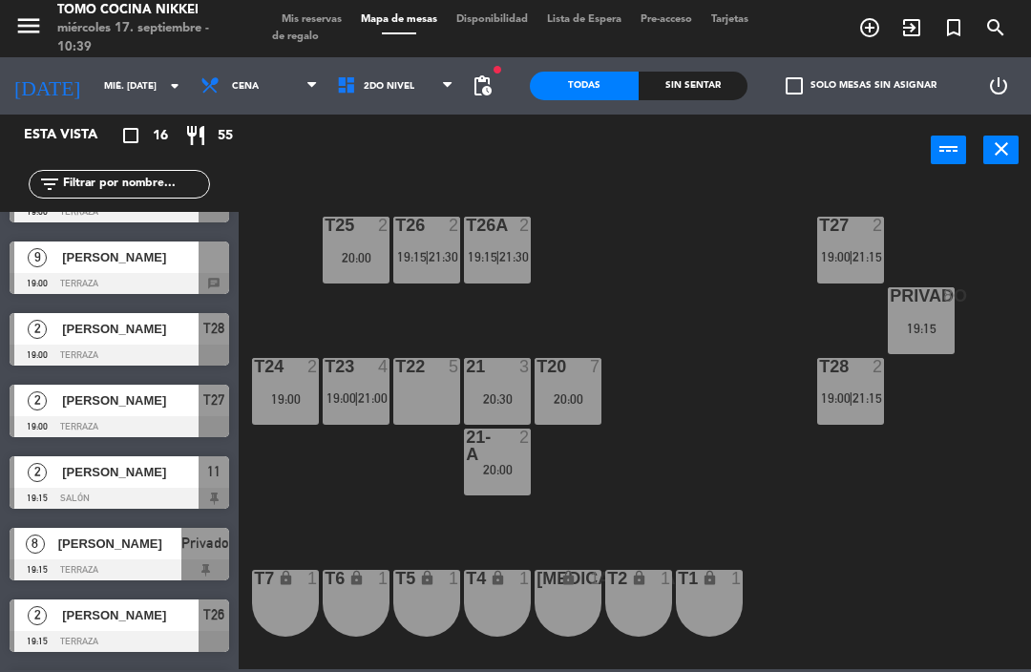
click at [432, 392] on div "T22 5" at bounding box center [426, 391] width 67 height 67
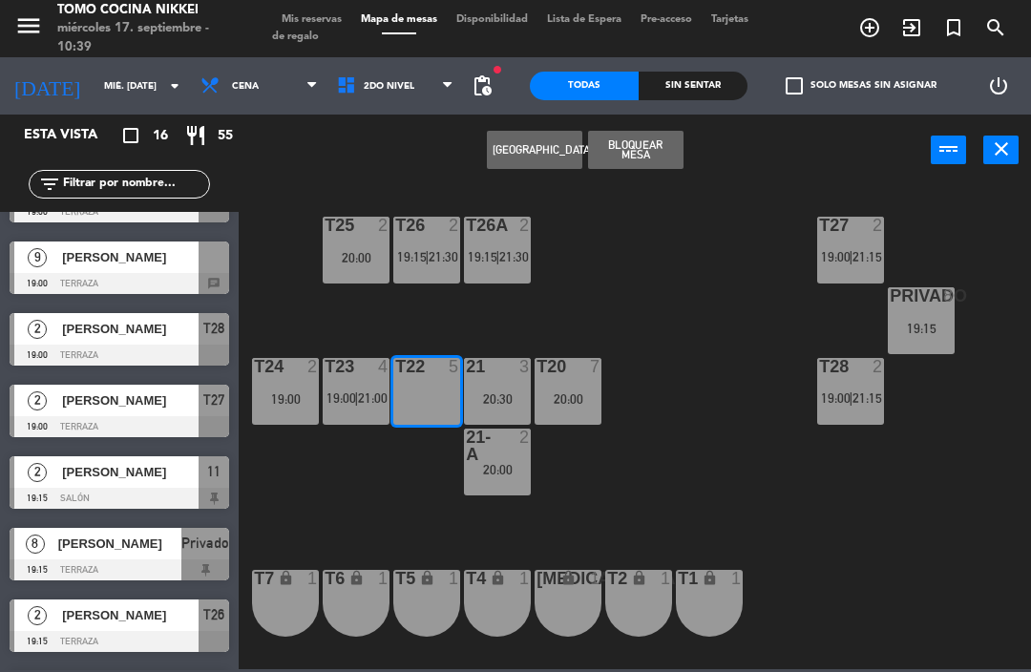
click at [549, 139] on button "[GEOGRAPHIC_DATA]" at bounding box center [534, 150] width 95 height 38
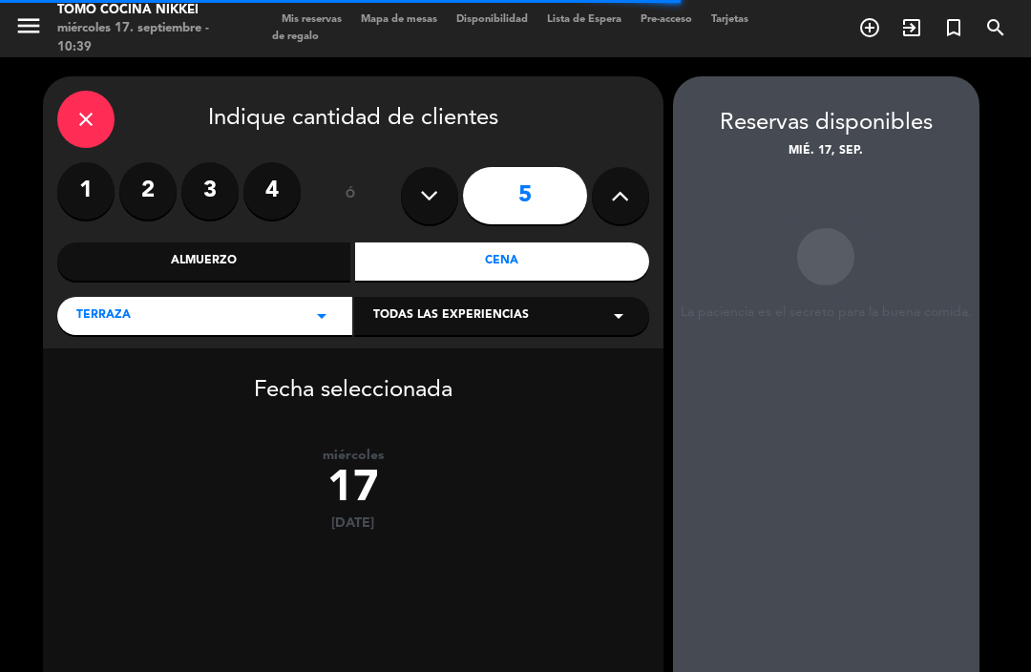
click at [638, 195] on button at bounding box center [620, 195] width 57 height 57
type input "6"
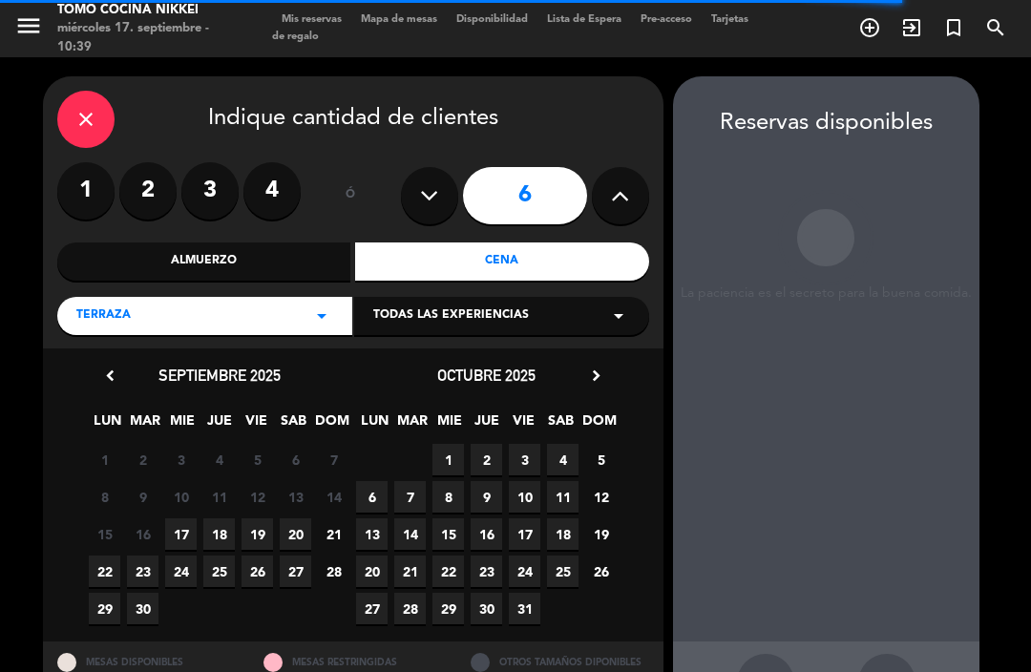
click at [183, 524] on span "17" at bounding box center [180, 533] width 31 height 31
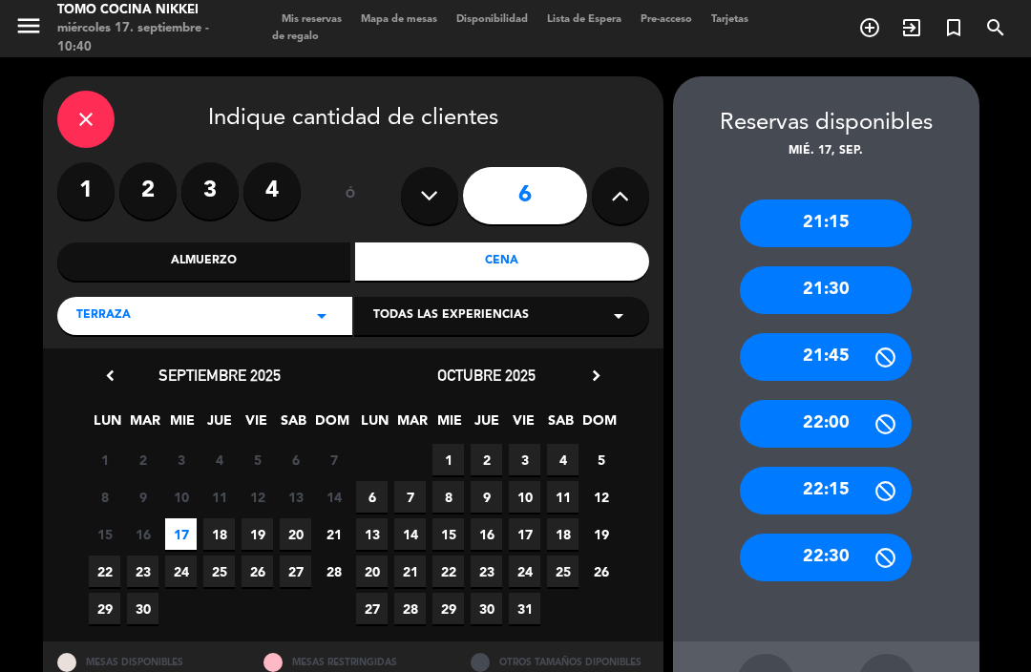
click at [905, 654] on div "build" at bounding box center [886, 682] width 57 height 57
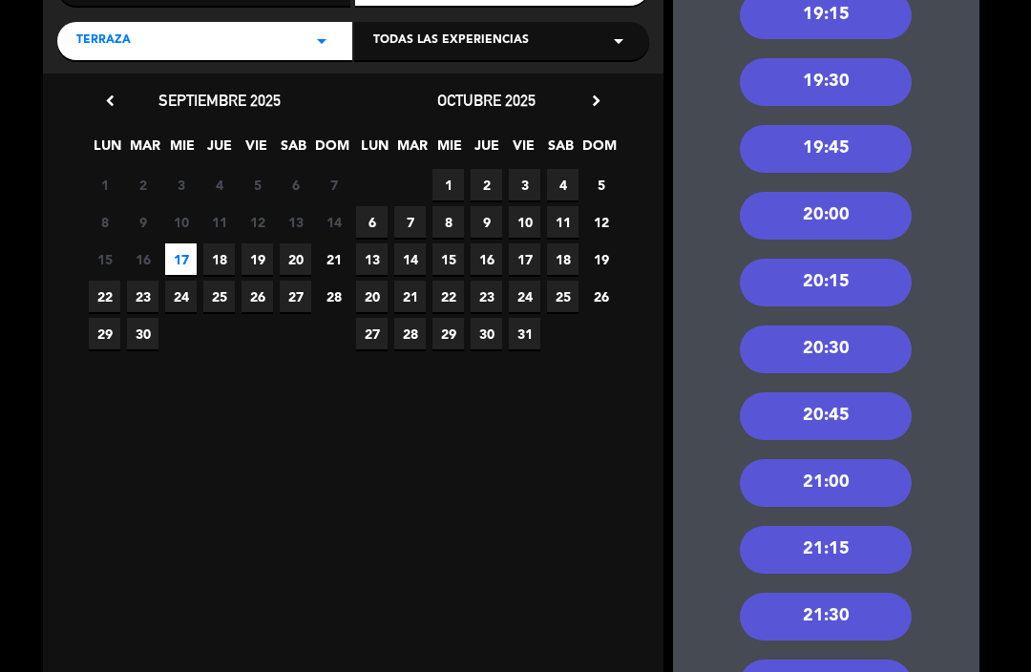
scroll to position [287, 0]
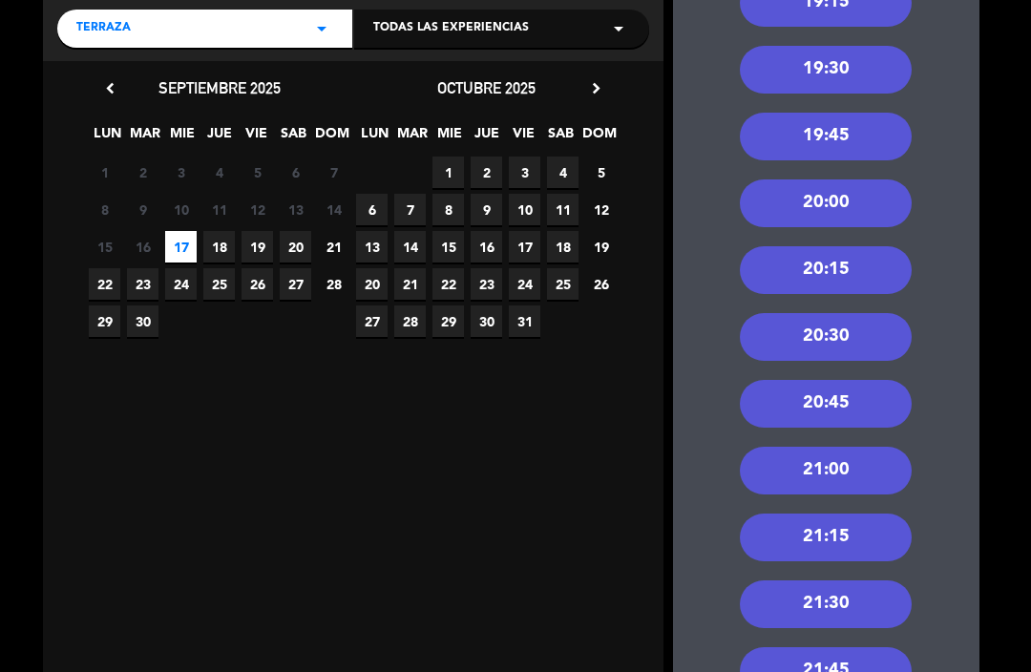
click at [868, 447] on div "21:00" at bounding box center [826, 471] width 172 height 48
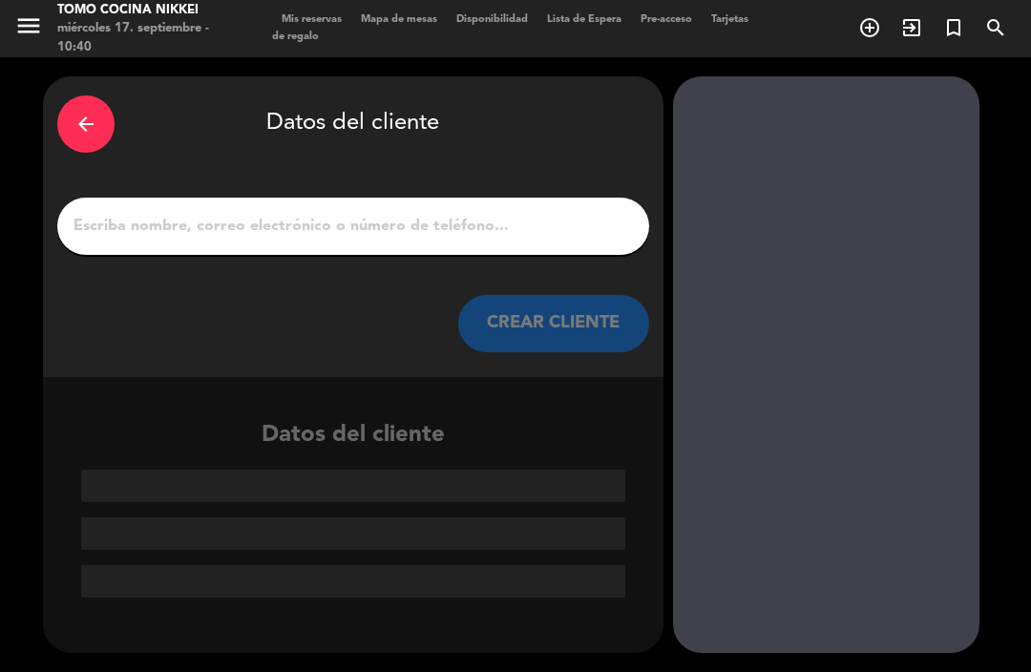
scroll to position [0, 0]
click at [492, 213] on input "1" at bounding box center [353, 226] width 563 height 27
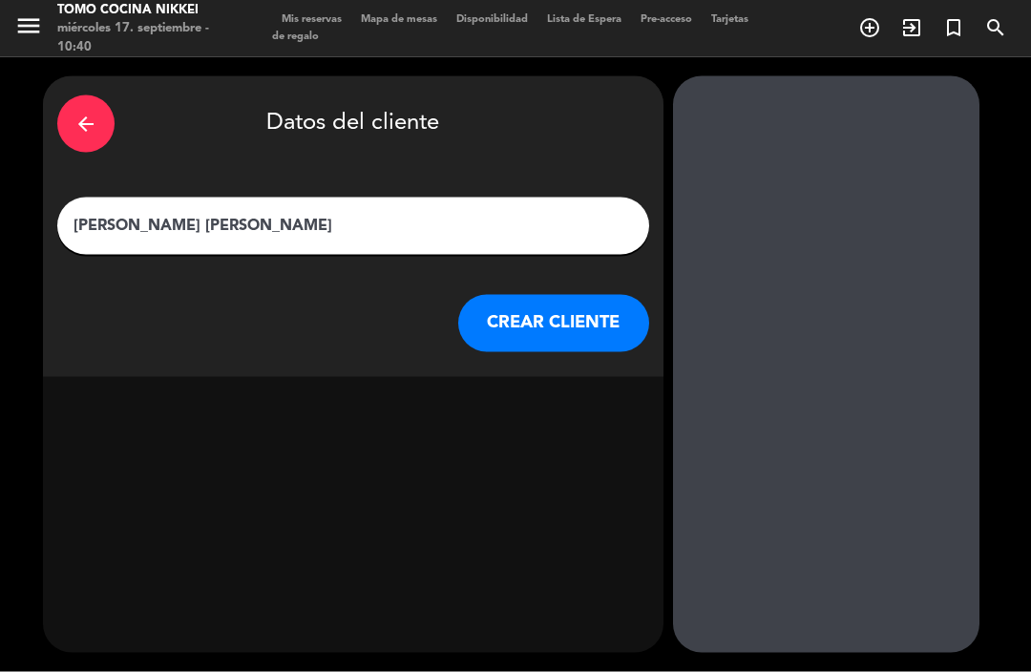
type input "[PERSON_NAME] [PERSON_NAME]"
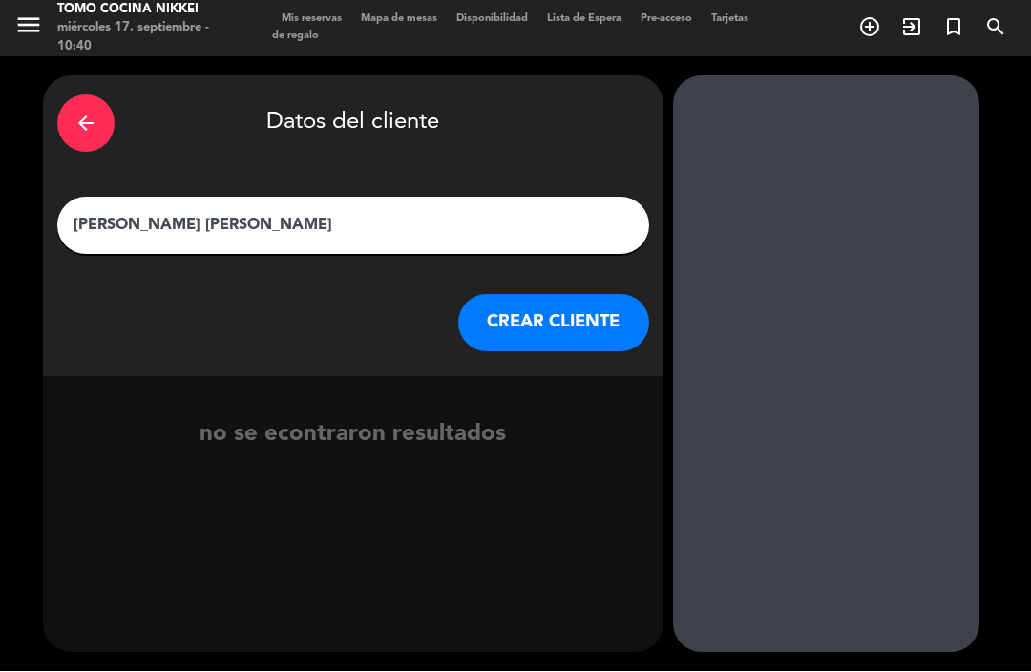
click at [584, 295] on button "CREAR CLIENTE" at bounding box center [553, 323] width 191 height 57
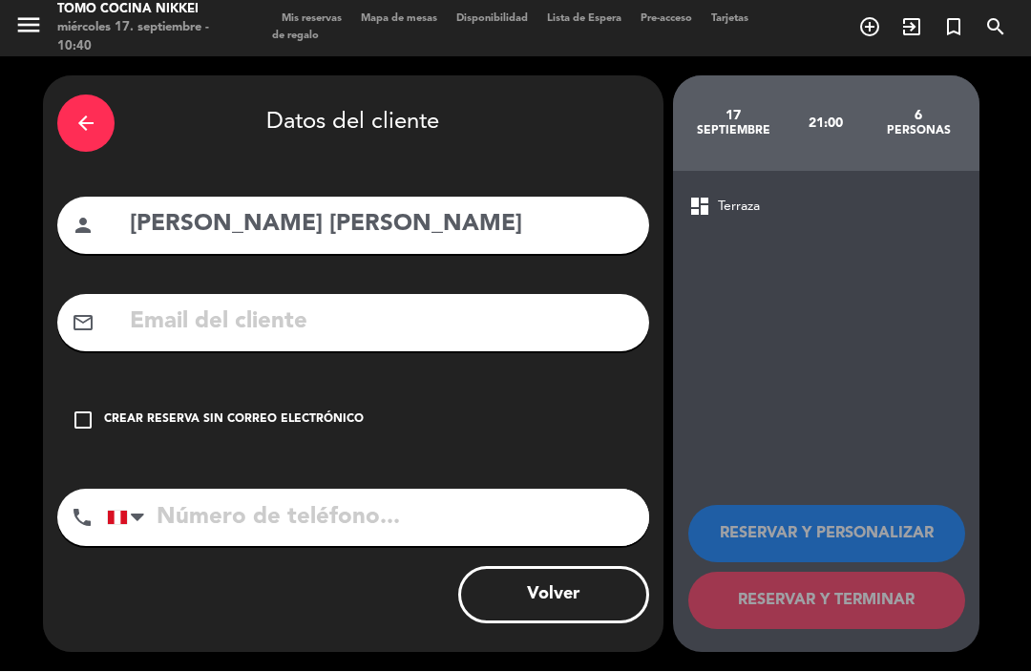
click at [491, 490] on input "tel" at bounding box center [378, 518] width 542 height 57
type input "941 104 534"
click at [164, 303] on input "text" at bounding box center [381, 322] width 507 height 39
click at [320, 411] on div "Crear reserva sin correo electrónico" at bounding box center [234, 420] width 260 height 19
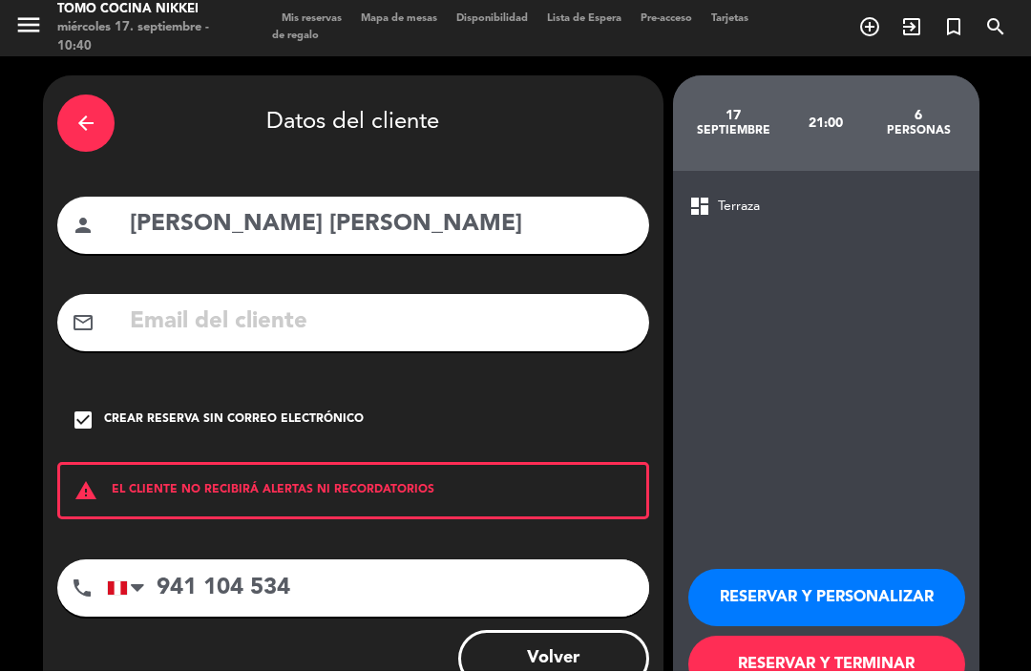
click at [816, 637] on button "RESERVAR Y TERMINAR" at bounding box center [826, 665] width 277 height 57
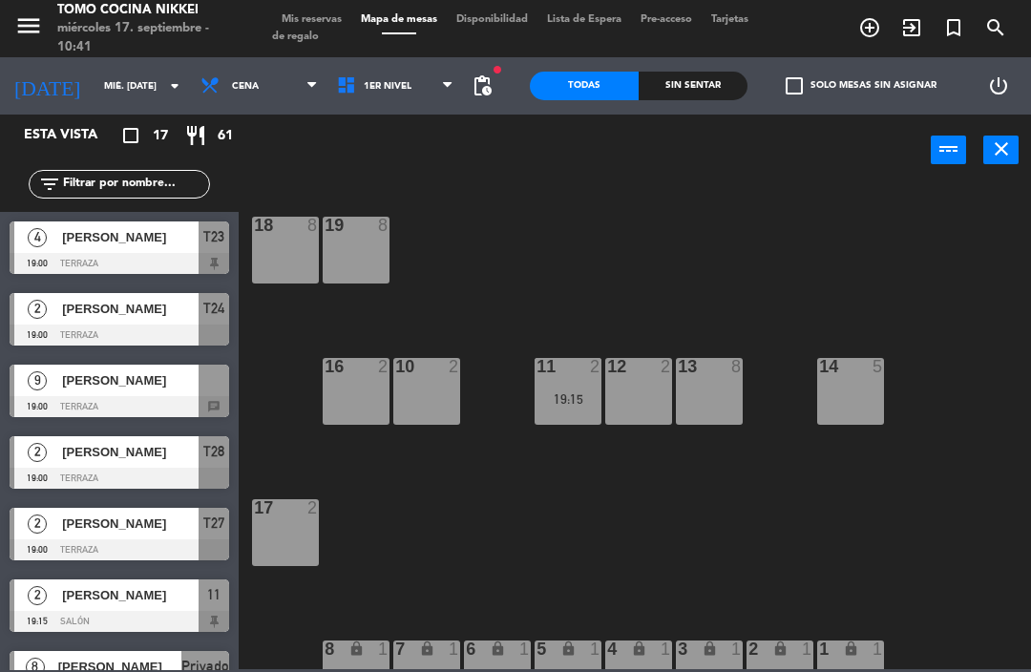
click at [265, 86] on span "Cena" at bounding box center [259, 86] width 136 height 42
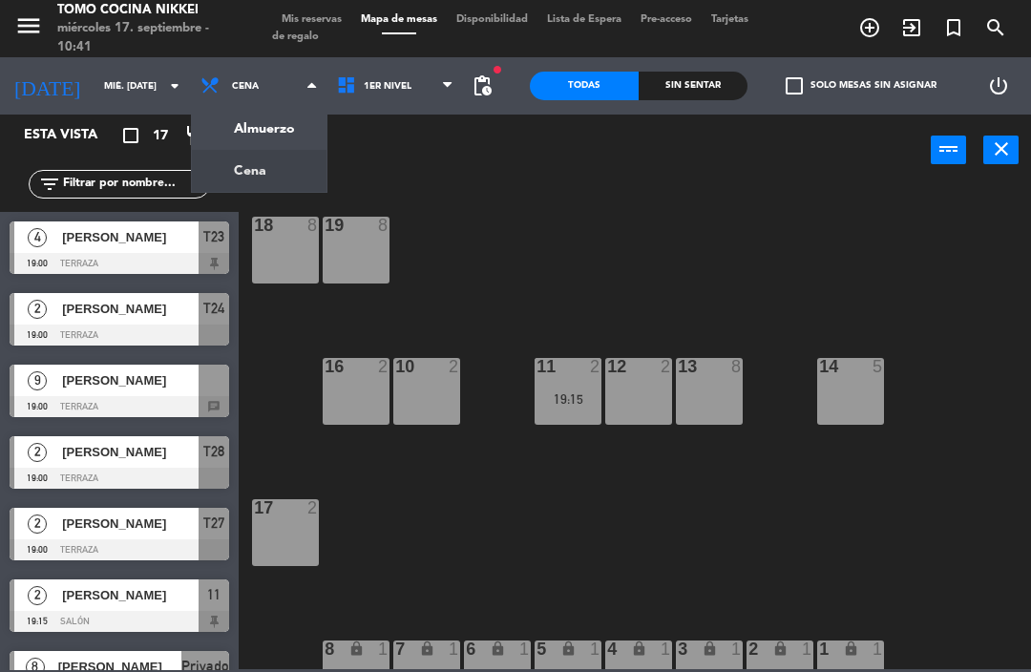
click at [273, 137] on ng-component "menu Tomo Cocina Nikkei miércoles 17. septiembre - 10:41 Mis reservas Mapa de m…" at bounding box center [515, 334] width 1031 height 669
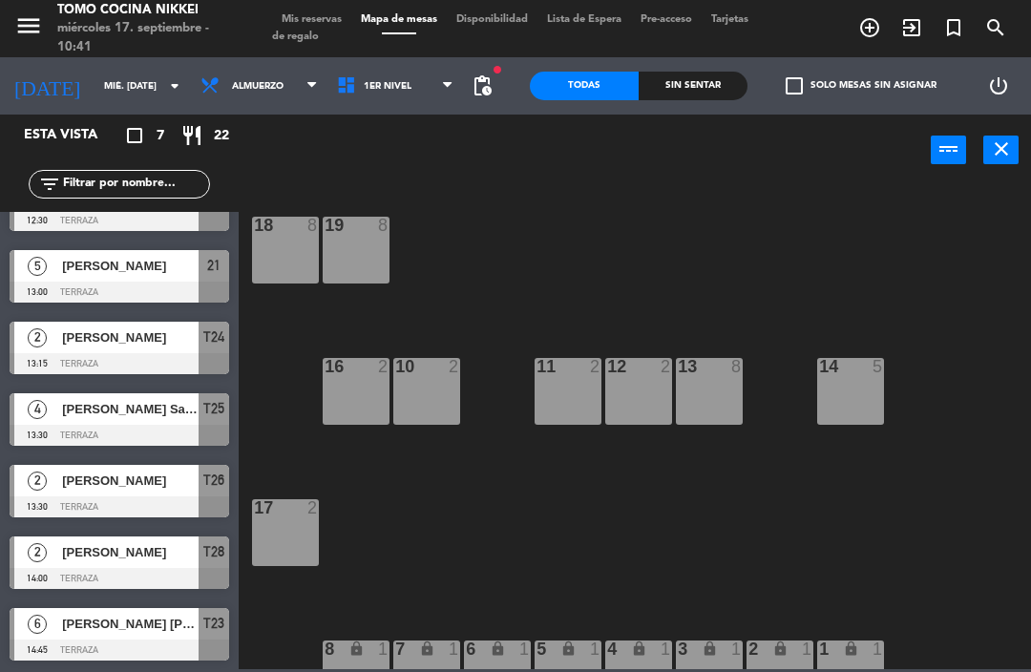
scroll to position [43, 0]
click at [176, 560] on span "[PERSON_NAME]" at bounding box center [130, 552] width 136 height 20
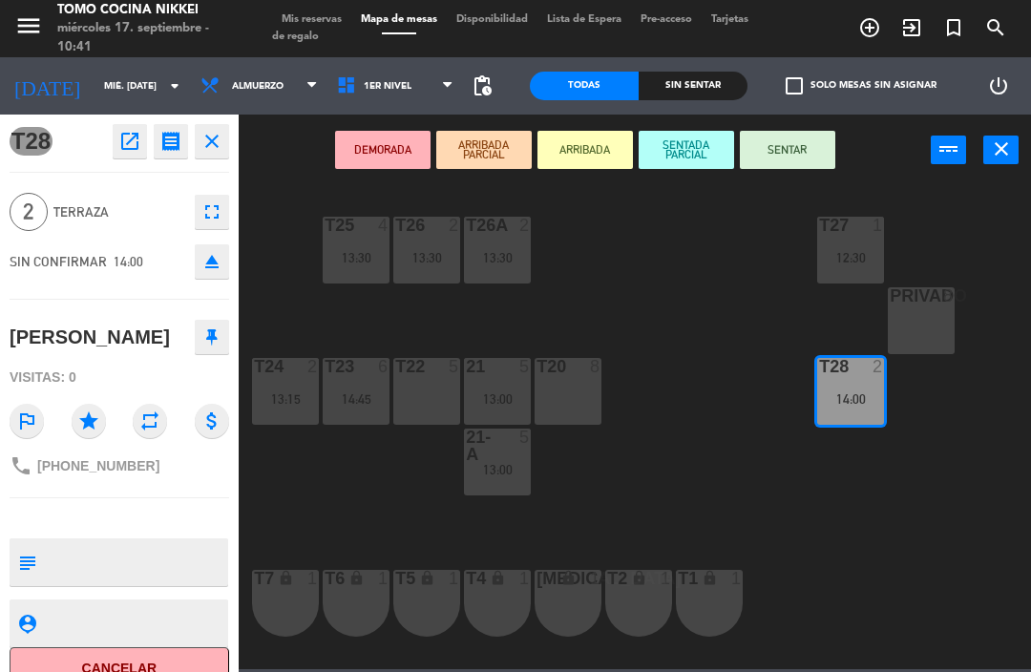
click at [180, 557] on textarea at bounding box center [135, 562] width 182 height 40
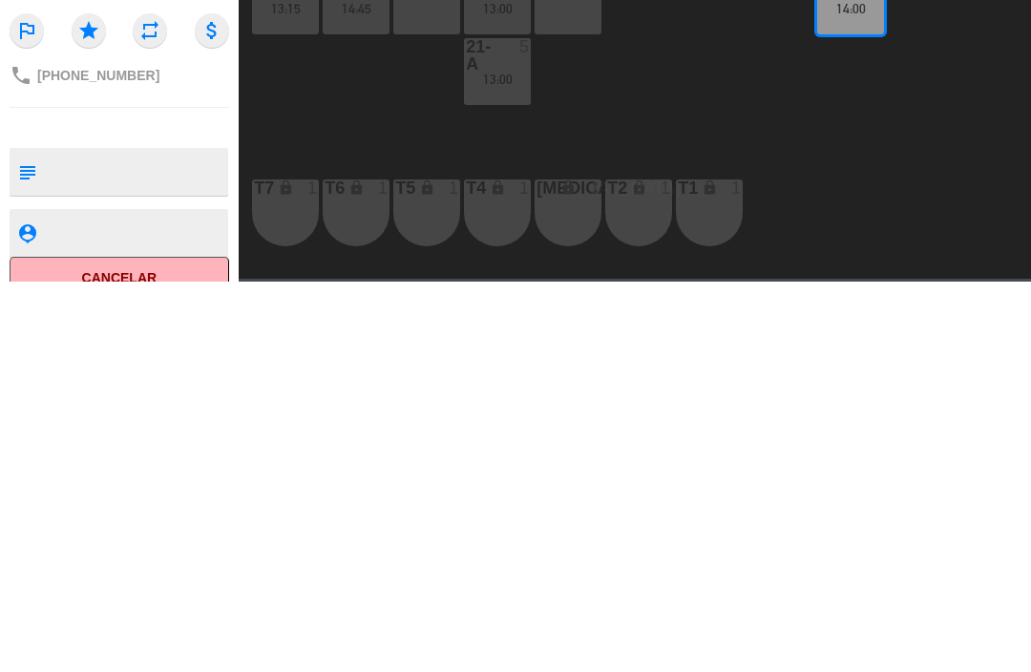
scroll to position [1, 0]
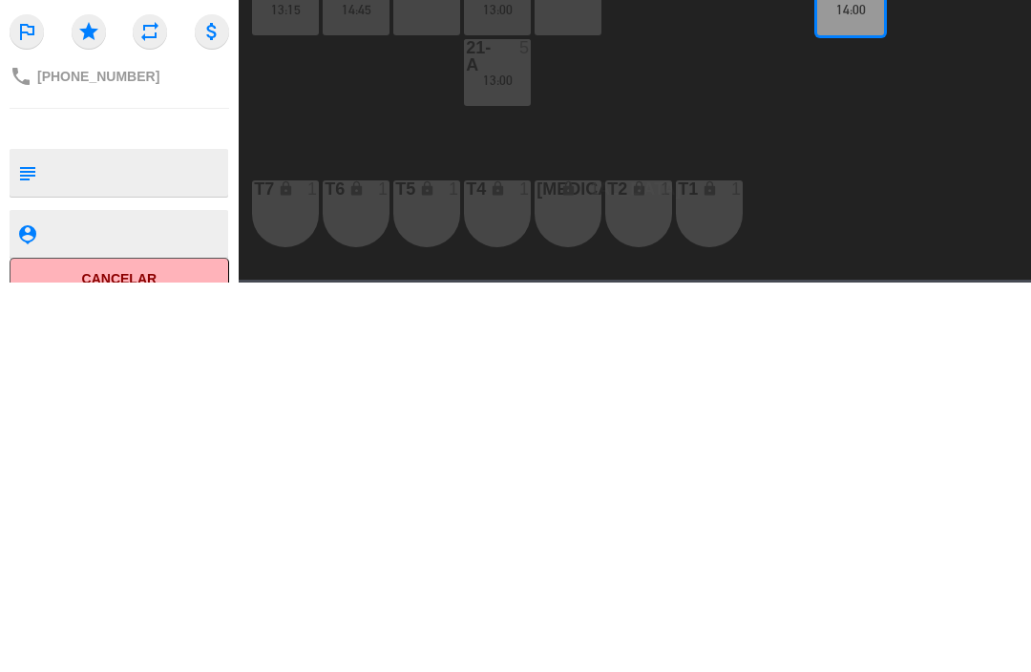
click at [479, 570] on div "T4 lock 1" at bounding box center [497, 603] width 67 height 67
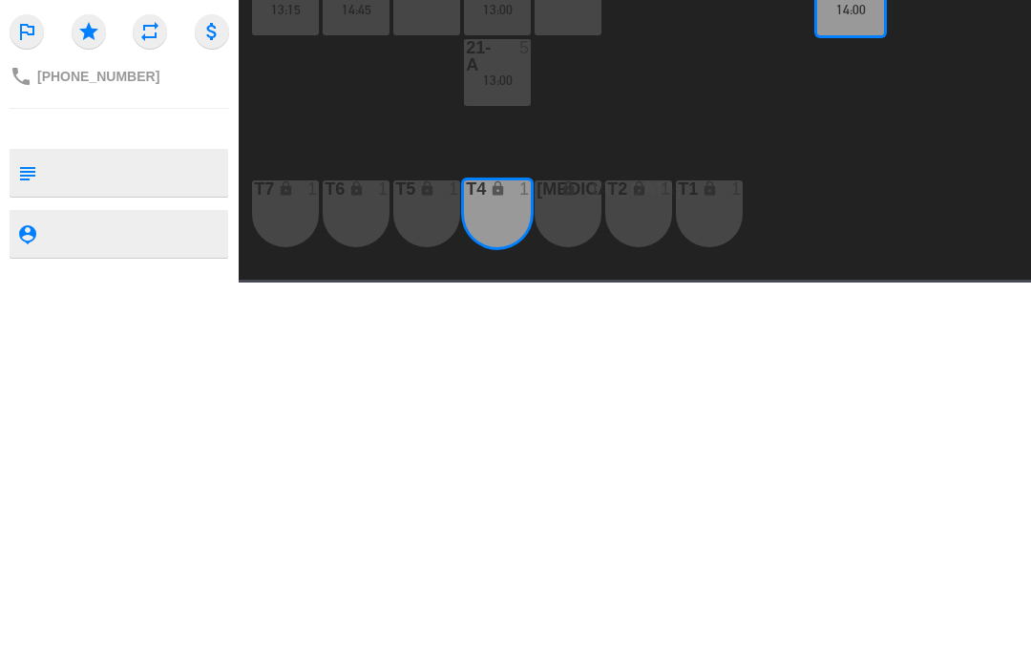
scroll to position [0, 0]
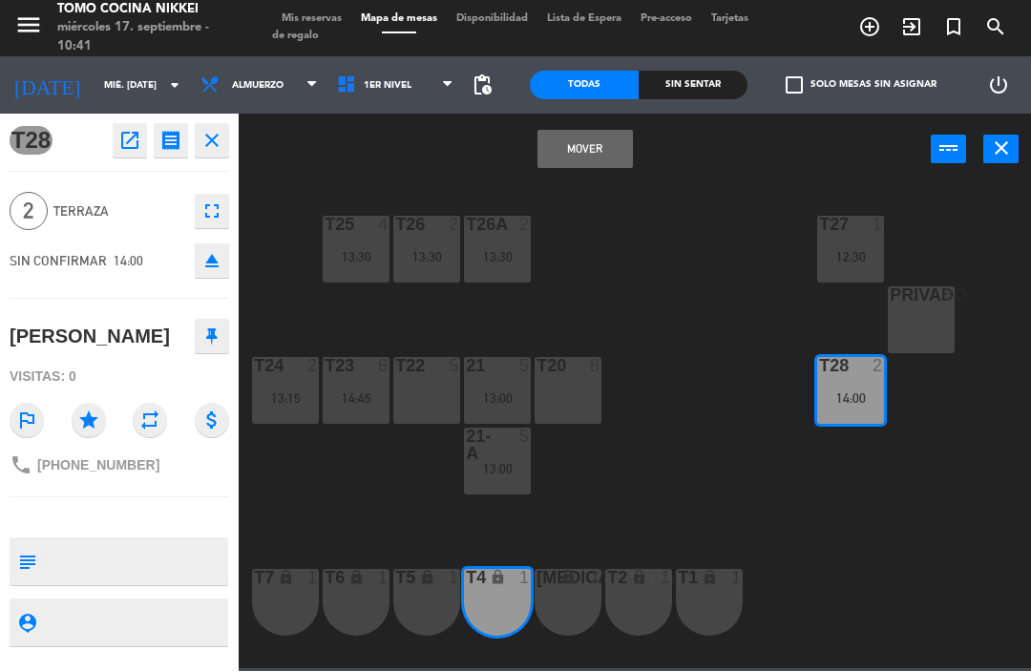
click at [136, 136] on icon "open_in_new" at bounding box center [129, 141] width 23 height 23
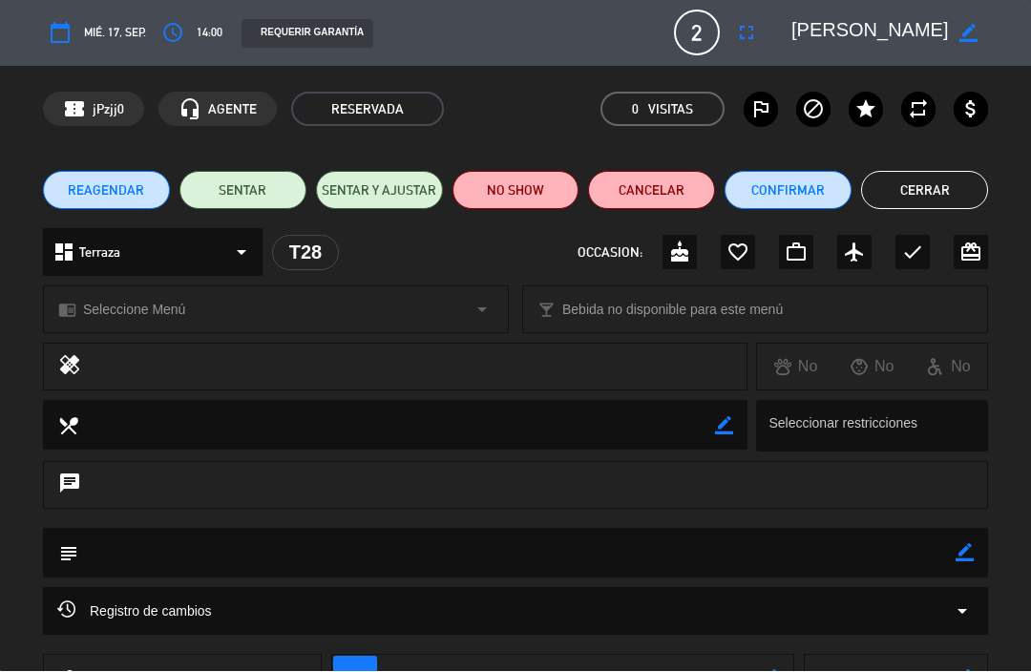
click at [130, 185] on span "REAGENDAR" at bounding box center [106, 191] width 76 height 20
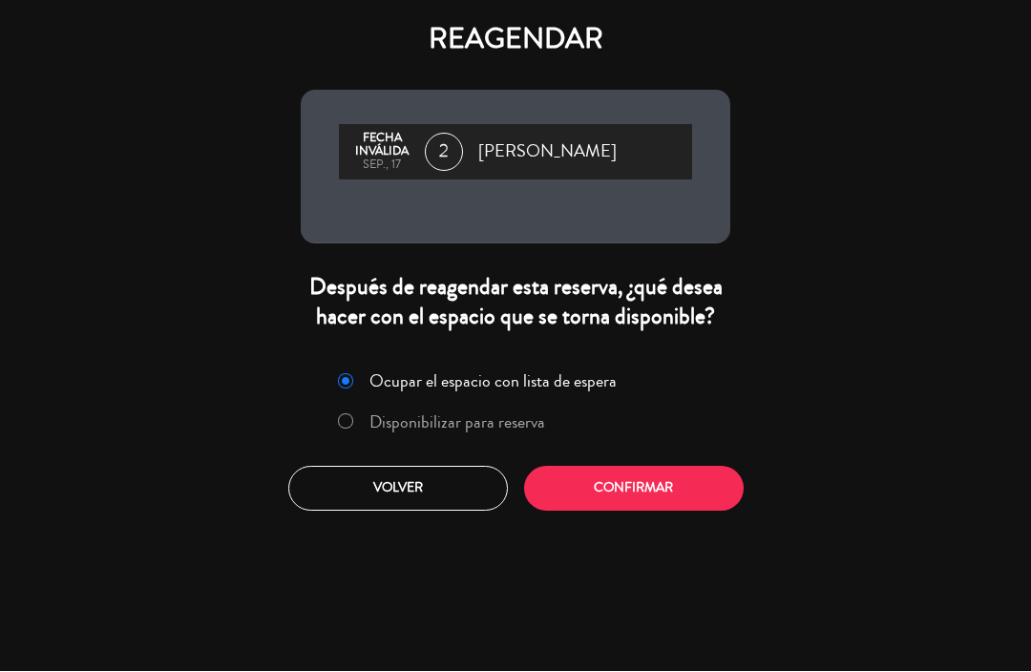
click at [457, 431] on label "Disponibilizar para reserva" at bounding box center [457, 422] width 176 height 17
click at [539, 501] on button "Confirmar" at bounding box center [634, 489] width 220 height 45
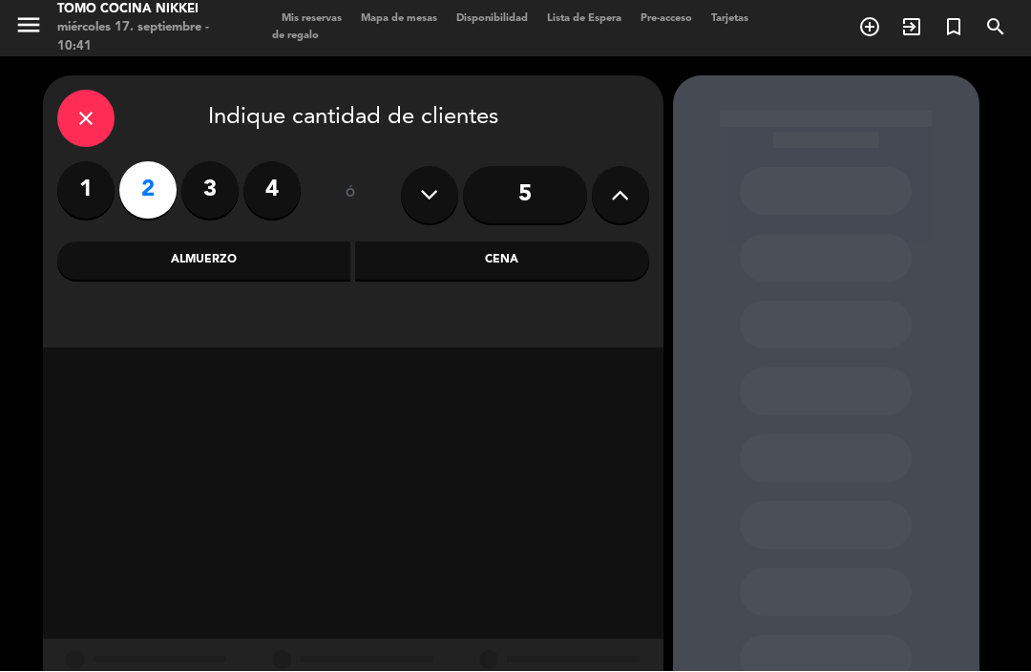
click at [592, 242] on div "Cena" at bounding box center [502, 261] width 294 height 38
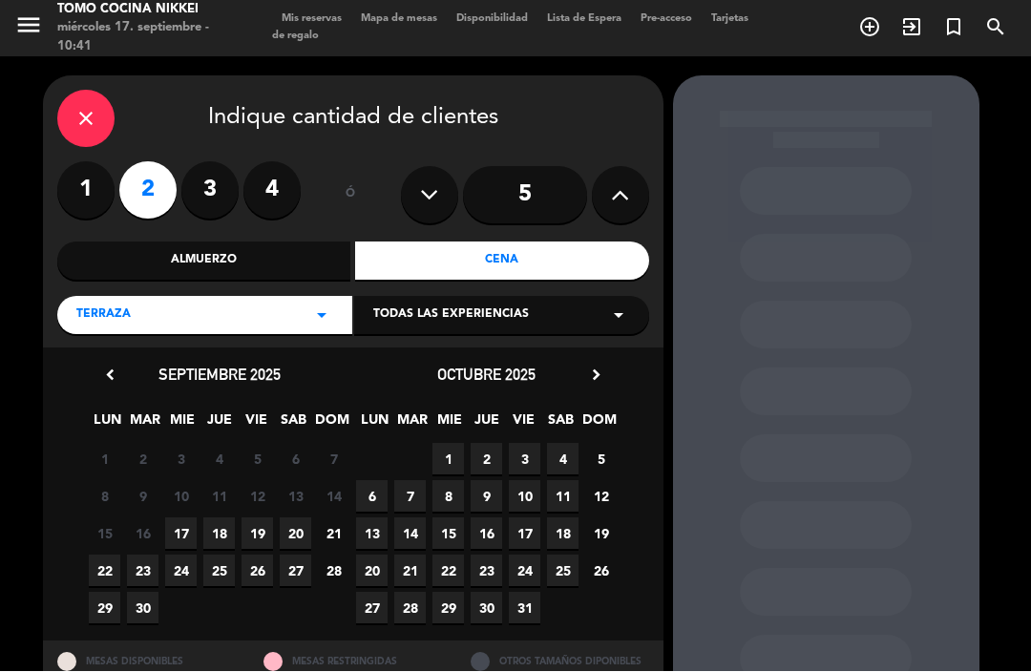
click at [176, 518] on span "17" at bounding box center [180, 533] width 31 height 31
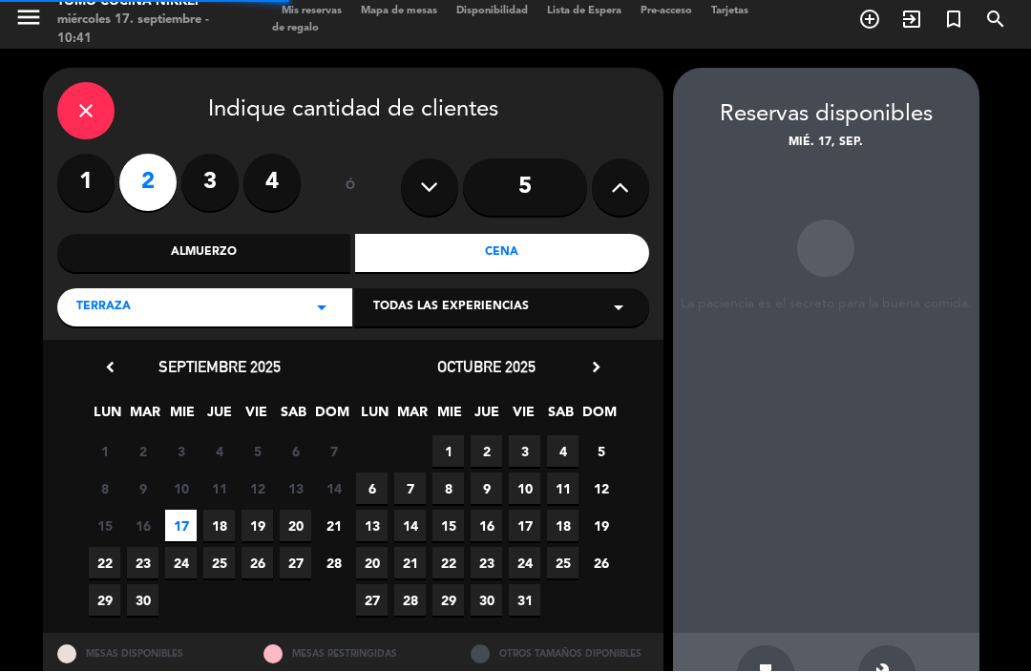
scroll to position [8, 0]
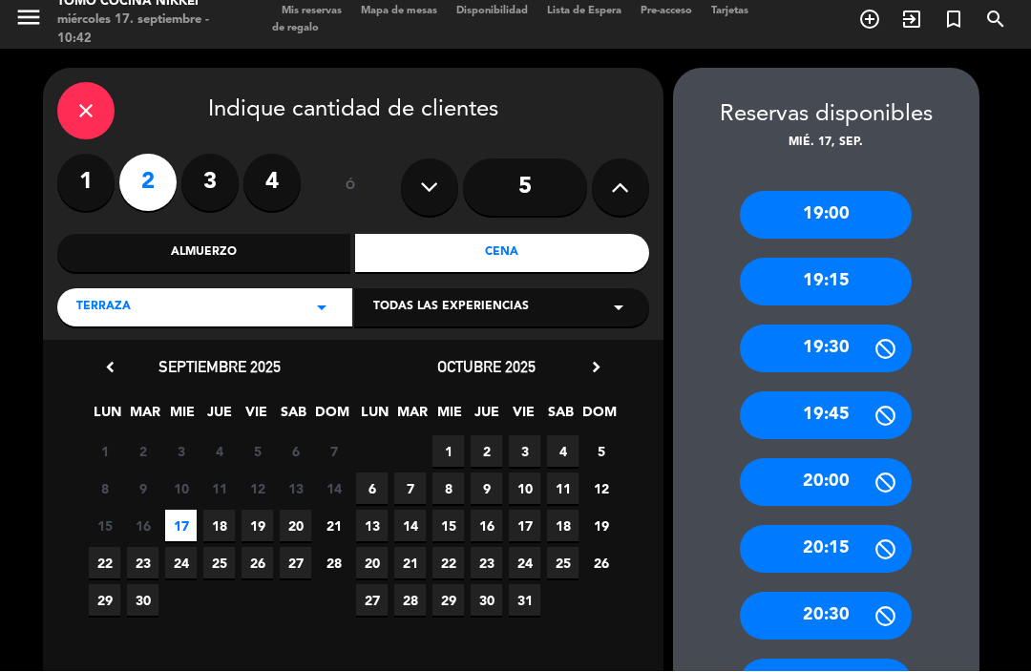
click at [847, 593] on div "20:30" at bounding box center [826, 617] width 172 height 48
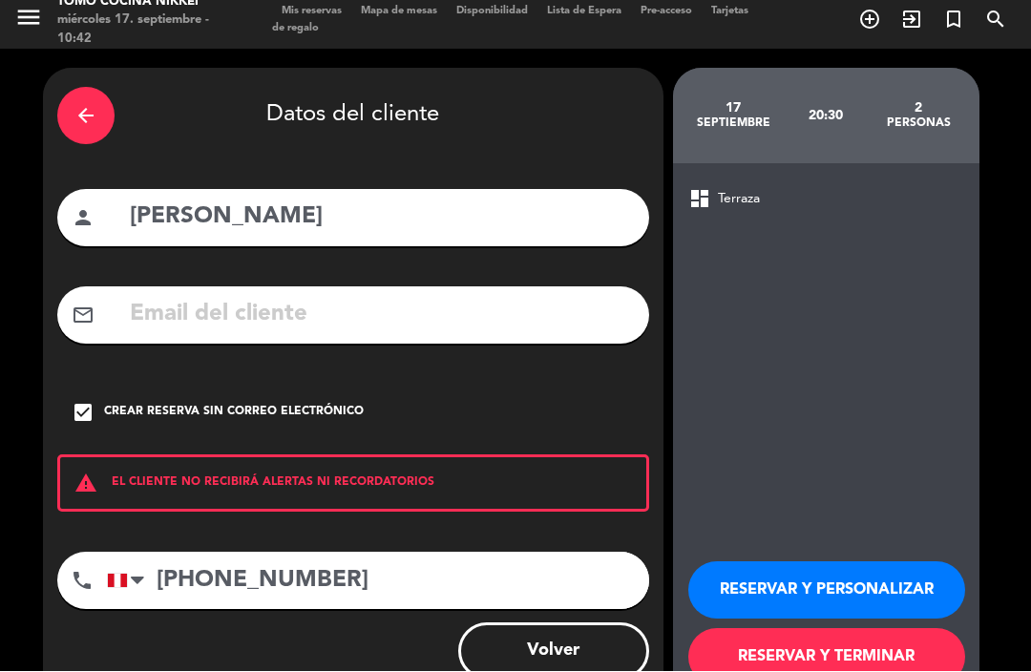
scroll to position [1, 0]
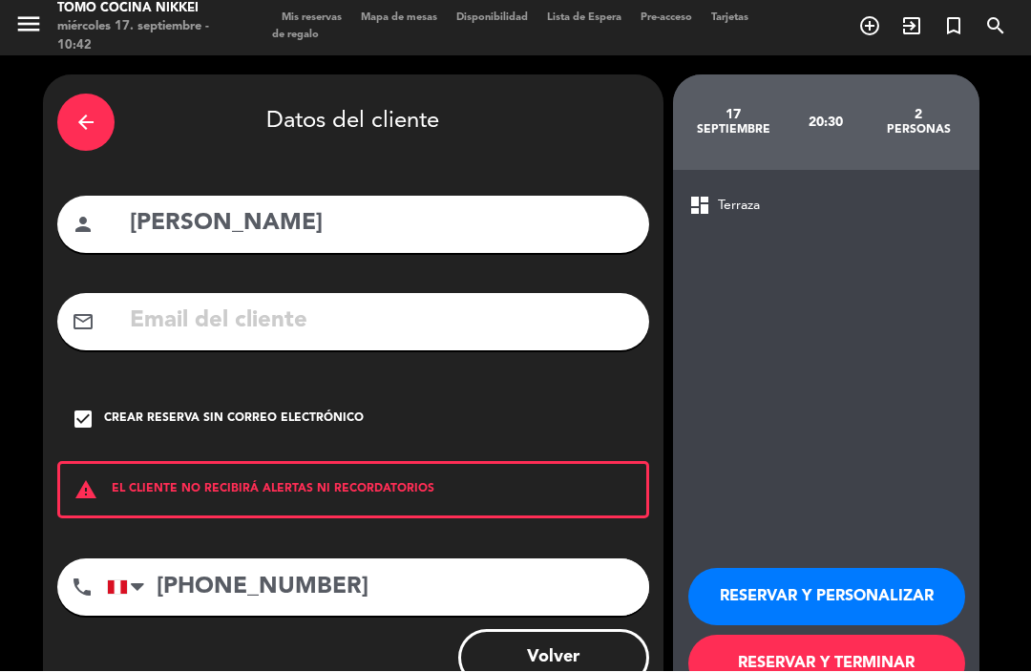
click at [847, 636] on button "RESERVAR Y TERMINAR" at bounding box center [826, 664] width 277 height 57
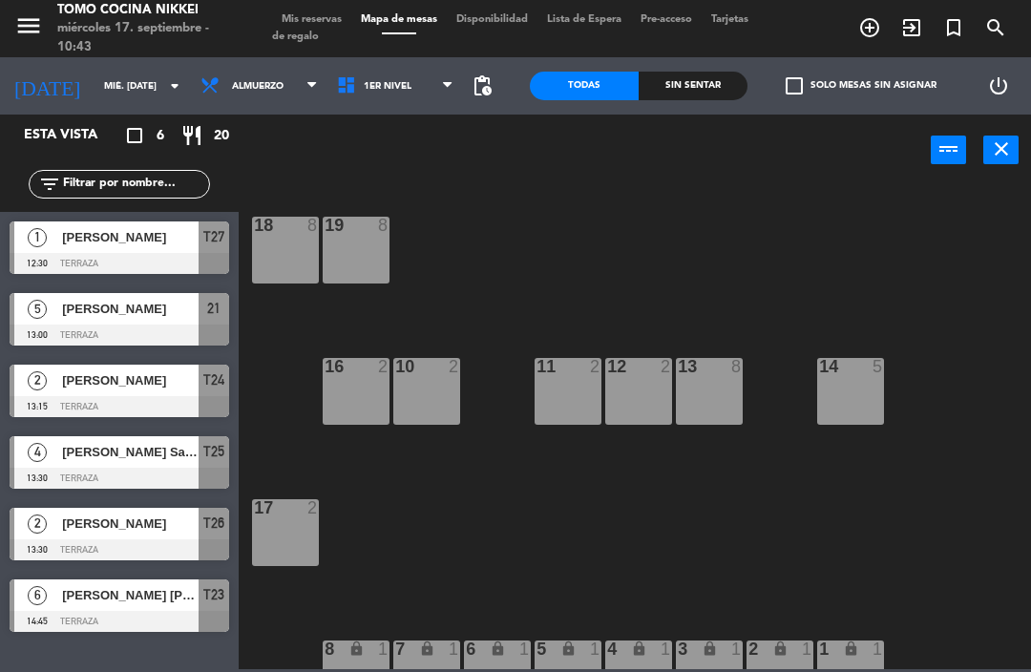
click at [254, 85] on span "Almuerzo" at bounding box center [258, 86] width 52 height 10
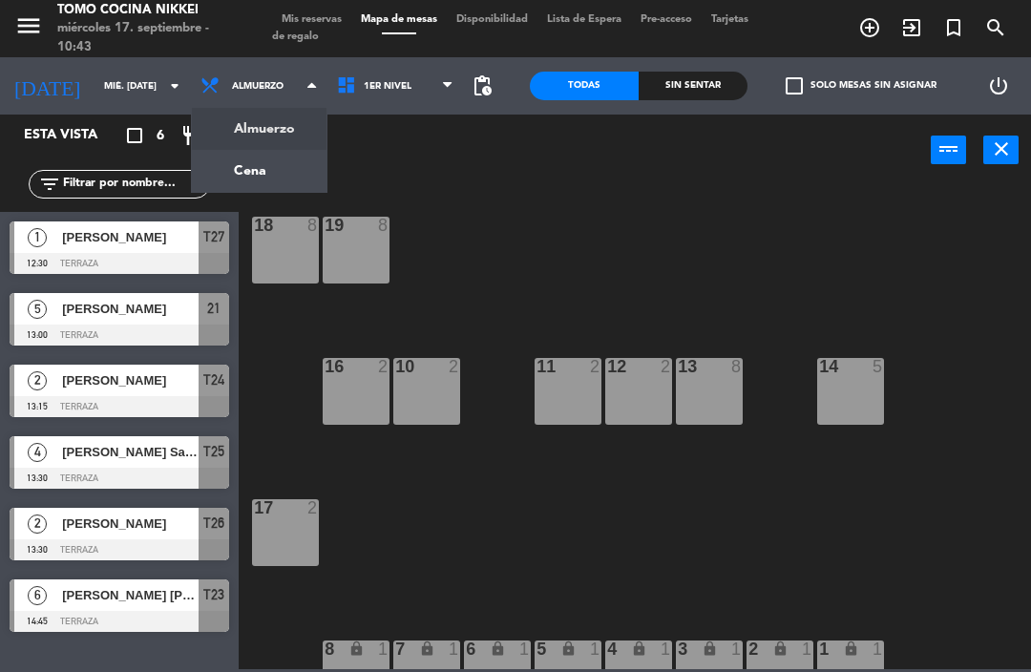
click at [292, 114] on div "Almuerzo Cena Almuerzo Almuerzo Cena" at bounding box center [259, 85] width 136 height 57
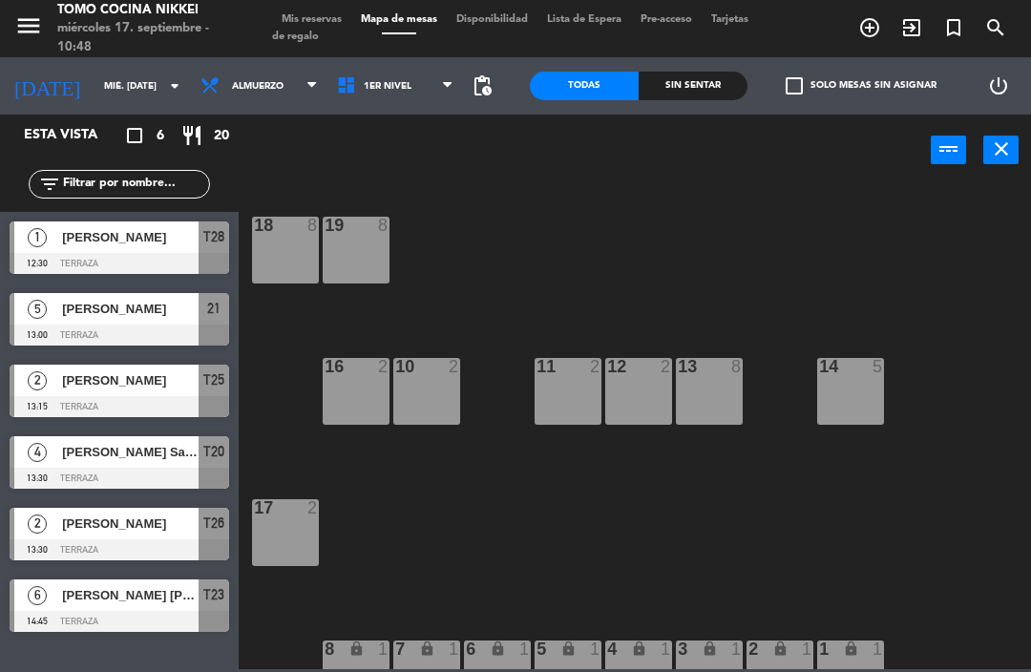
click at [267, 91] on span "Almuerzo" at bounding box center [259, 86] width 136 height 42
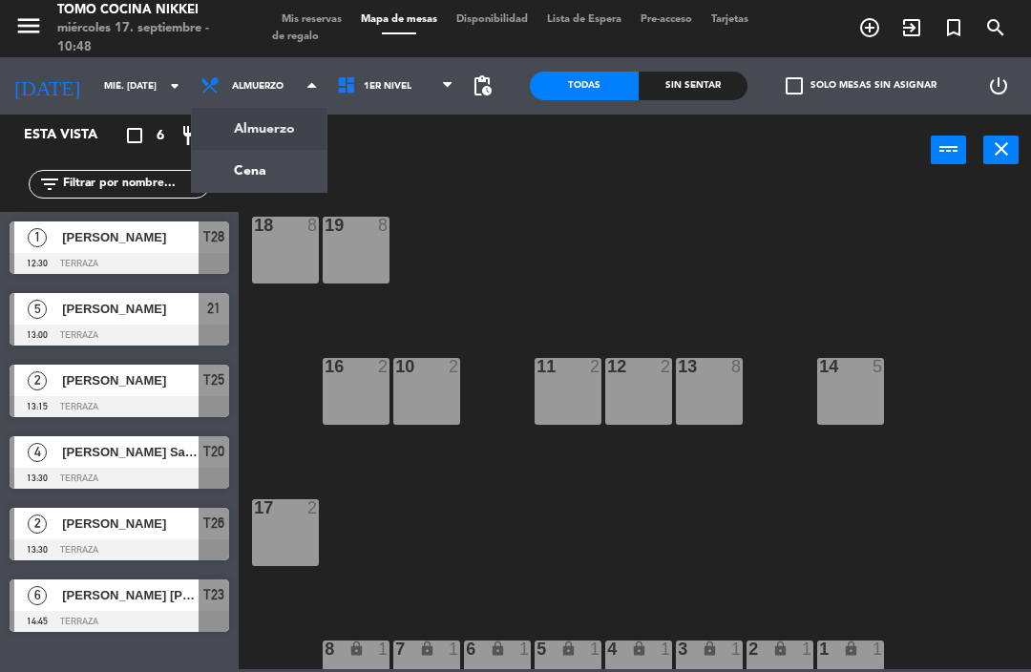
click at [283, 182] on ng-component "menu Tomo Cocina Nikkei miércoles 17. septiembre - 10:48 Mis reservas Mapa de m…" at bounding box center [515, 334] width 1031 height 669
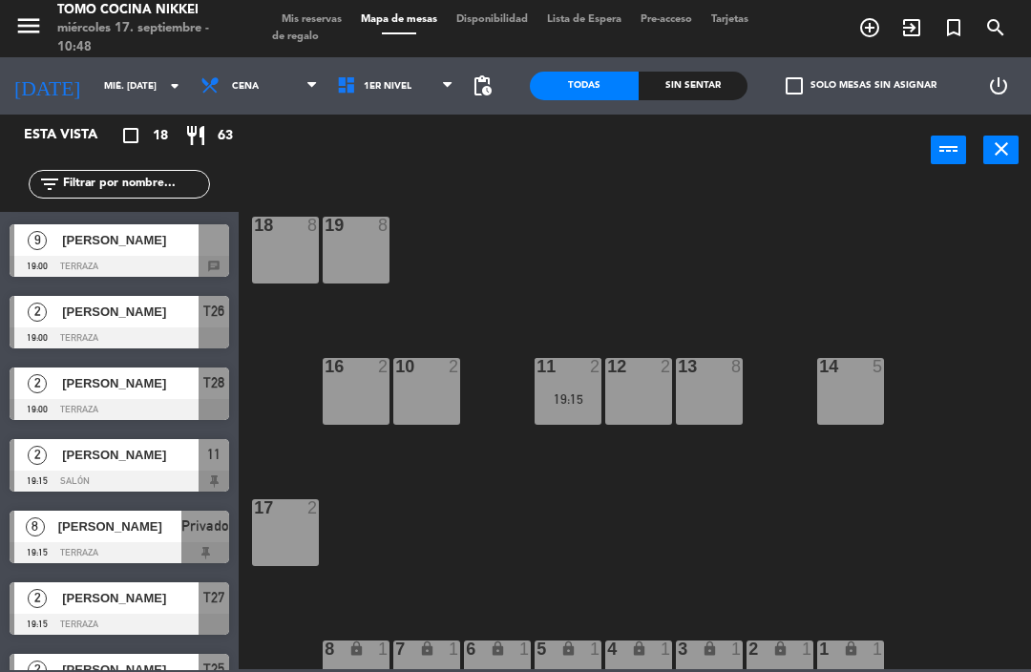
scroll to position [134, 0]
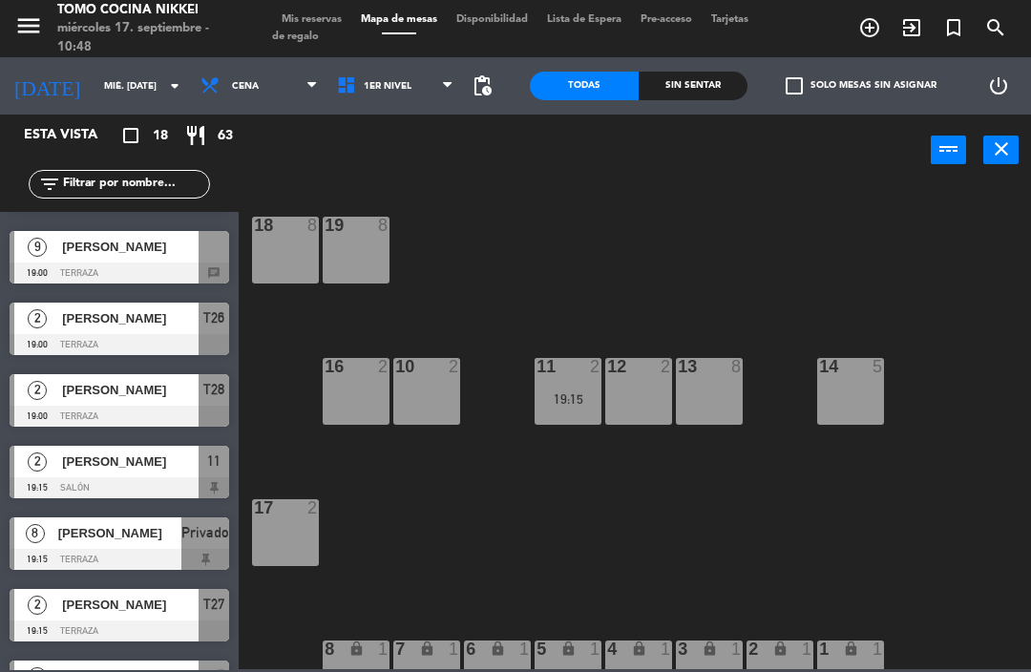
click at [211, 273] on div at bounding box center [120, 272] width 220 height 21
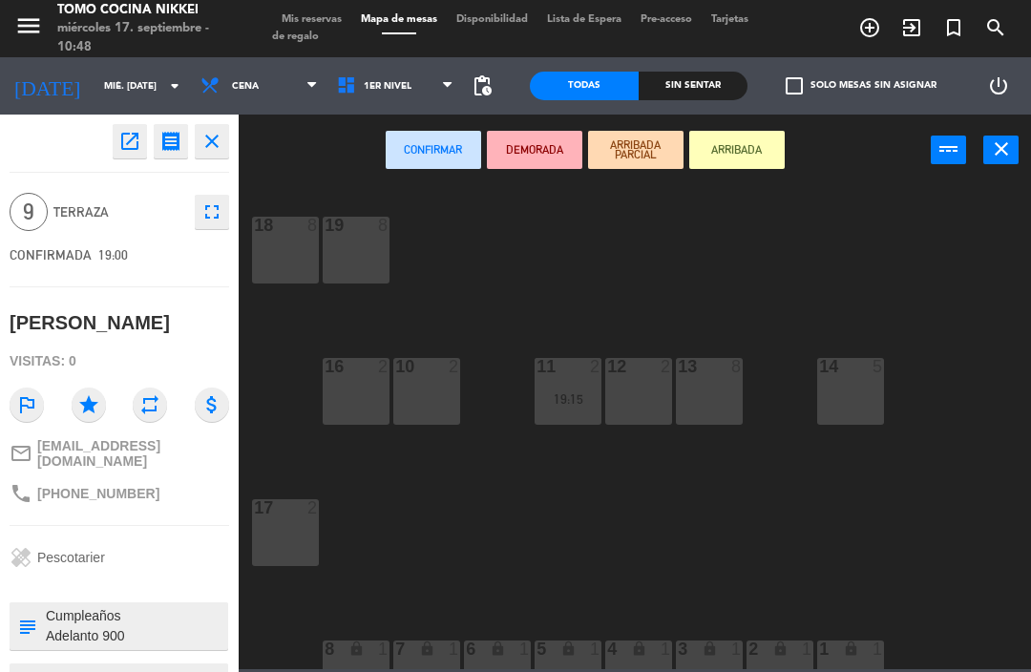
scroll to position [0, 0]
click at [183, 617] on textarea at bounding box center [135, 626] width 182 height 40
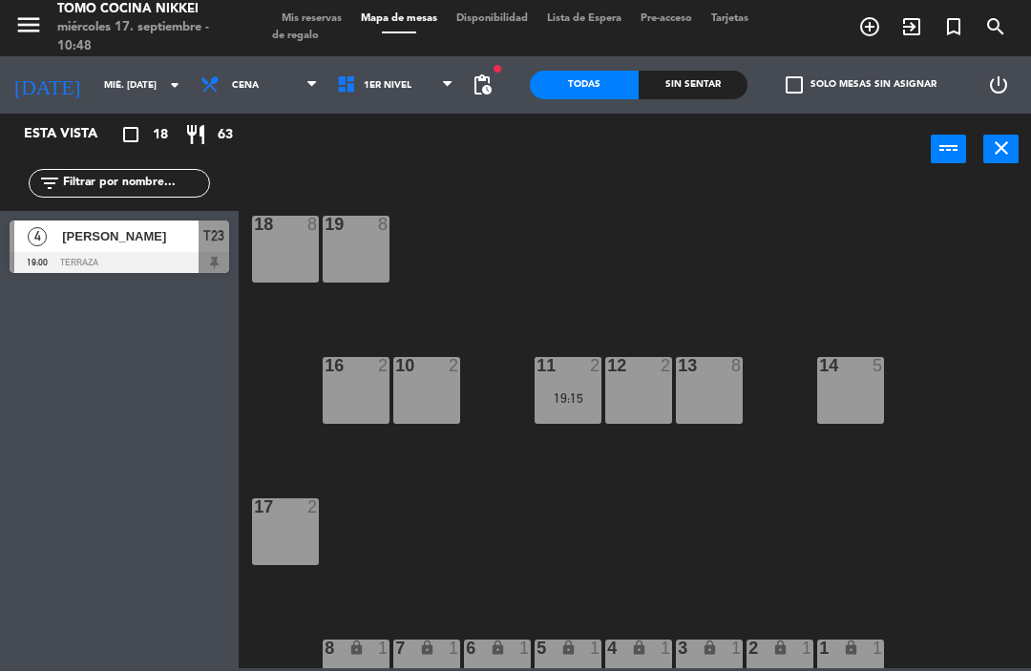
click at [324, 21] on span "Mis reservas" at bounding box center [311, 19] width 79 height 10
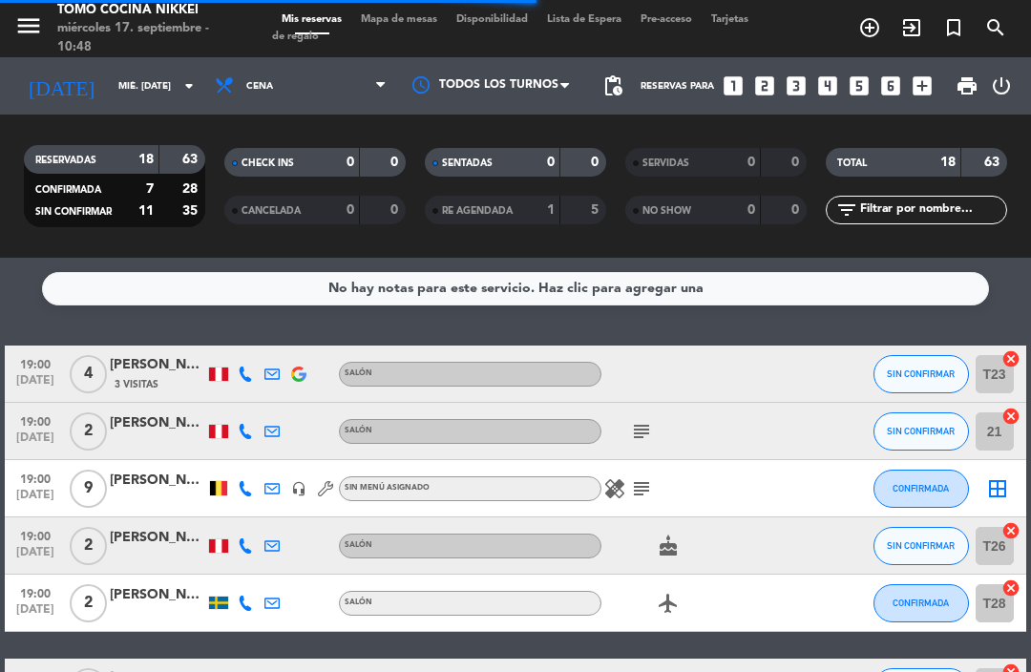
click at [429, 24] on span "Mapa de mesas" at bounding box center [398, 19] width 95 height 10
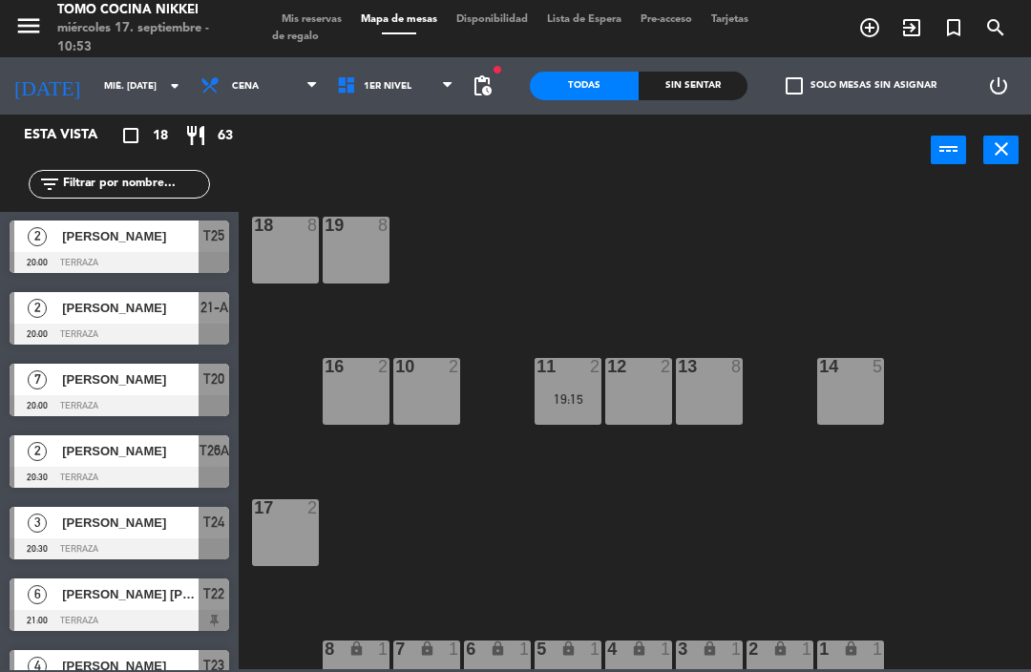
scroll to position [554, 0]
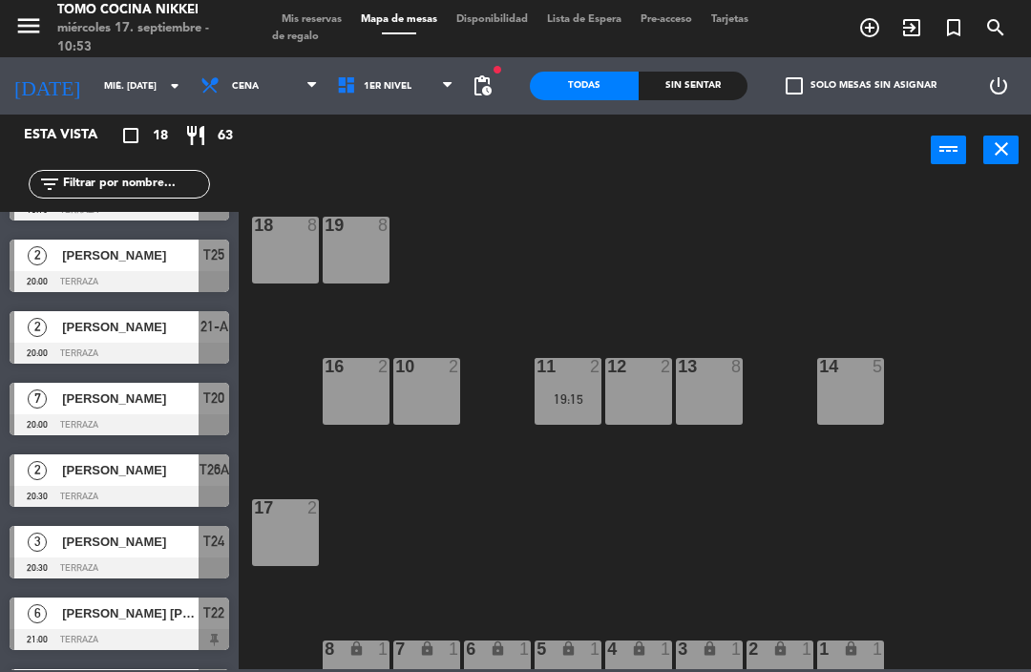
click at [94, 72] on input "mié. [DATE]" at bounding box center [159, 87] width 131 height 30
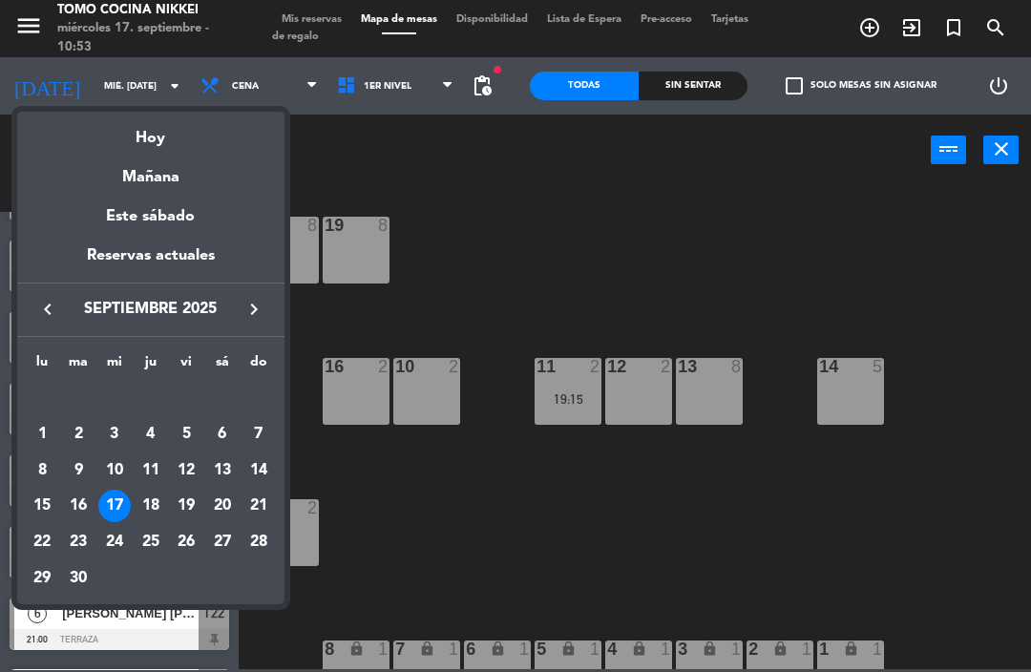
click at [73, 498] on div "16" at bounding box center [78, 506] width 32 height 32
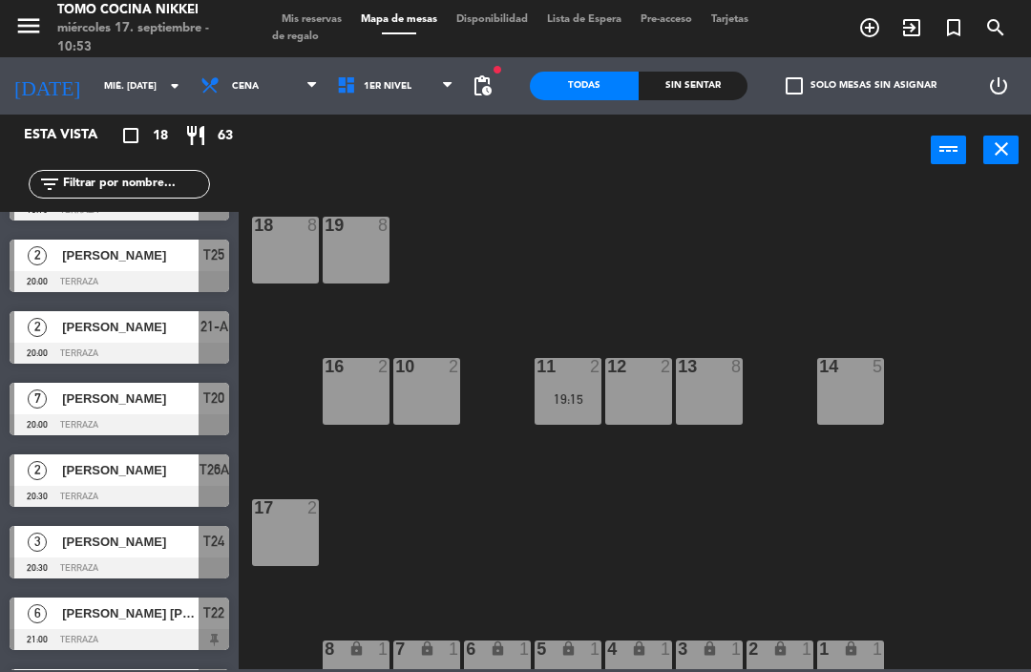
type input "[DATE] sep."
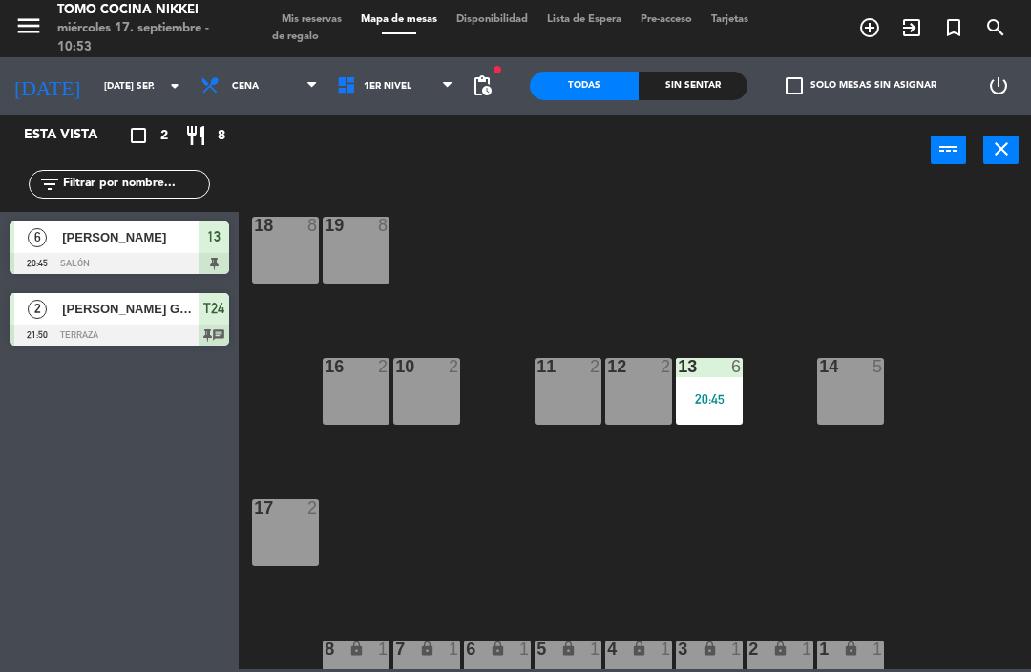
scroll to position [0, 0]
click at [335, 25] on span "Mis reservas" at bounding box center [311, 19] width 79 height 10
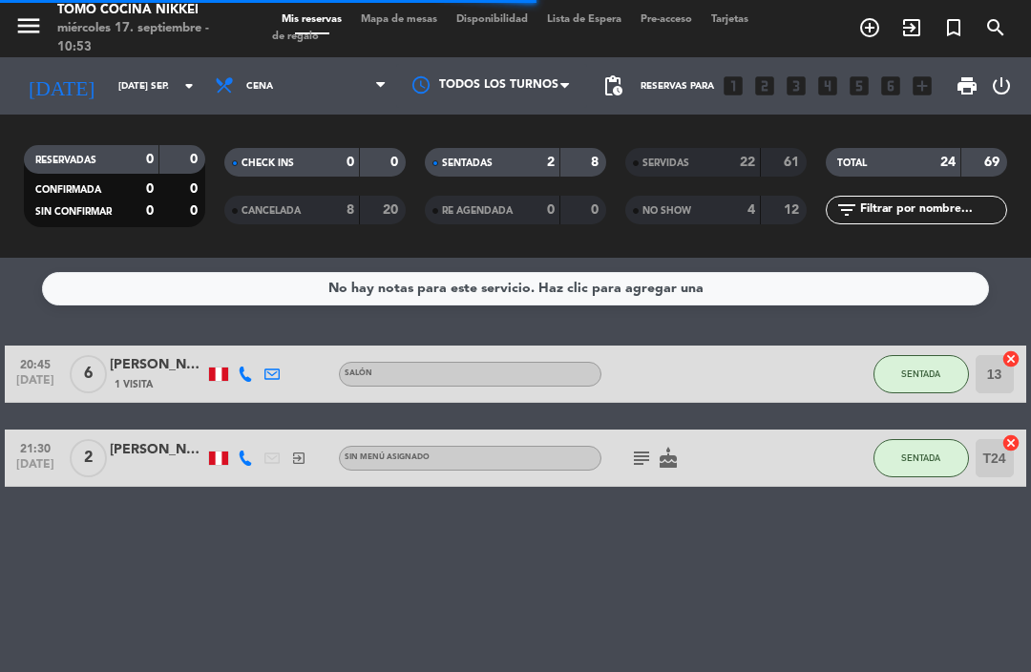
click at [733, 168] on div "22" at bounding box center [737, 163] width 38 height 22
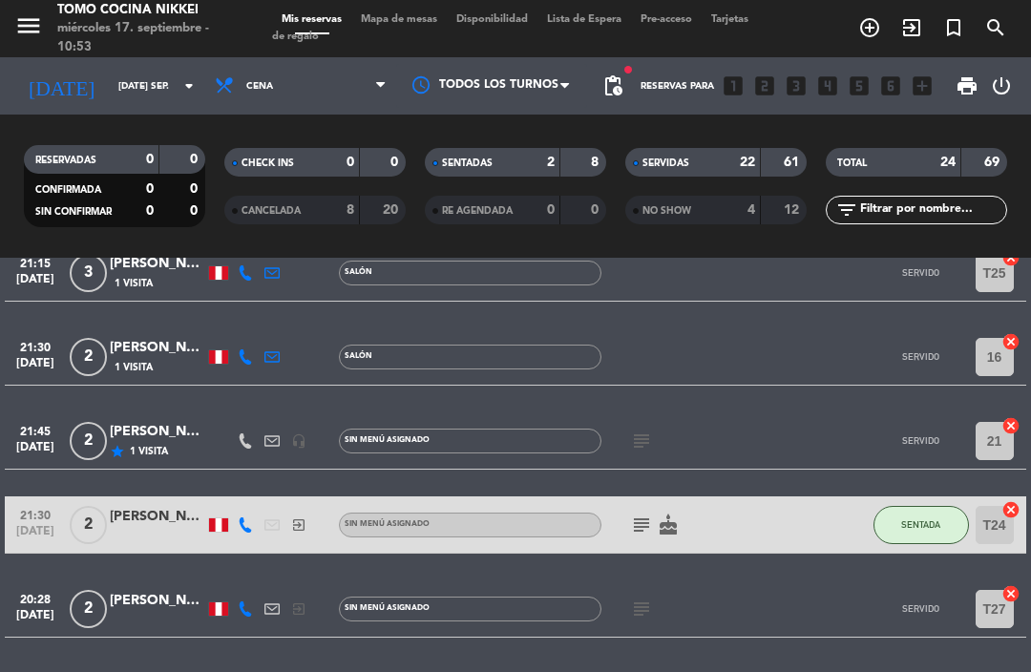
scroll to position [1508, 0]
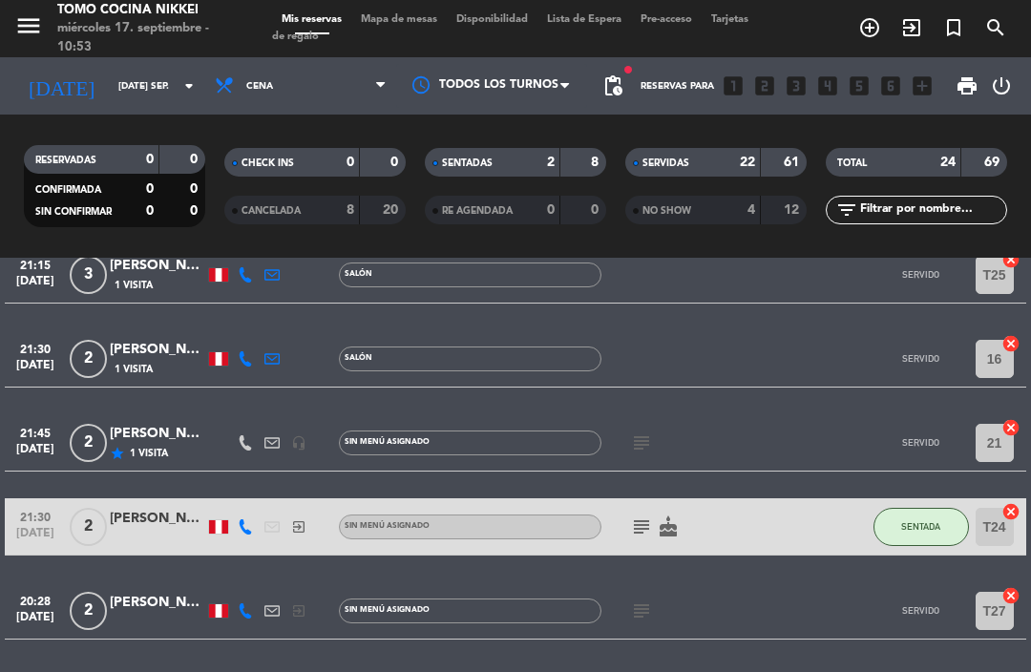
click at [371, 215] on div "20" at bounding box center [383, 210] width 36 height 22
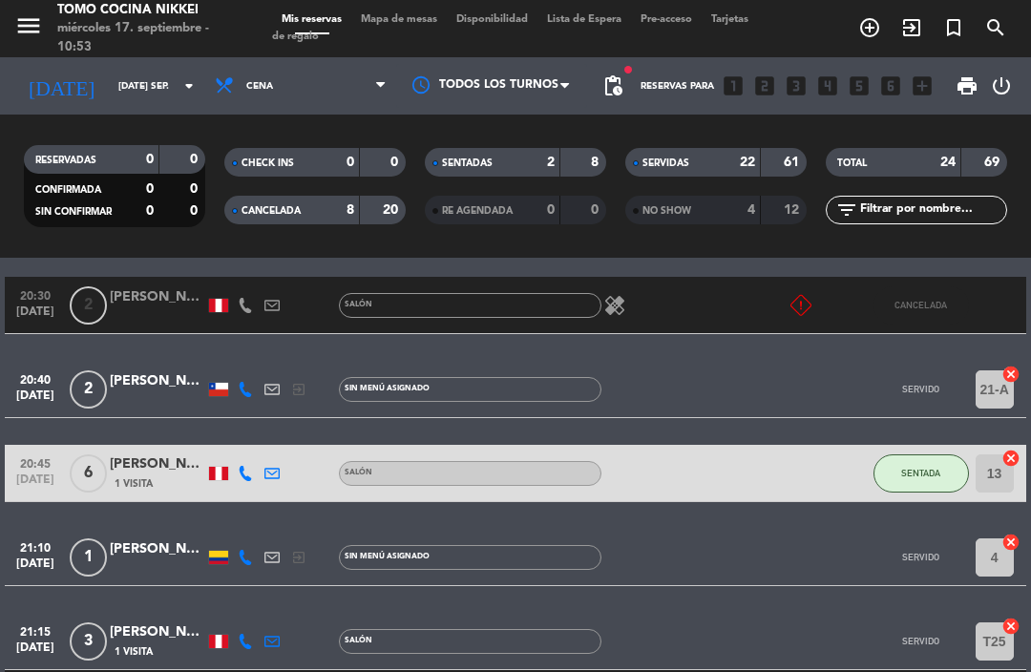
click at [351, 216] on strong "8" at bounding box center [350, 209] width 8 height 13
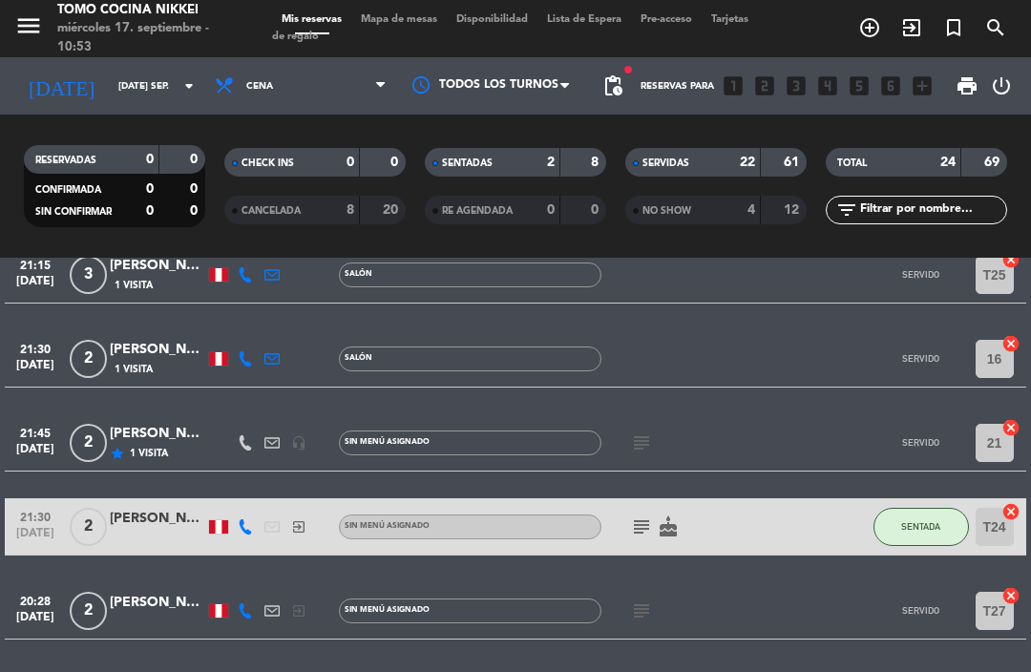
click at [1015, 12] on span "search" at bounding box center [995, 27] width 42 height 32
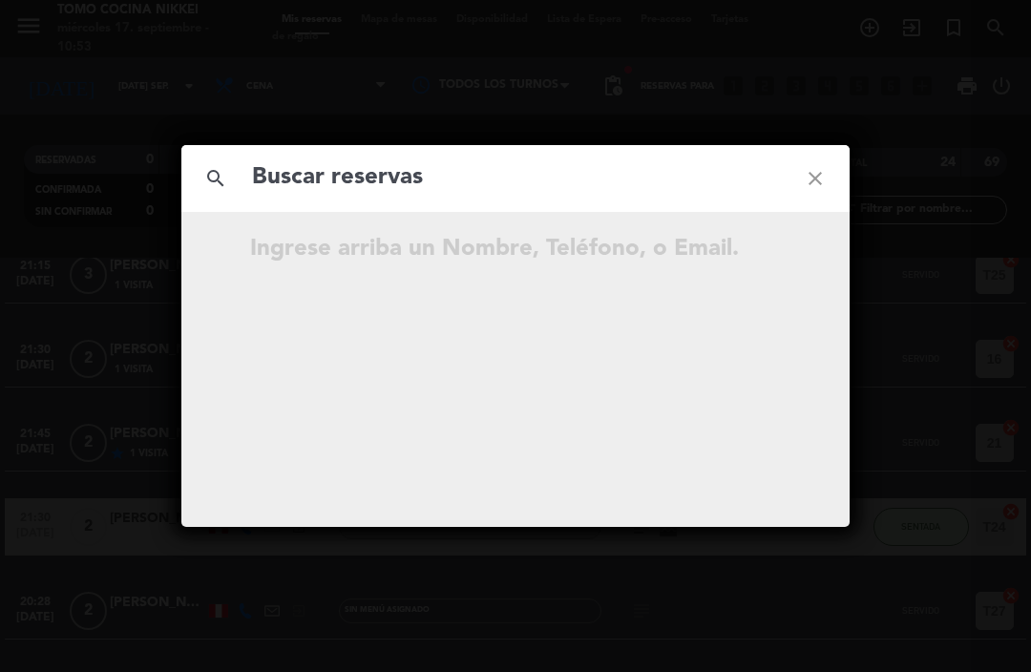
click at [991, 28] on div "search close Ingrese arriba un Nombre, Teléfono, o Email." at bounding box center [515, 336] width 1031 height 672
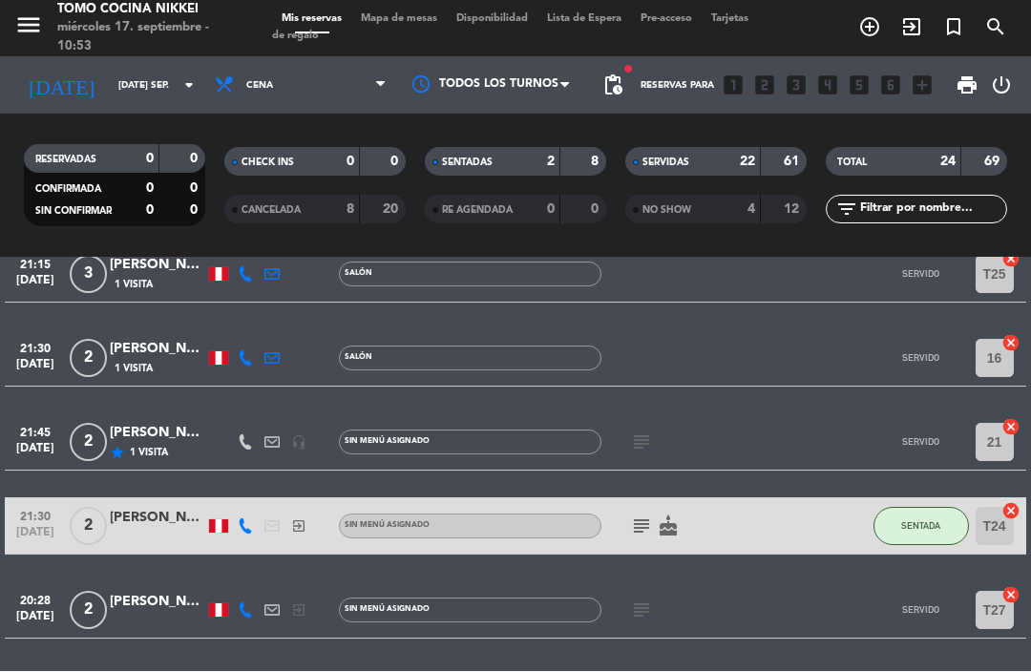
click at [991, 31] on icon "search" at bounding box center [995, 27] width 23 height 23
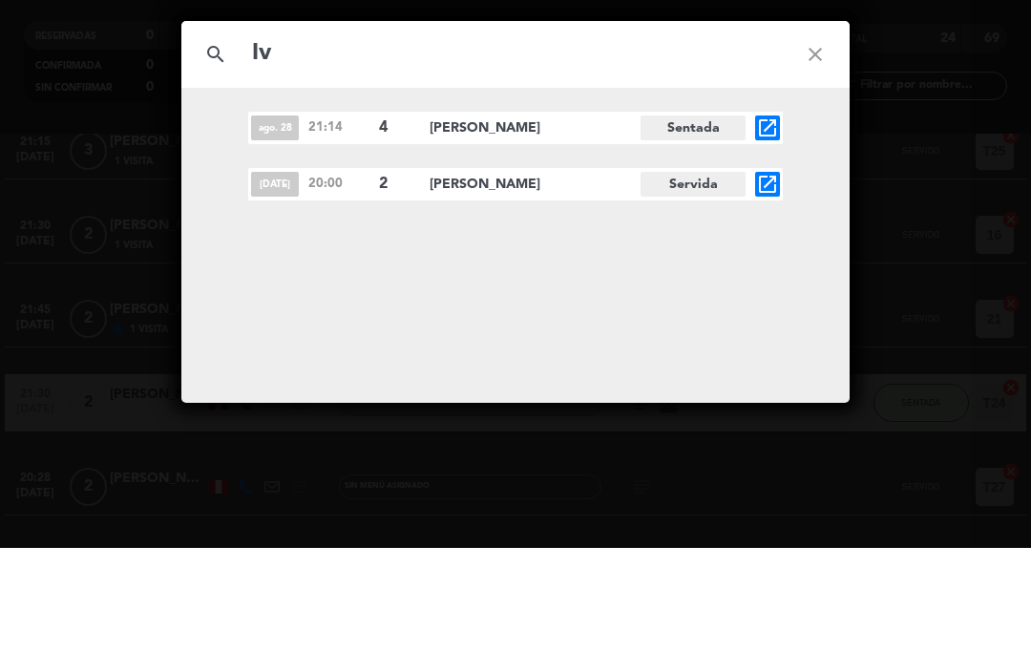
type input "I"
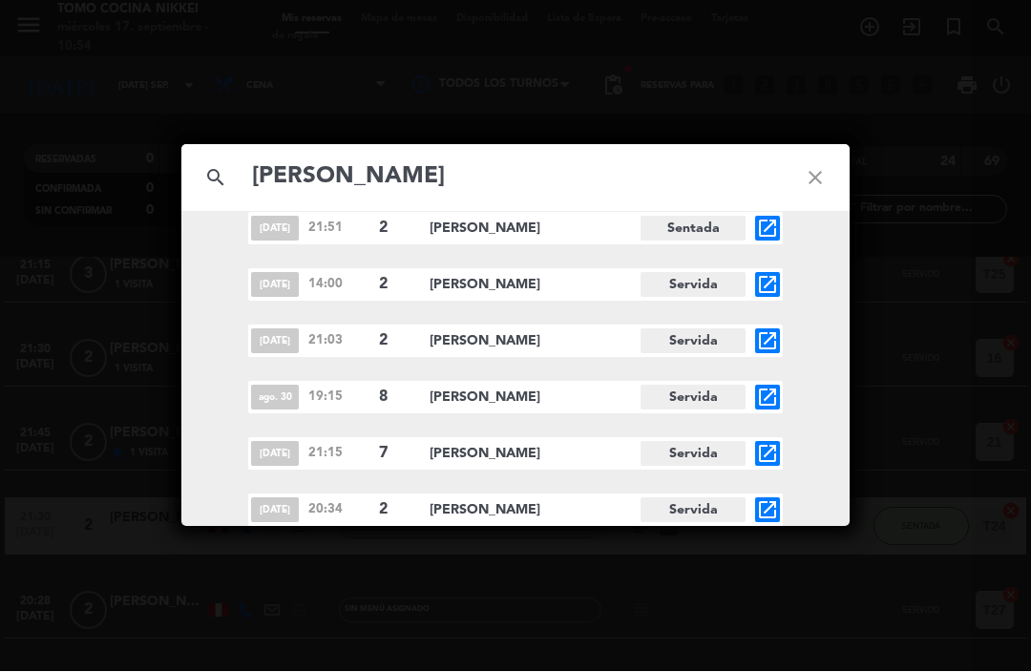
scroll to position [2388, 0]
type input "[PERSON_NAME]"
click at [770, 448] on icon "open_in_new" at bounding box center [767, 454] width 23 height 23
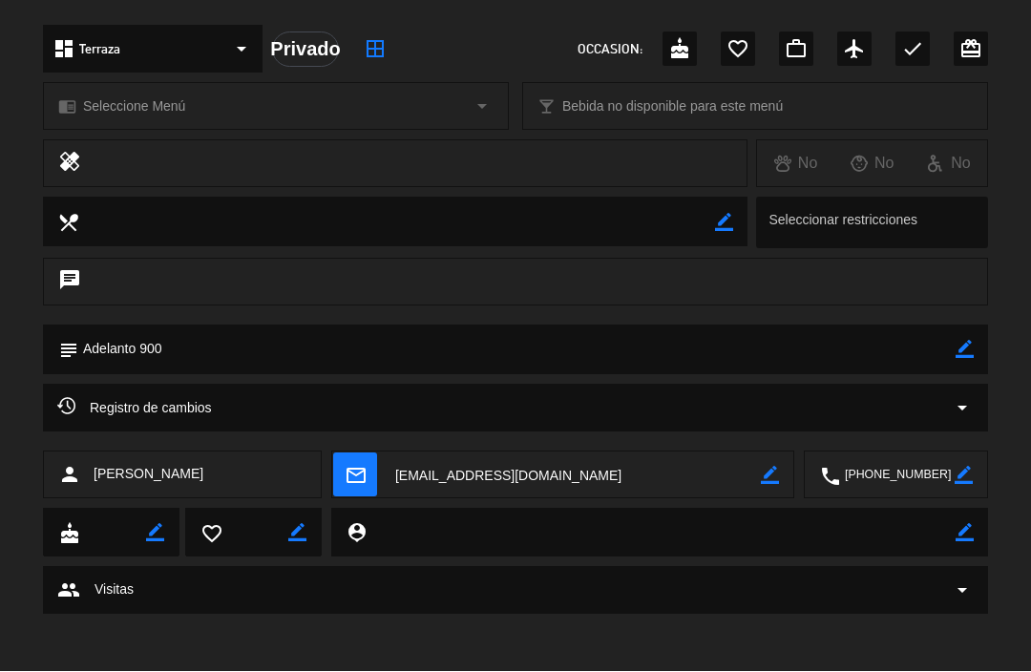
scroll to position [575, 0]
click at [76, 407] on span "Registro de cambios" at bounding box center [134, 409] width 155 height 23
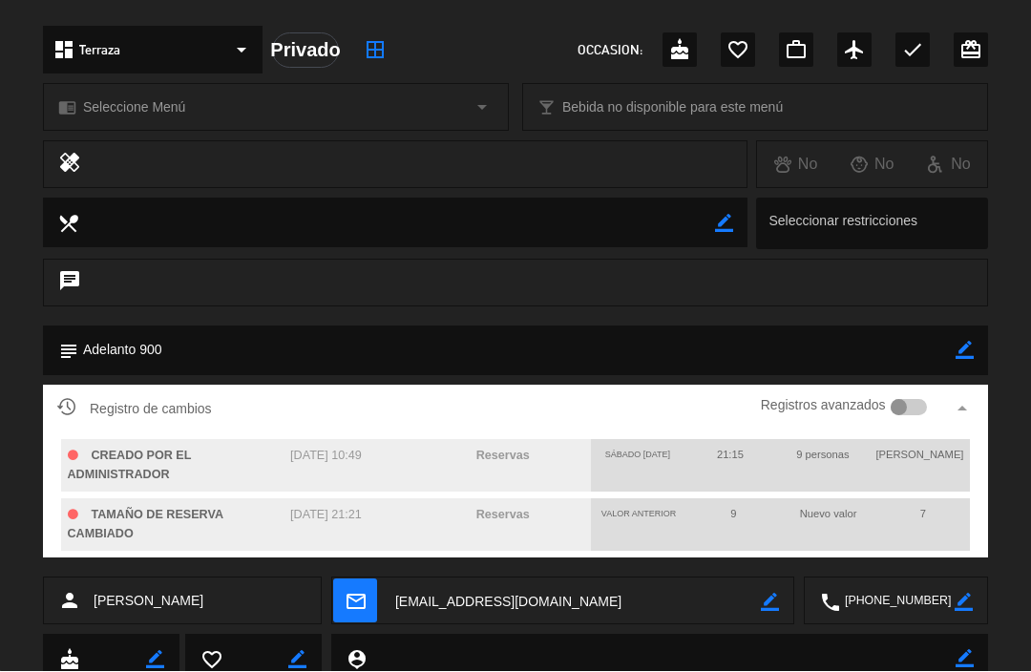
scroll to position [590, 0]
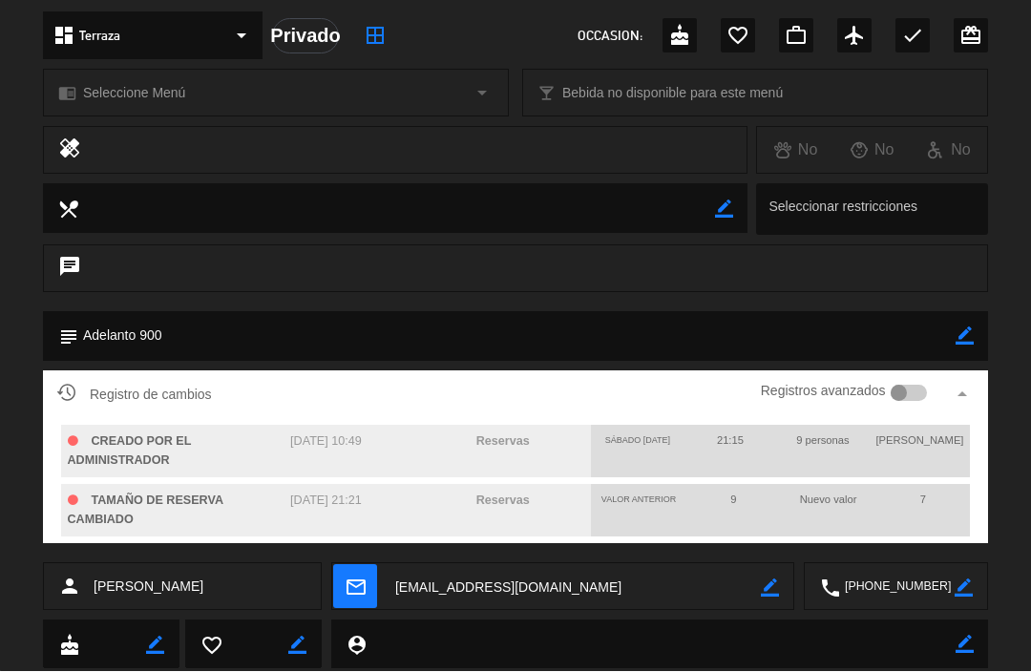
click at [908, 395] on div at bounding box center [908, 394] width 37 height 17
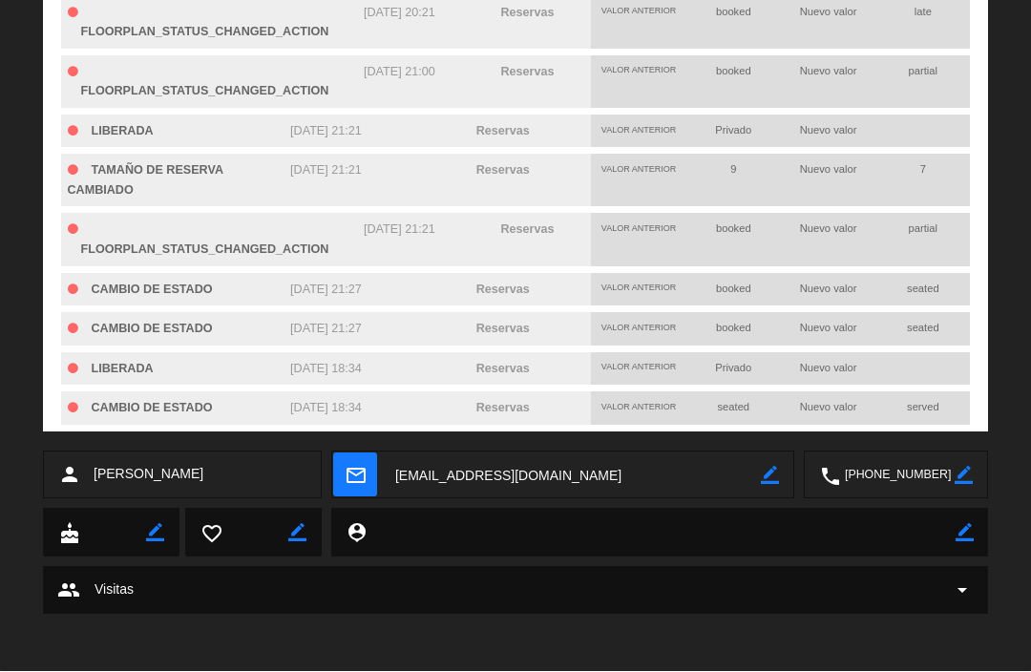
scroll to position [1183, 0]
click at [959, 585] on span "arrow_drop_down" at bounding box center [962, 590] width 23 height 23
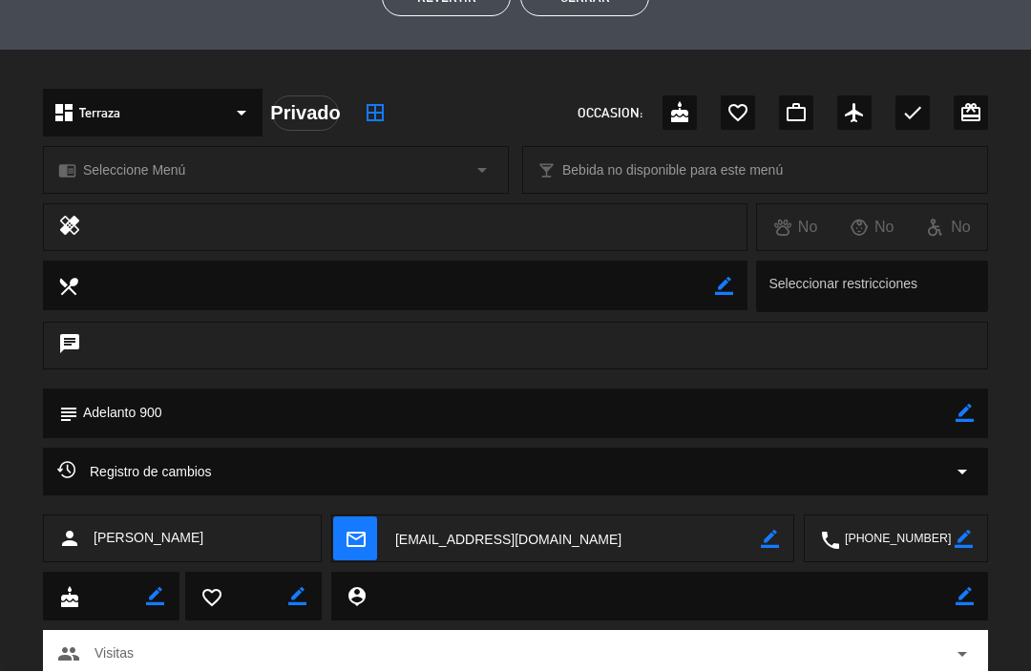
scroll to position [528, 0]
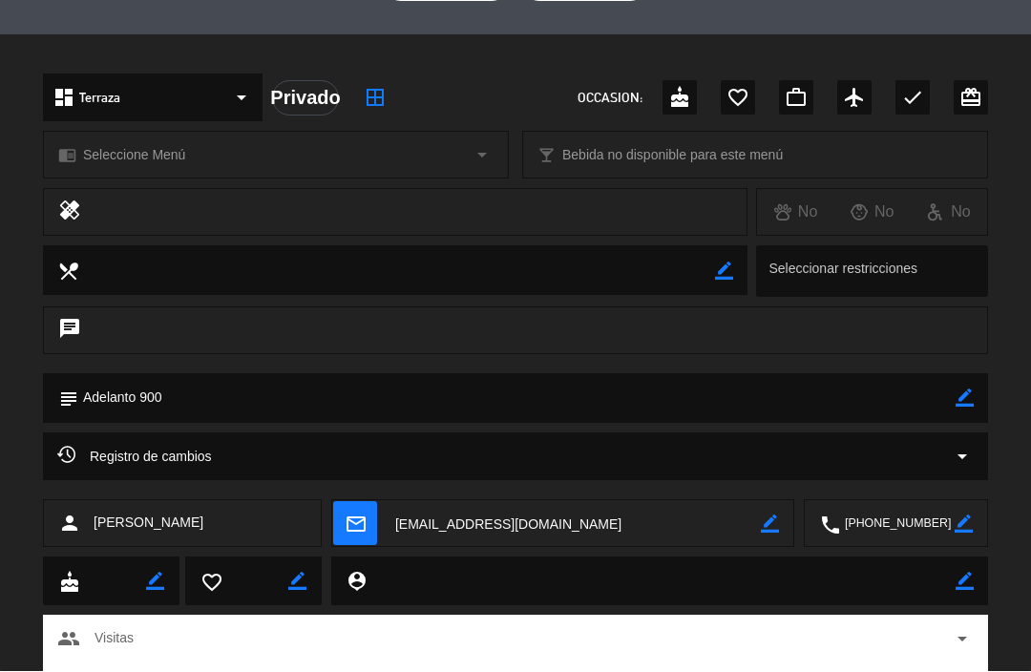
click at [897, 337] on div "chat" at bounding box center [515, 331] width 945 height 48
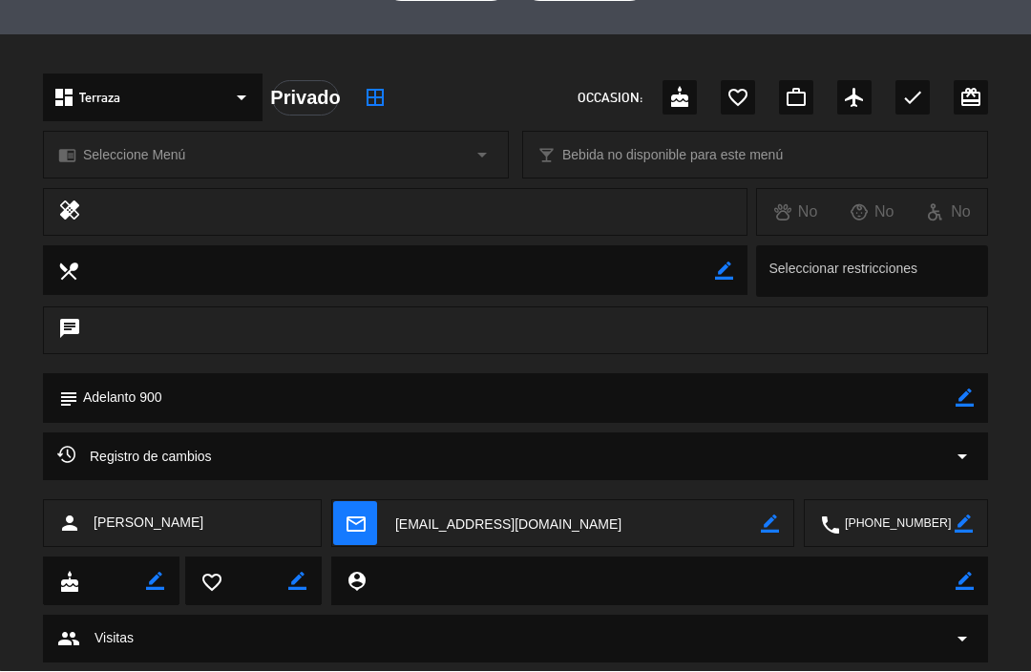
click at [76, 337] on icon "chat" at bounding box center [69, 331] width 23 height 27
click at [61, 337] on icon "chat" at bounding box center [69, 331] width 23 height 27
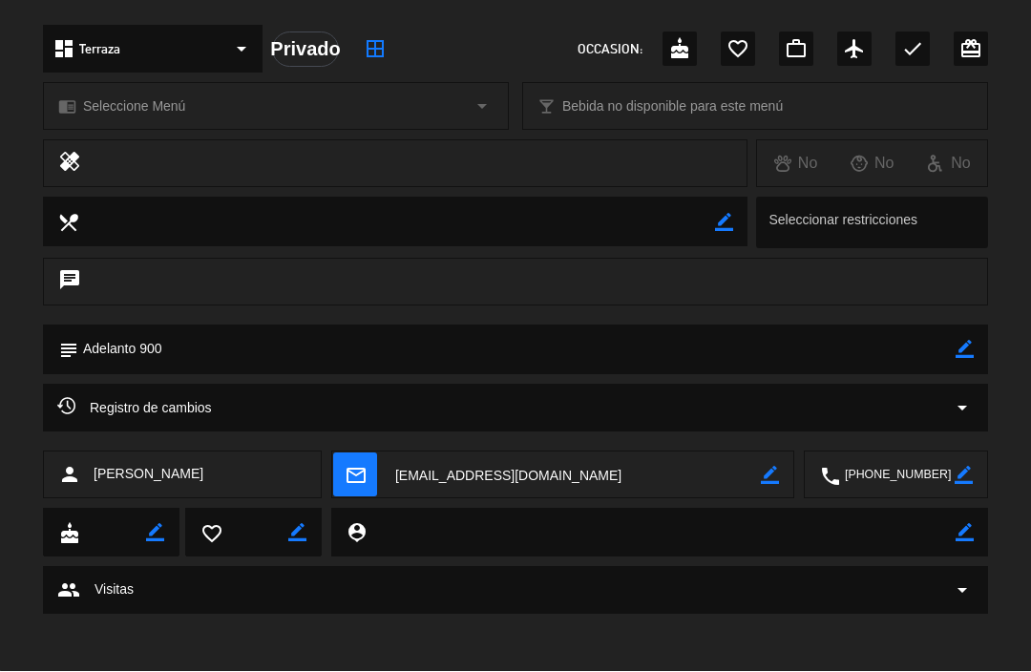
scroll to position [575, 0]
click at [69, 414] on icon at bounding box center [66, 407] width 18 height 18
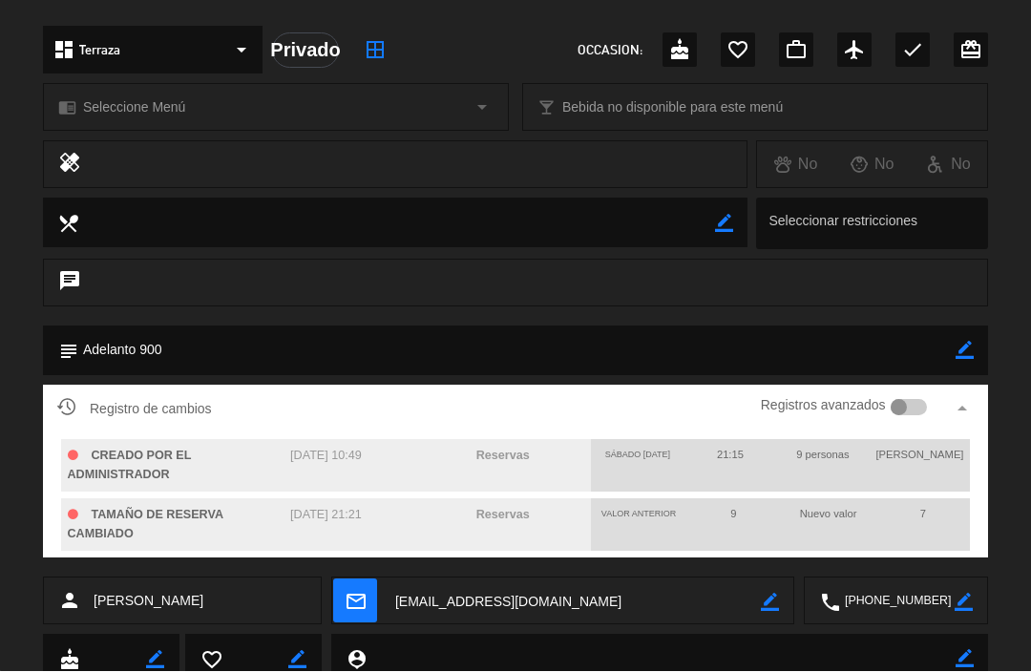
click at [61, 408] on icon at bounding box center [66, 407] width 18 height 18
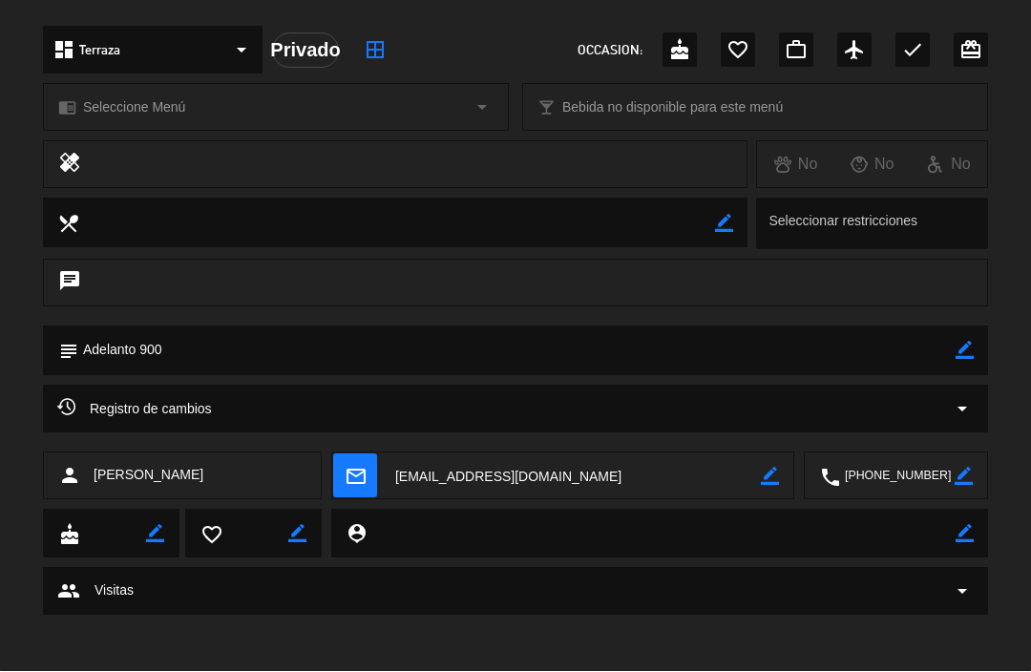
click at [43, 401] on div "Registro de cambios arrow_drop_down" at bounding box center [515, 410] width 945 height 48
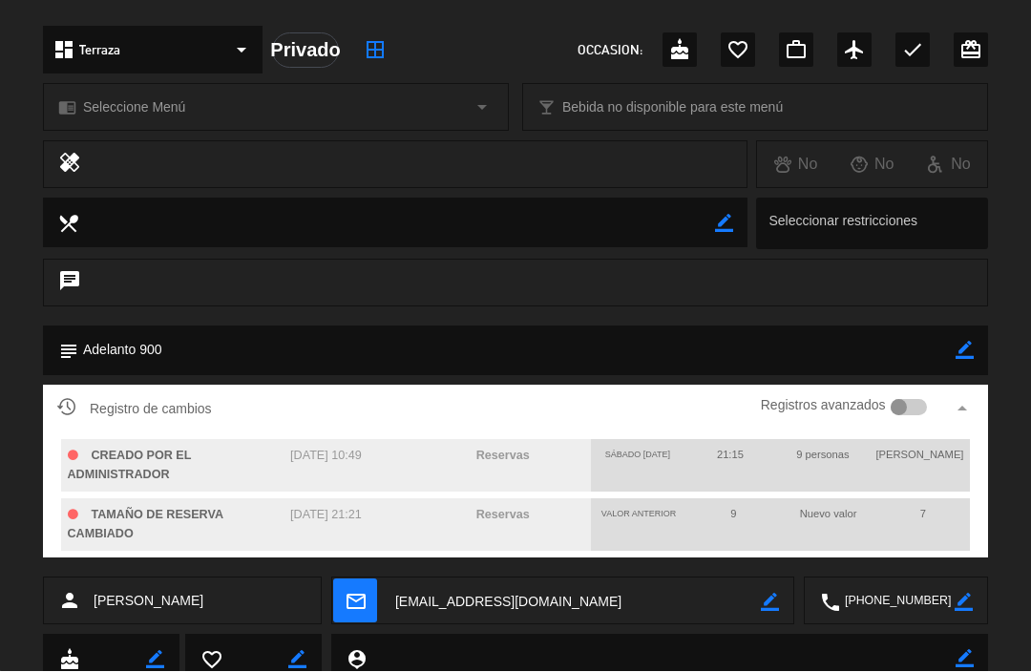
click at [895, 400] on div at bounding box center [898, 408] width 17 height 17
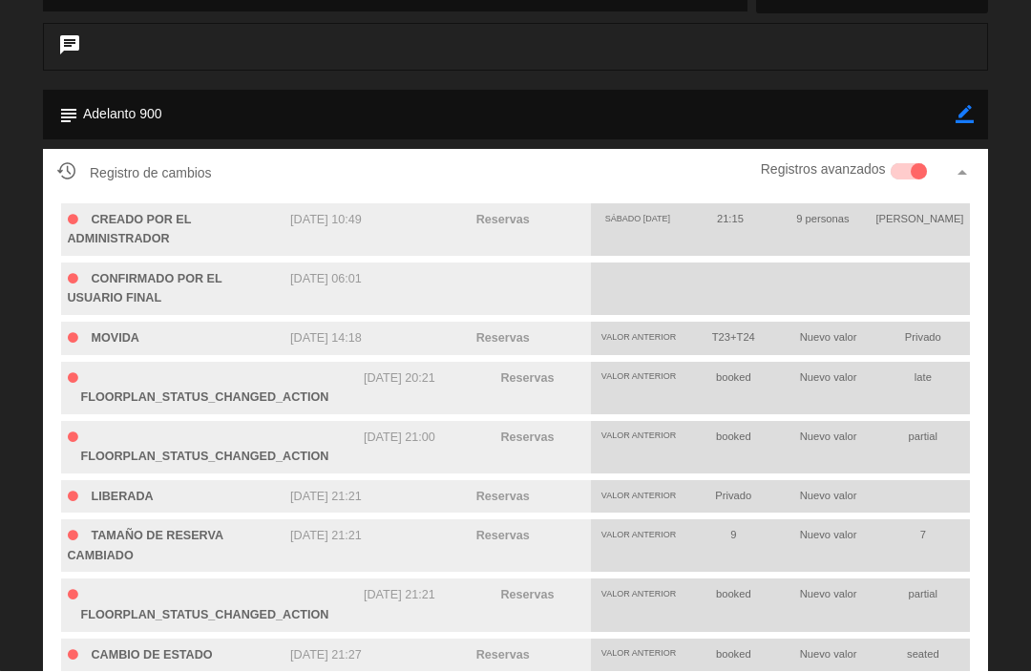
scroll to position [918, 0]
